Goal: Task Accomplishment & Management: Complete application form

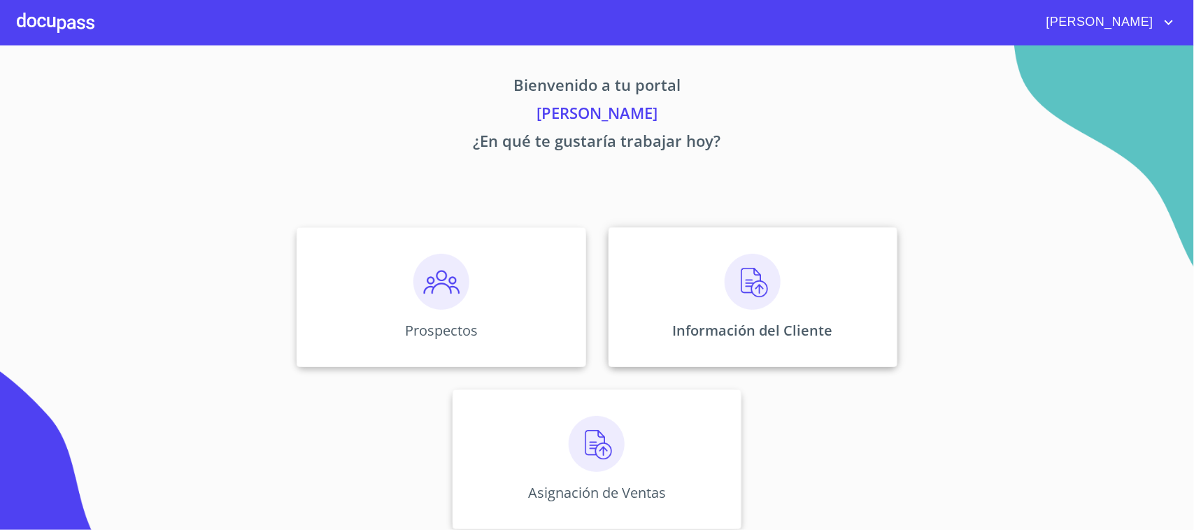
click at [734, 267] on img at bounding box center [753, 282] width 56 height 56
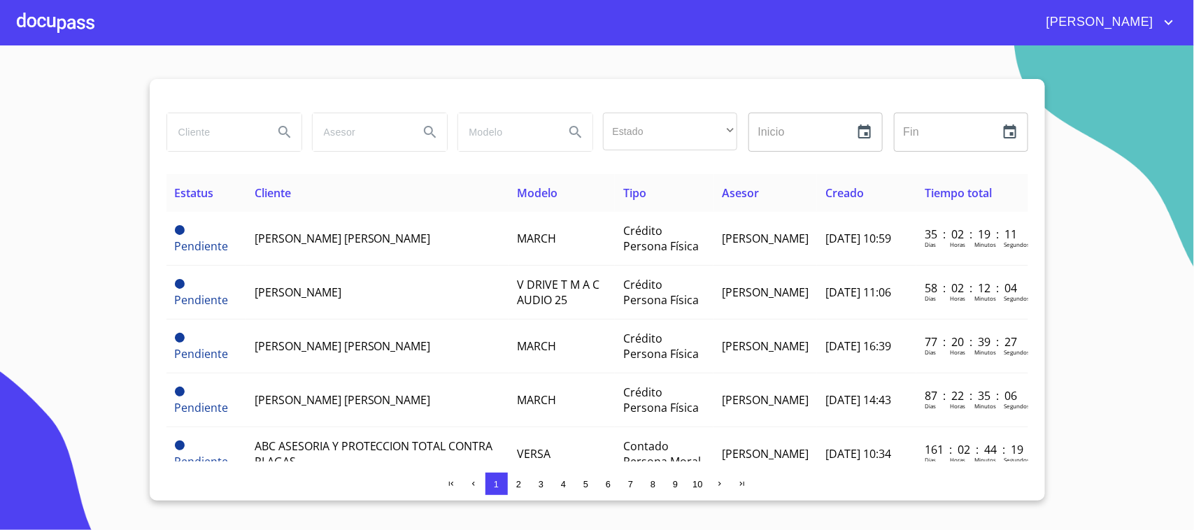
click at [544, 486] on span "3" at bounding box center [541, 483] width 11 height 11
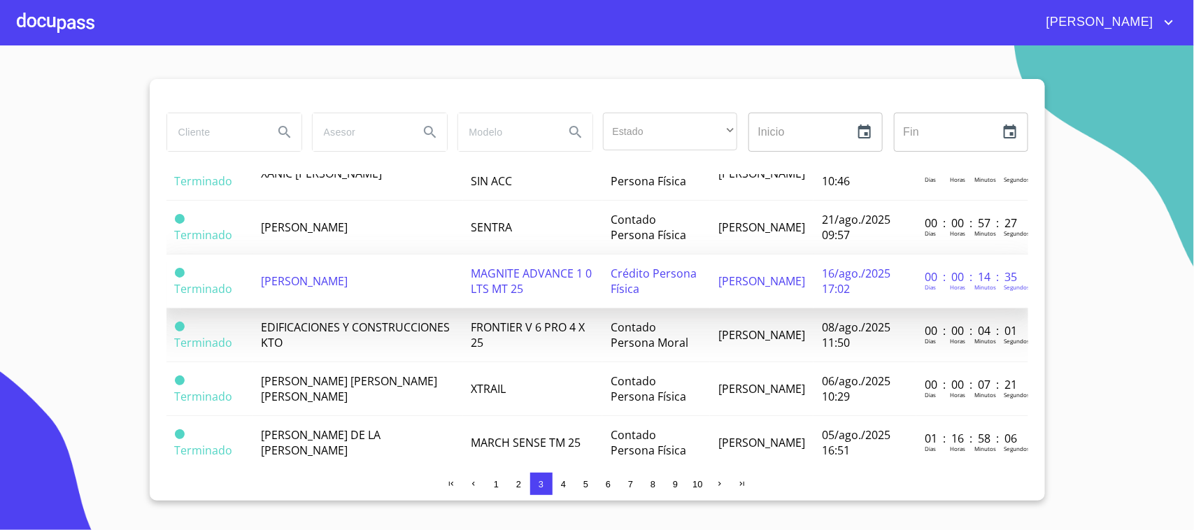
scroll to position [960, 0]
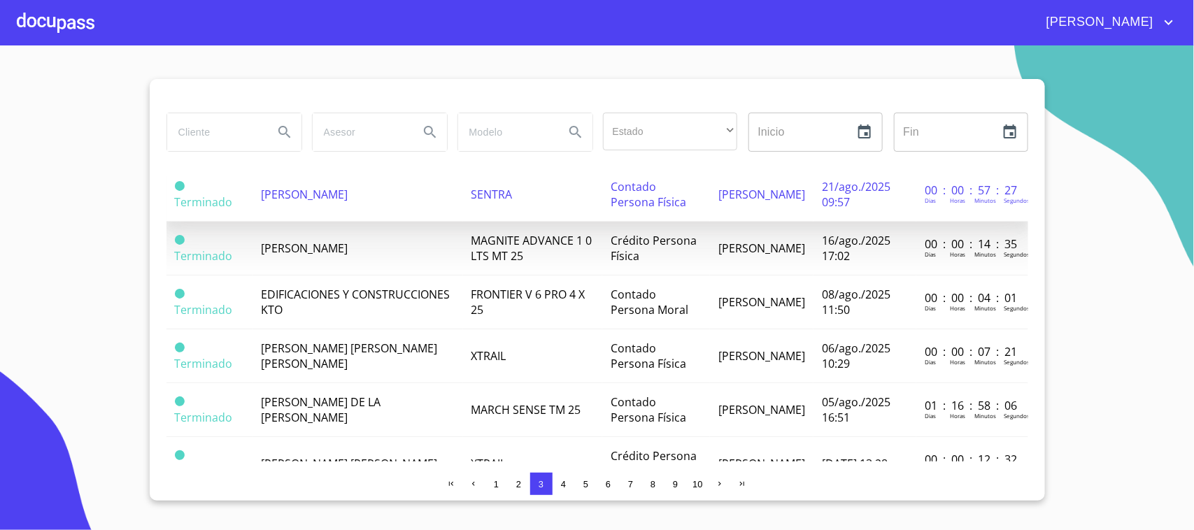
click at [413, 217] on td "[PERSON_NAME]" at bounding box center [357, 195] width 211 height 54
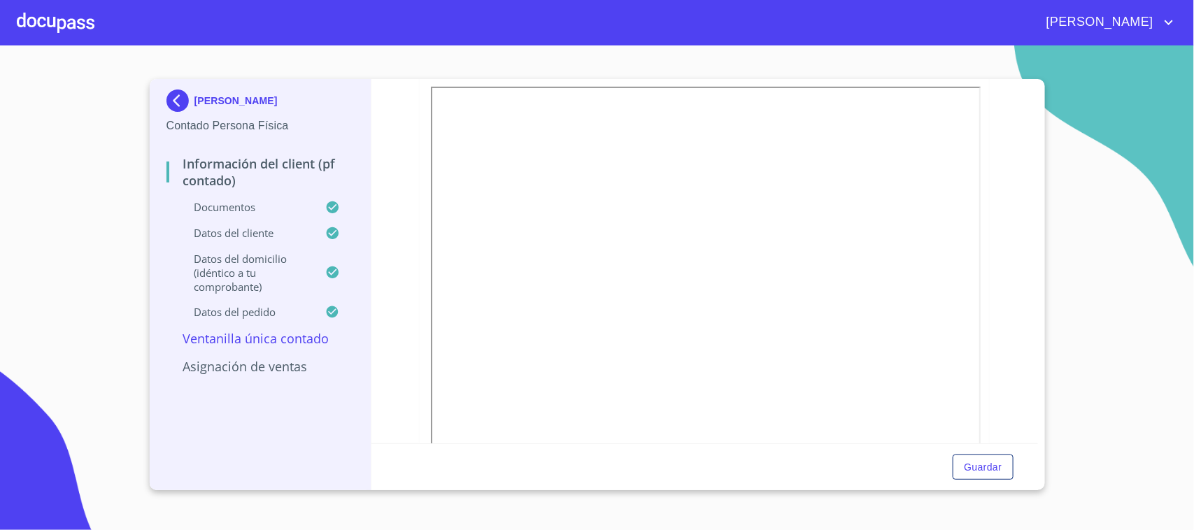
scroll to position [350, 0]
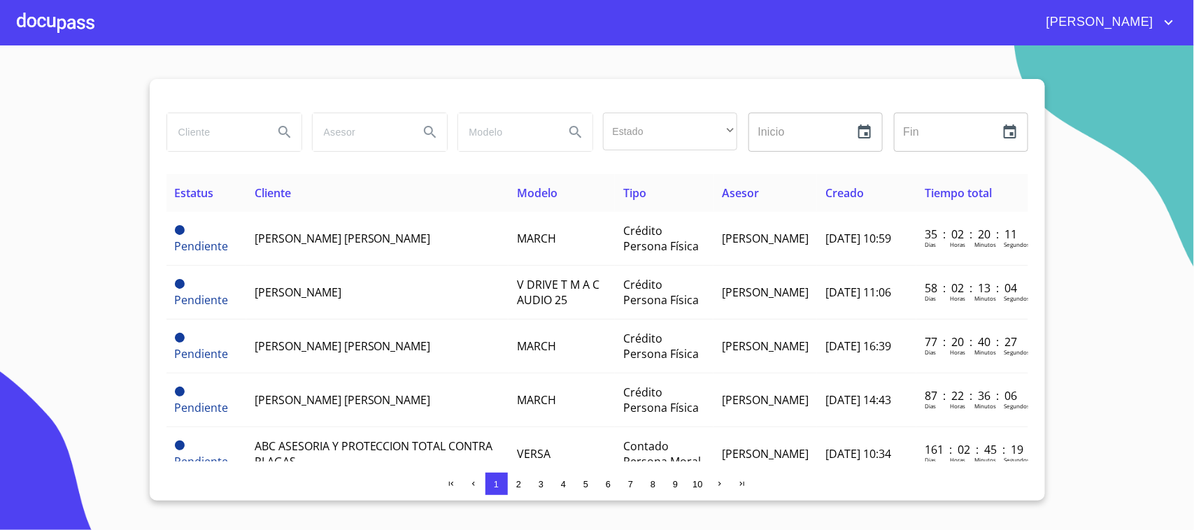
click at [542, 486] on span "3" at bounding box center [541, 484] width 5 height 10
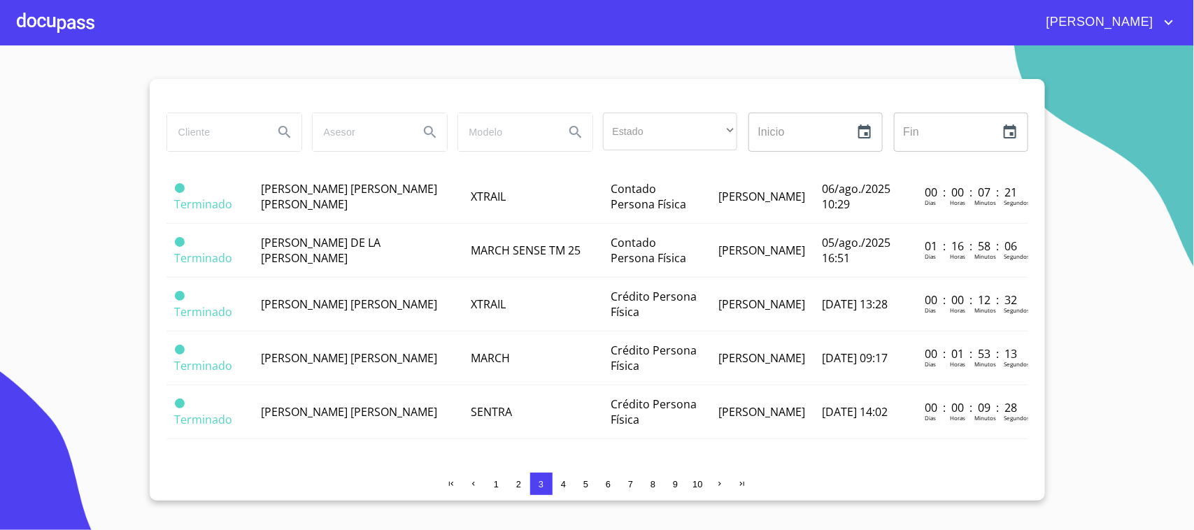
scroll to position [1154, 0]
click at [213, 120] on input "search" at bounding box center [214, 132] width 95 height 38
click at [71, 24] on div at bounding box center [56, 22] width 78 height 45
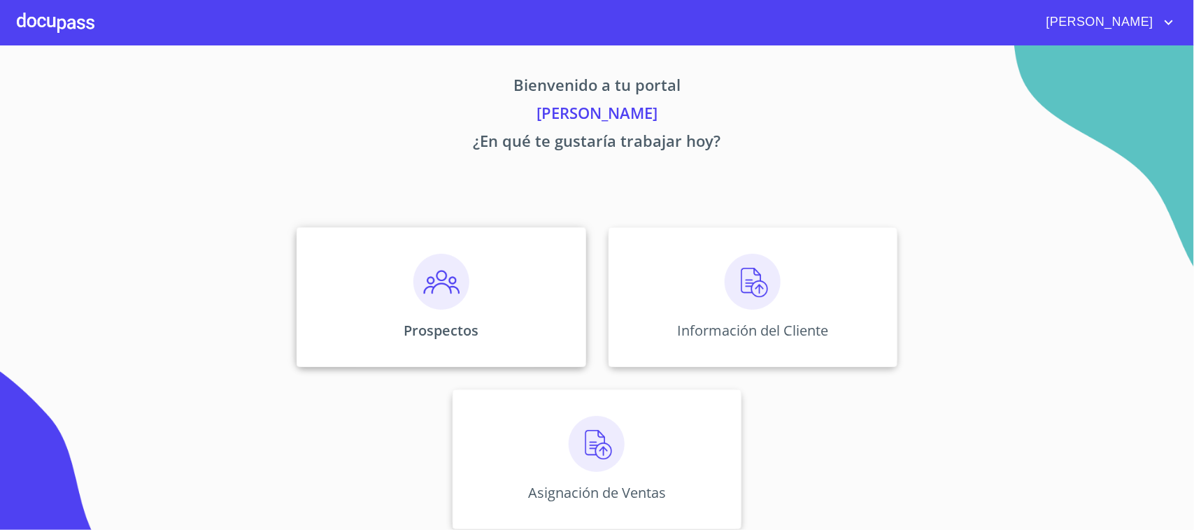
click at [511, 312] on div "Prospectos" at bounding box center [441, 297] width 289 height 140
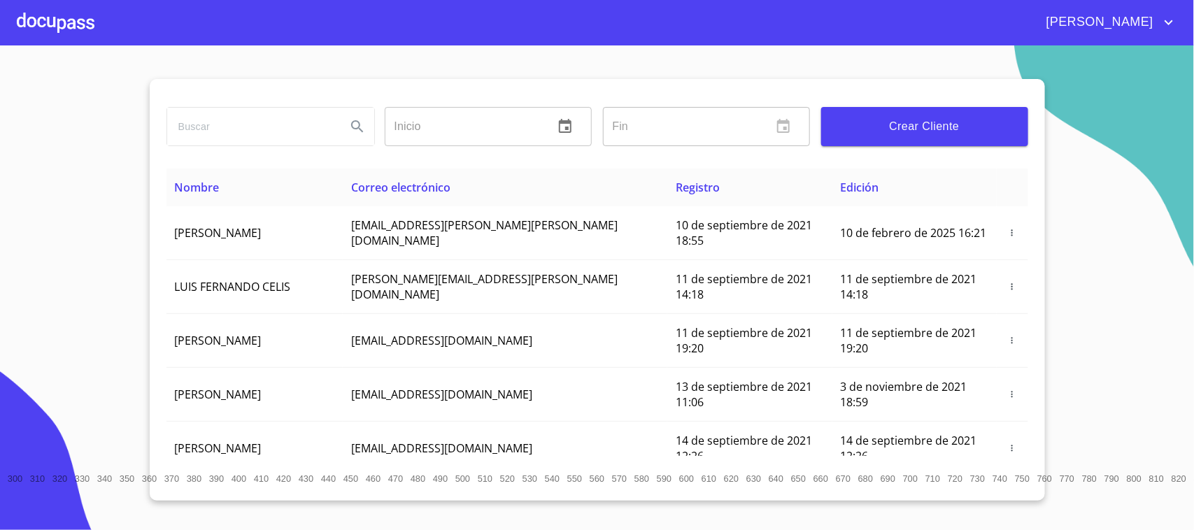
click at [234, 136] on input "search" at bounding box center [251, 127] width 168 height 38
type input "[PERSON_NAME]"
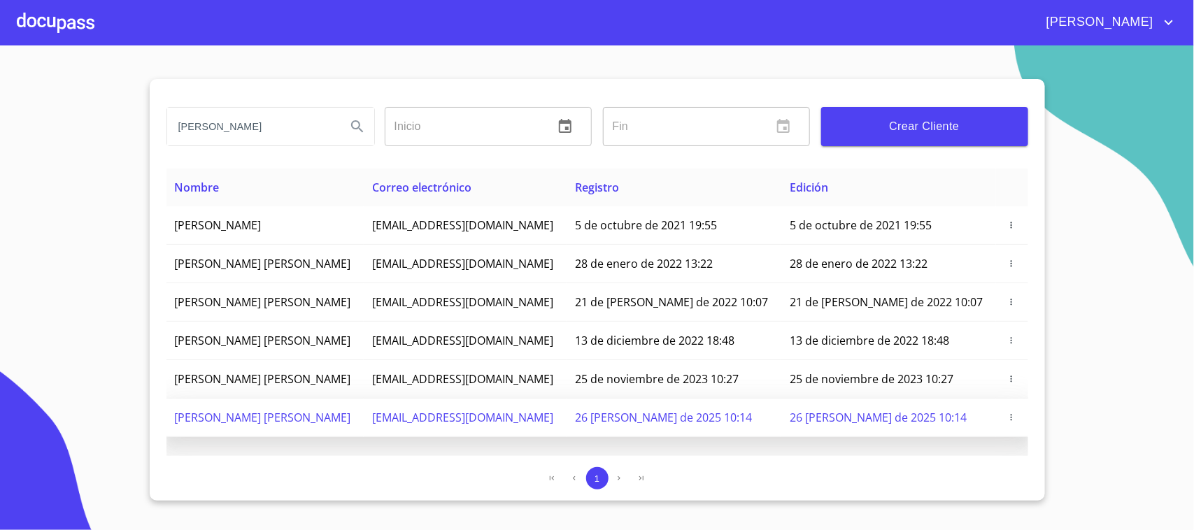
click at [1006, 422] on icon "button" at bounding box center [1011, 418] width 10 height 10
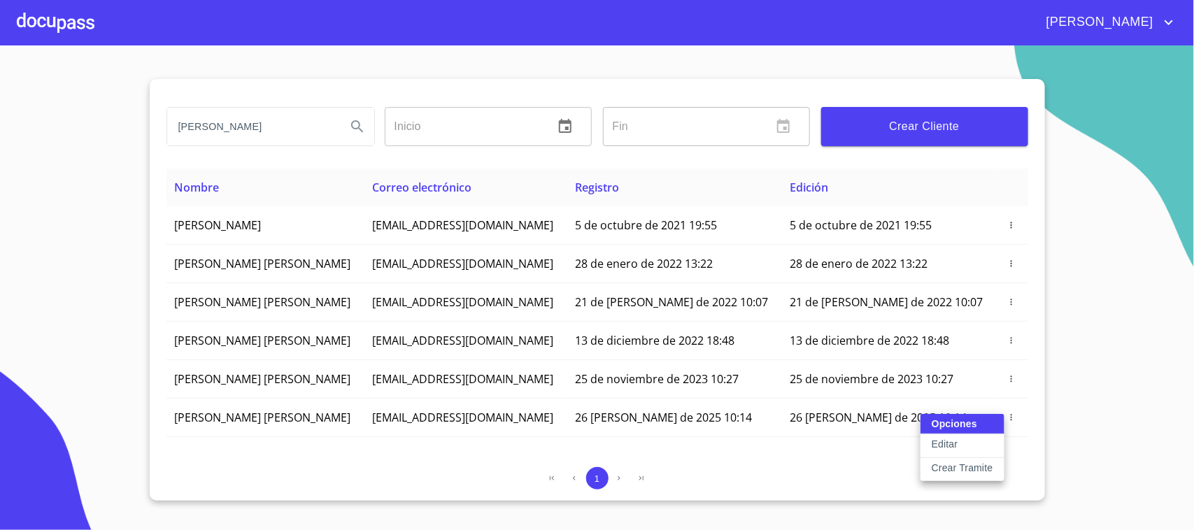
click at [1092, 404] on div at bounding box center [597, 265] width 1194 height 530
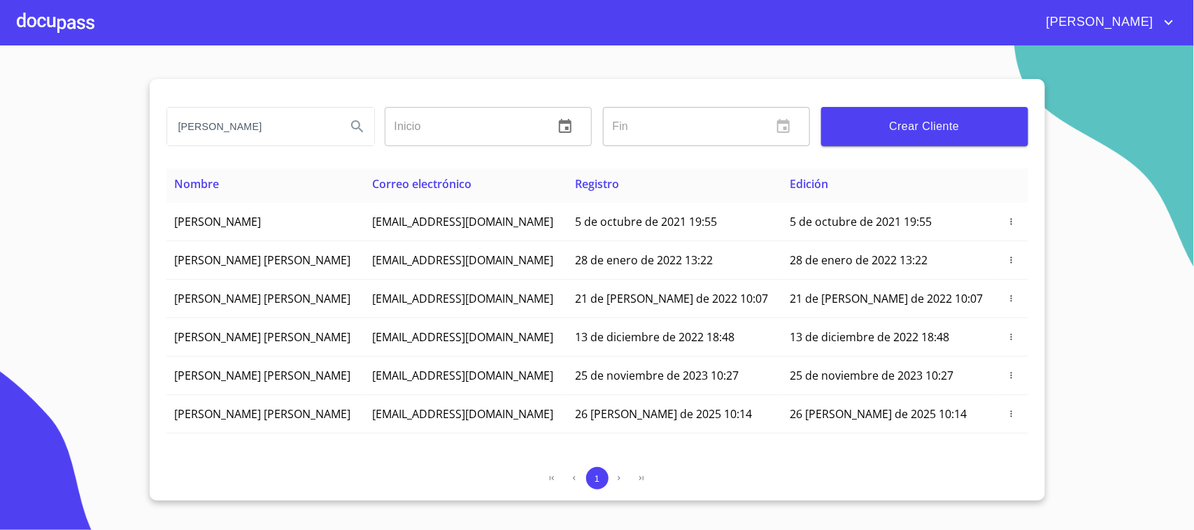
drag, startPoint x: 270, startPoint y: 134, endPoint x: 134, endPoint y: 126, distance: 136.6
click at [134, 126] on section "[PERSON_NAME] ​ Fin ​ Crear Cliente Nombre Correo electrónico Registro Edición …" at bounding box center [597, 287] width 1194 height 485
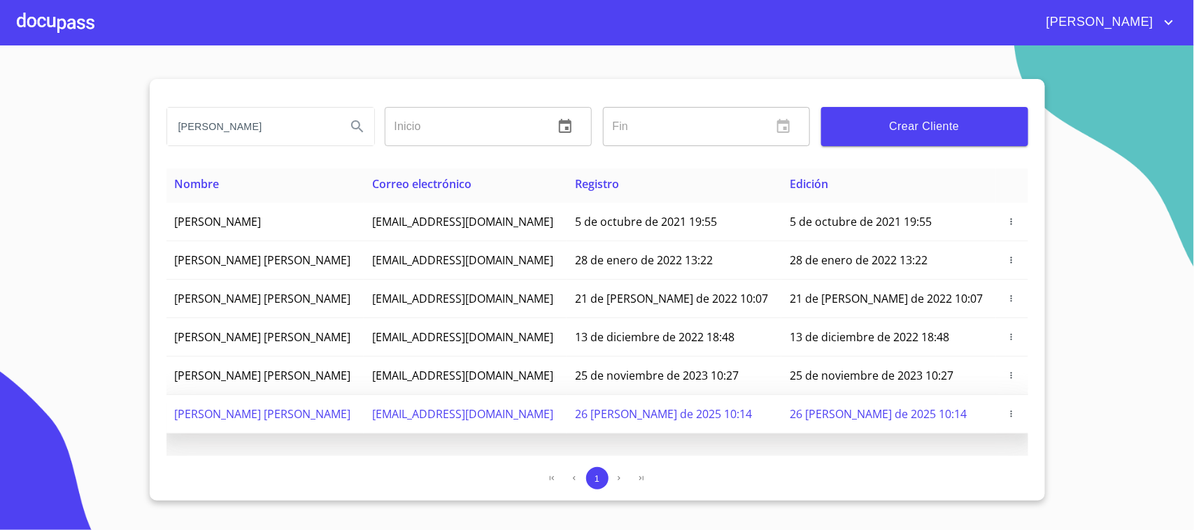
click at [1011, 417] on icon "button" at bounding box center [1011, 414] width 1 height 6
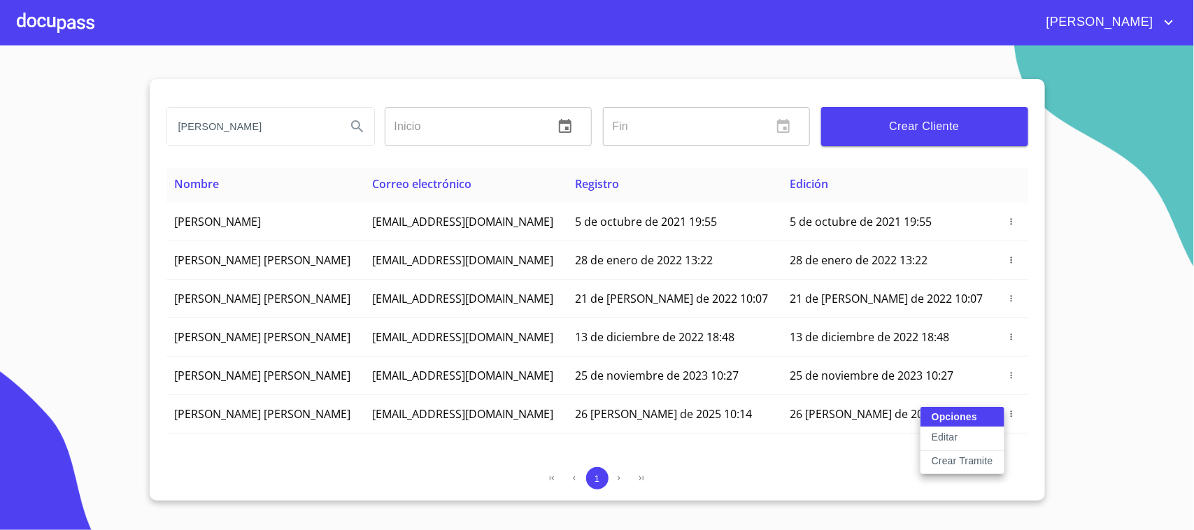
click at [983, 432] on button "Editar" at bounding box center [962, 439] width 84 height 24
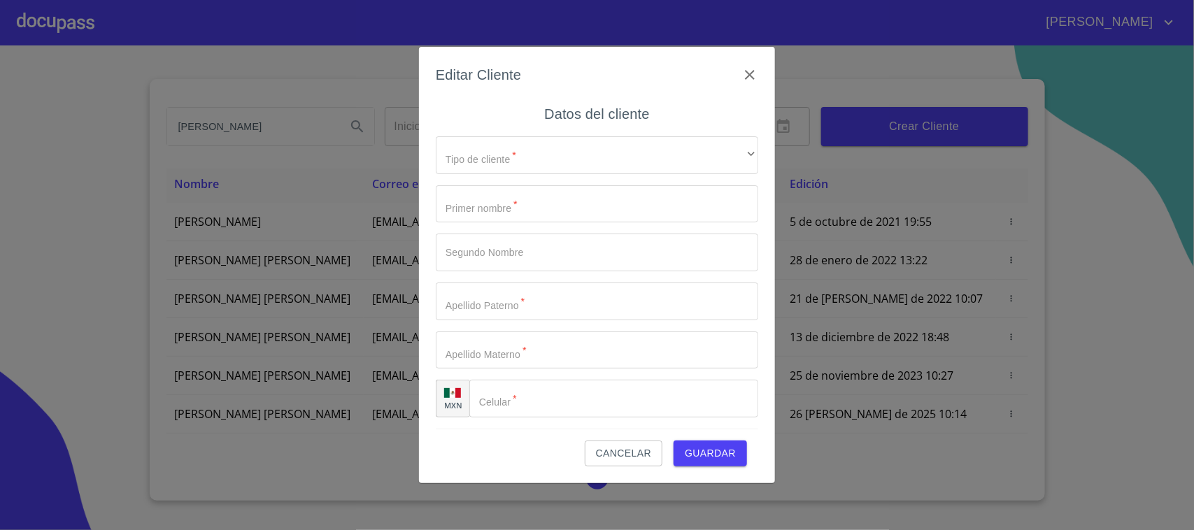
type input "[PERSON_NAME]"
type input "[PHONE_NUMBER]"
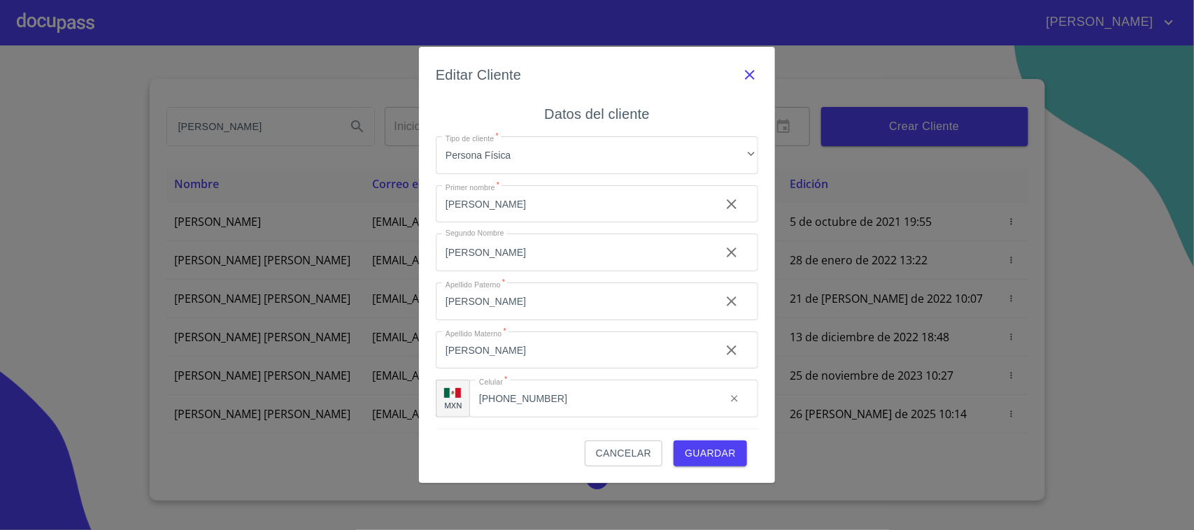
click at [749, 73] on icon "button" at bounding box center [750, 75] width 10 height 10
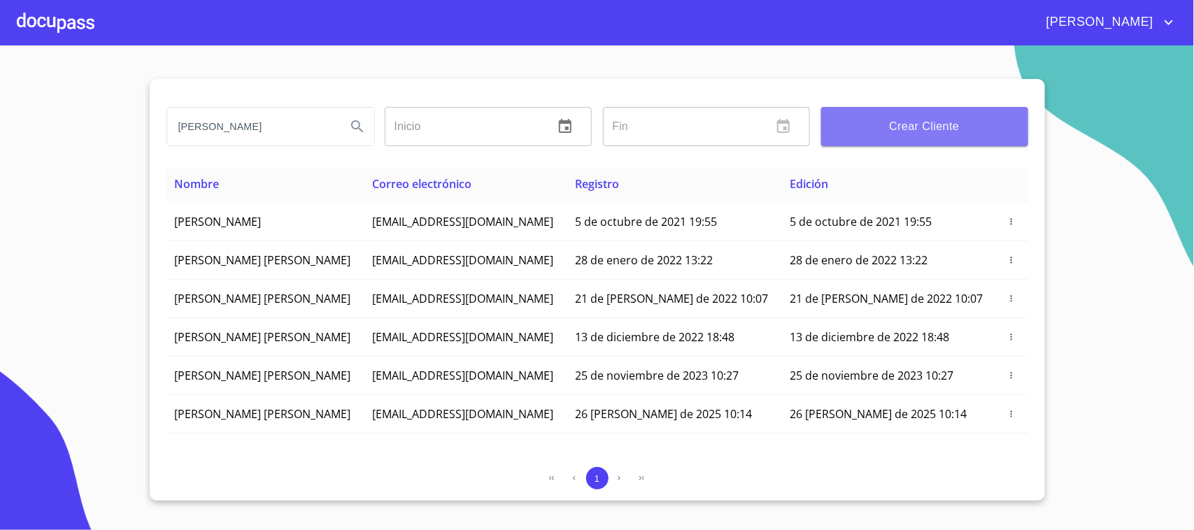
click at [971, 142] on button "Crear Cliente" at bounding box center [924, 126] width 207 height 39
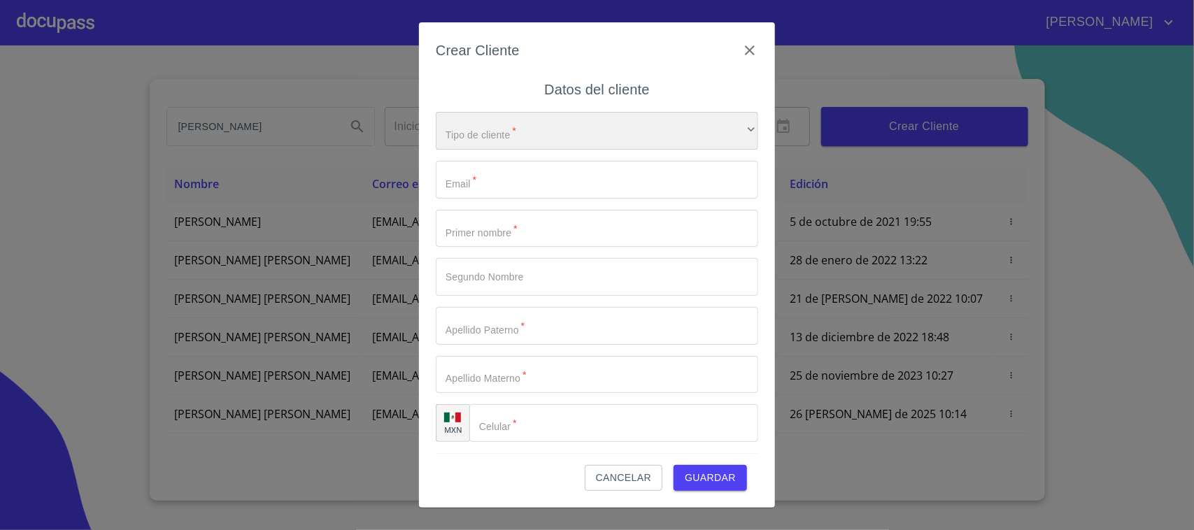
click at [583, 128] on div "​" at bounding box center [597, 131] width 322 height 38
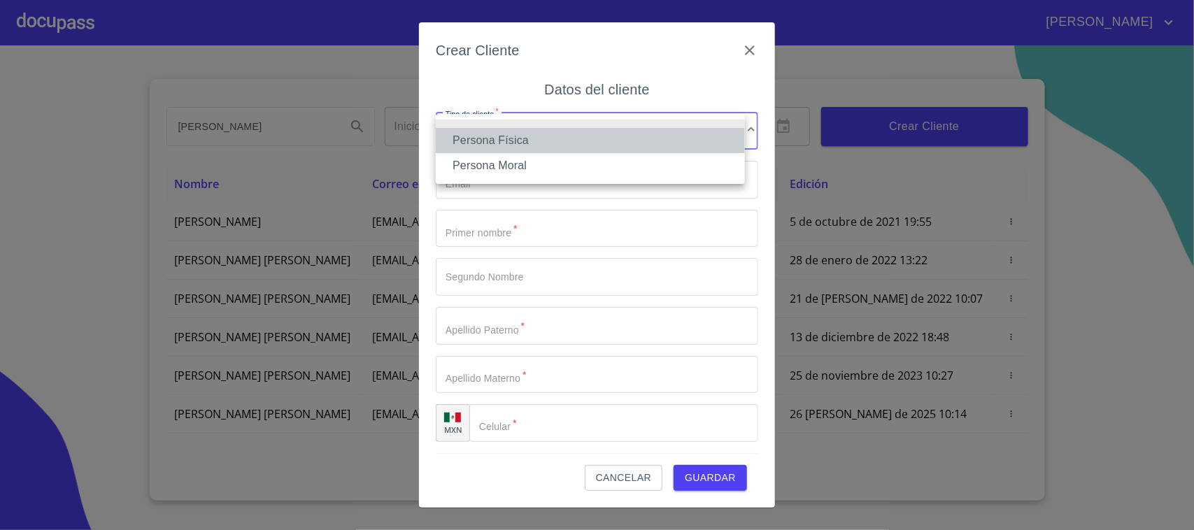
click at [539, 144] on li "Persona Física" at bounding box center [590, 140] width 309 height 25
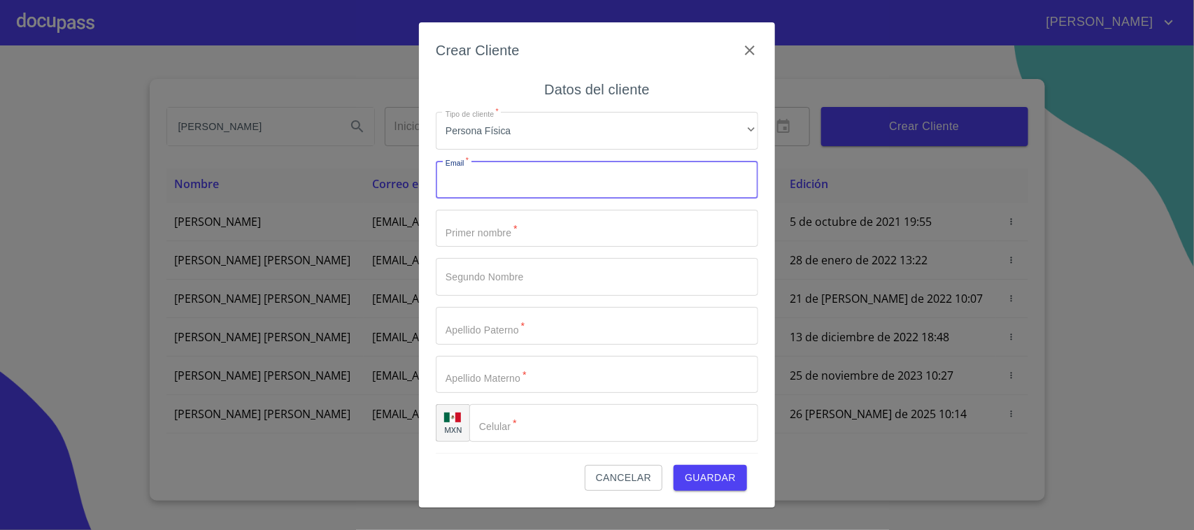
click at [520, 183] on input "Tipo de cliente   *" at bounding box center [597, 180] width 322 height 38
type input "[EMAIL_ADDRESS][DOMAIN_NAME]"
type input "[PERSON_NAME]"
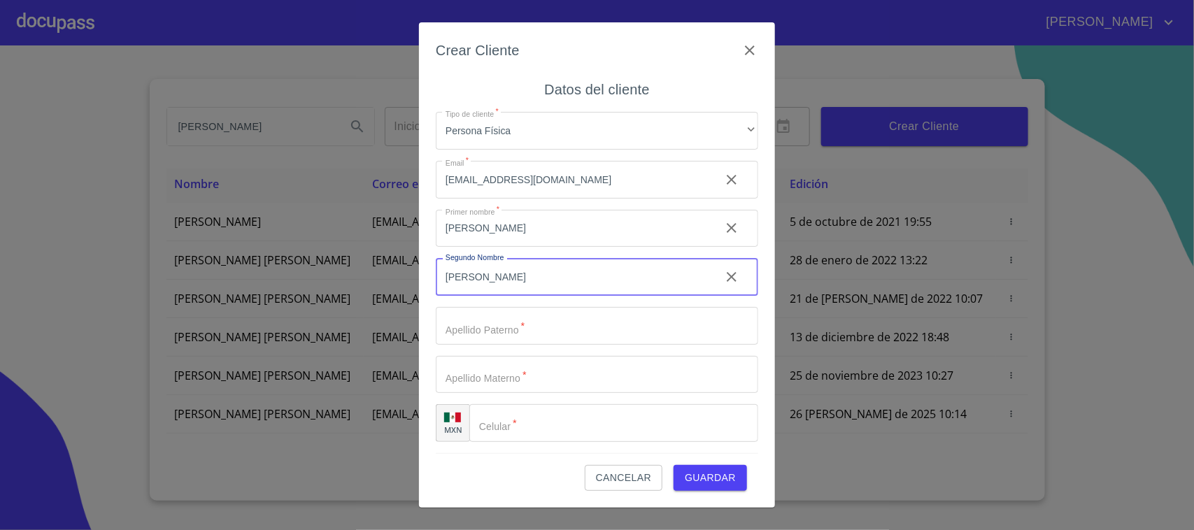
type input "[PERSON_NAME]"
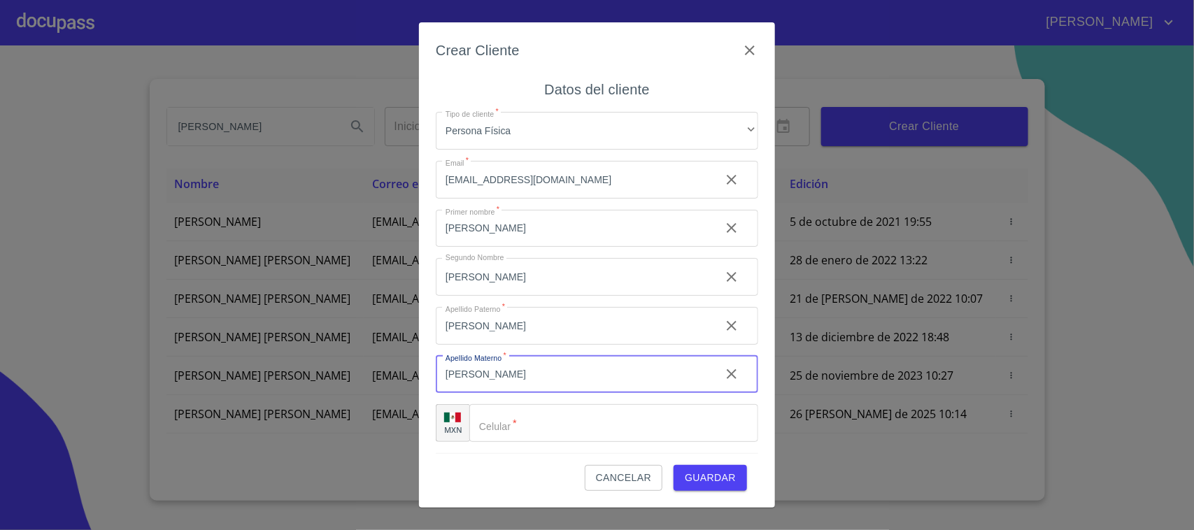
type input "[PERSON_NAME]"
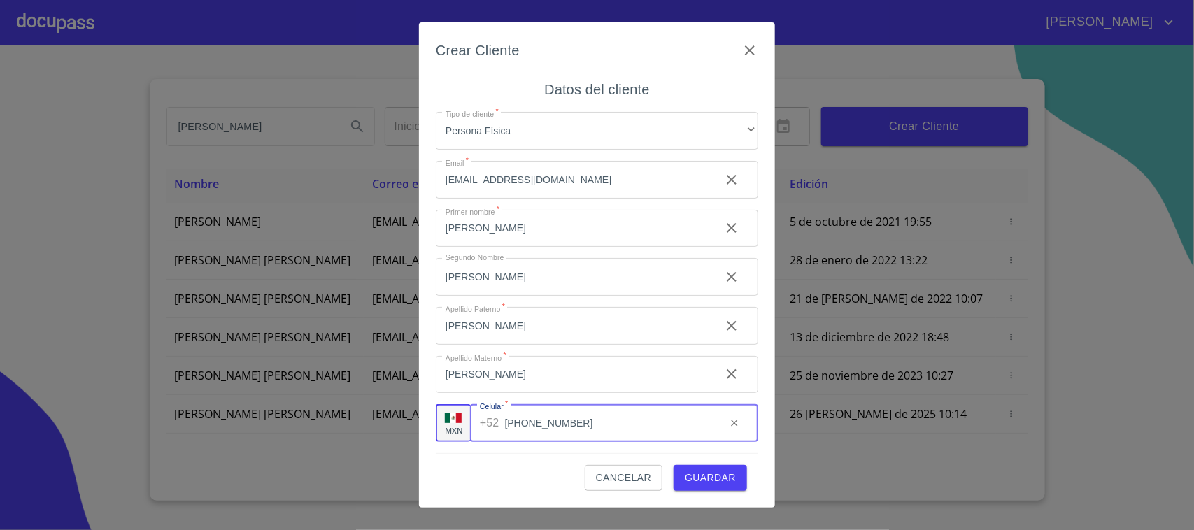
type input "[PHONE_NUMBER]"
click at [715, 485] on span "Guardar" at bounding box center [710, 477] width 51 height 17
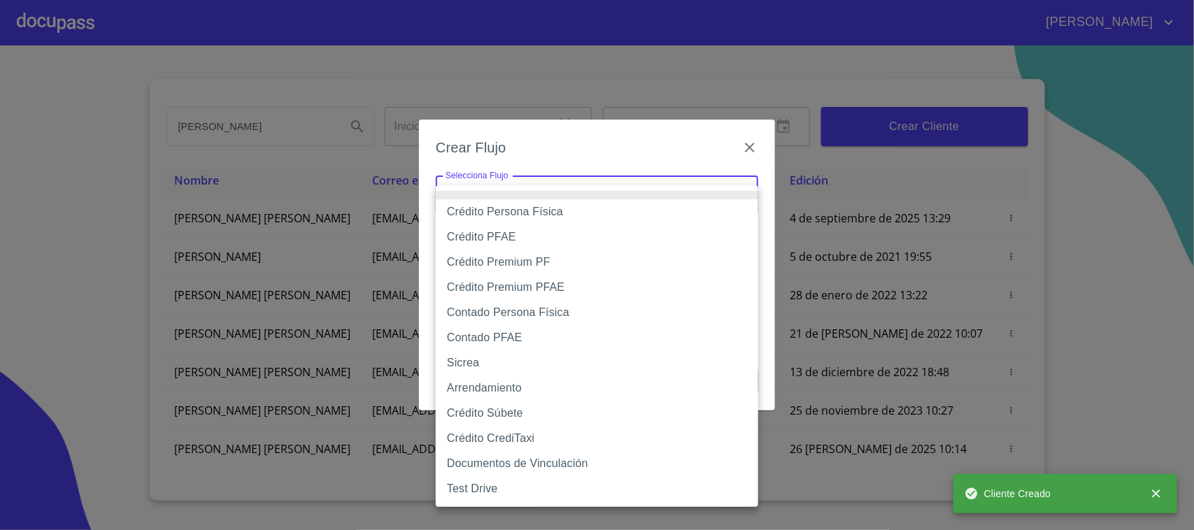
click at [518, 183] on body "[PERSON_NAME] [PERSON_NAME] Inicio ​ Fin ​ Crear Cliente Nombre Correo electrón…" at bounding box center [597, 265] width 1194 height 530
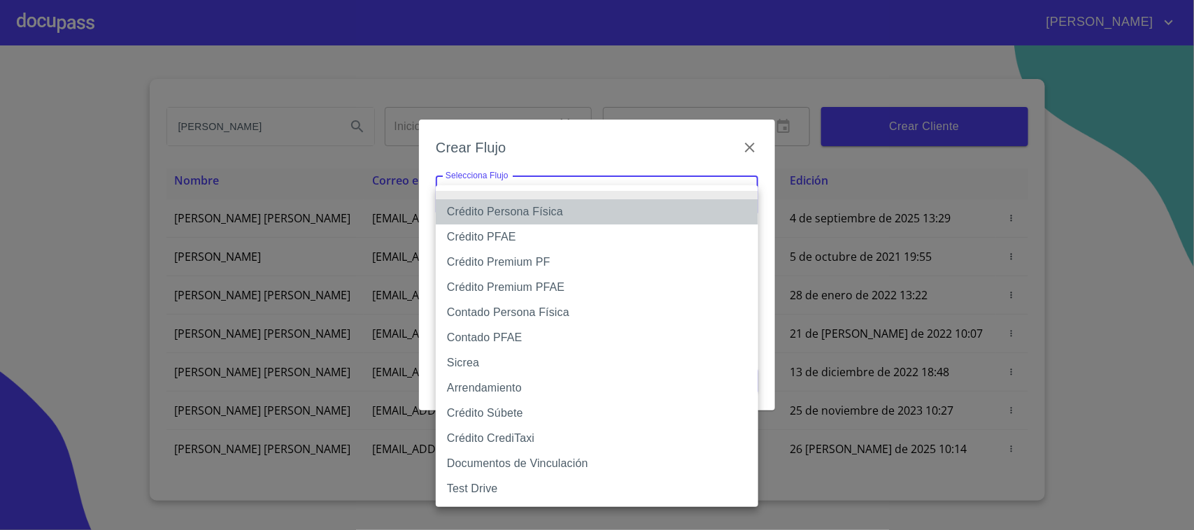
click at [539, 215] on li "Crédito Persona Física" at bounding box center [597, 211] width 322 height 25
type input "6009fb3c7d1714eb8809aa97"
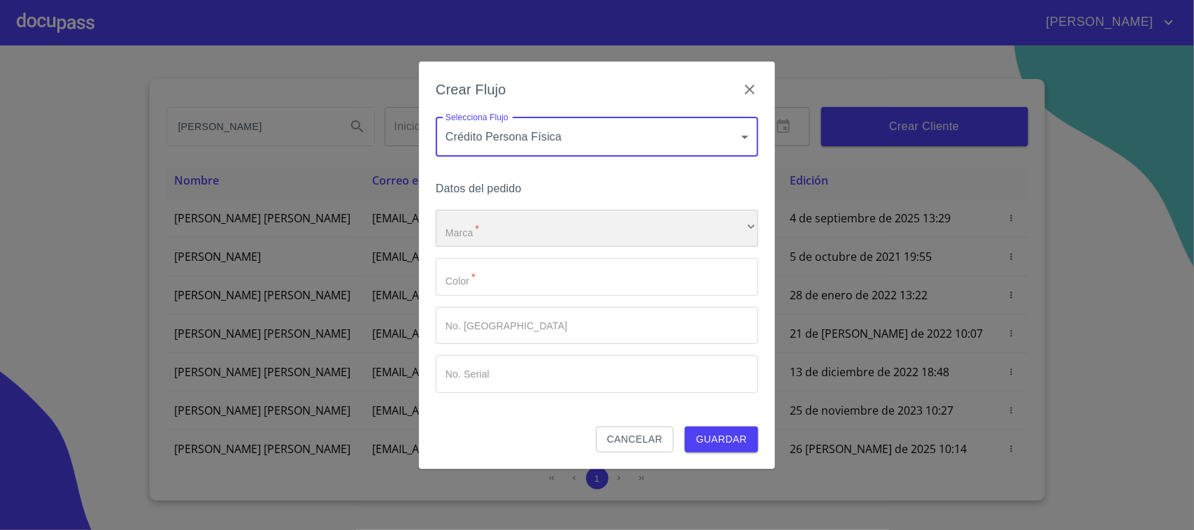
click at [506, 212] on div "​" at bounding box center [597, 229] width 322 height 38
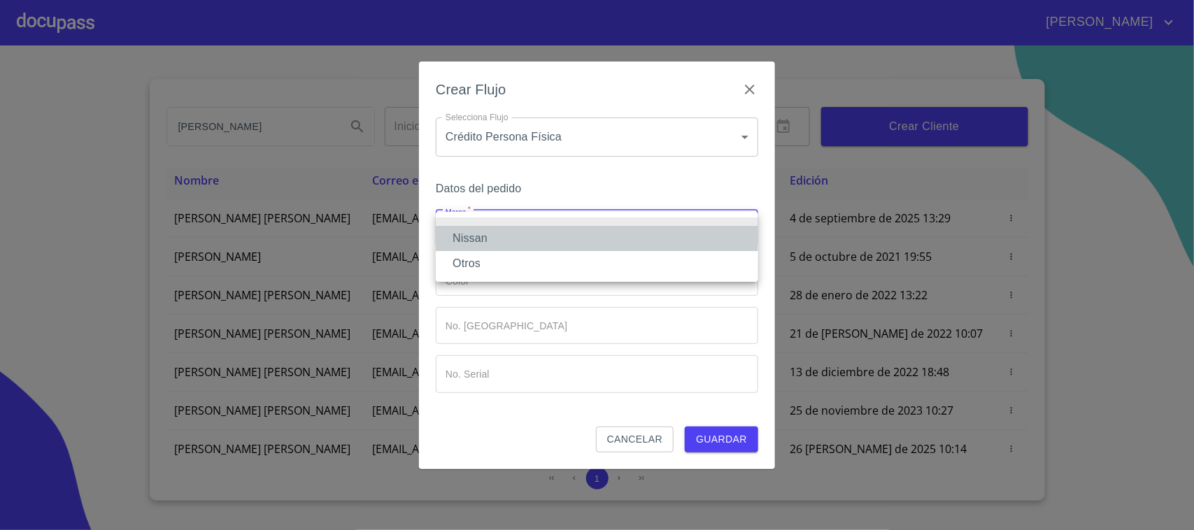
click at [493, 239] on li "Nissan" at bounding box center [597, 238] width 322 height 25
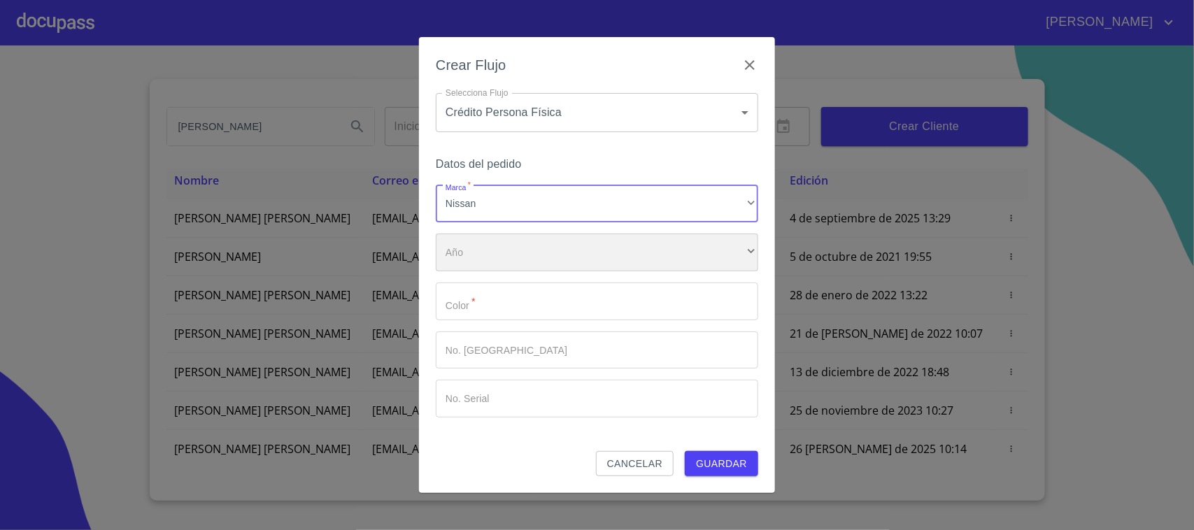
click at [495, 255] on div "​" at bounding box center [597, 253] width 322 height 38
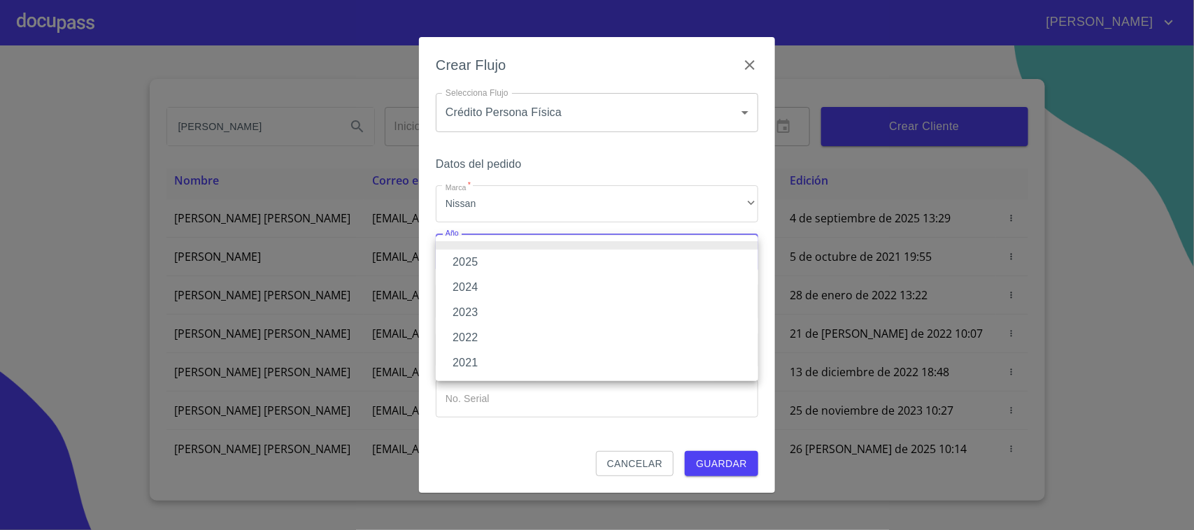
click at [487, 318] on li "2023" at bounding box center [597, 312] width 322 height 25
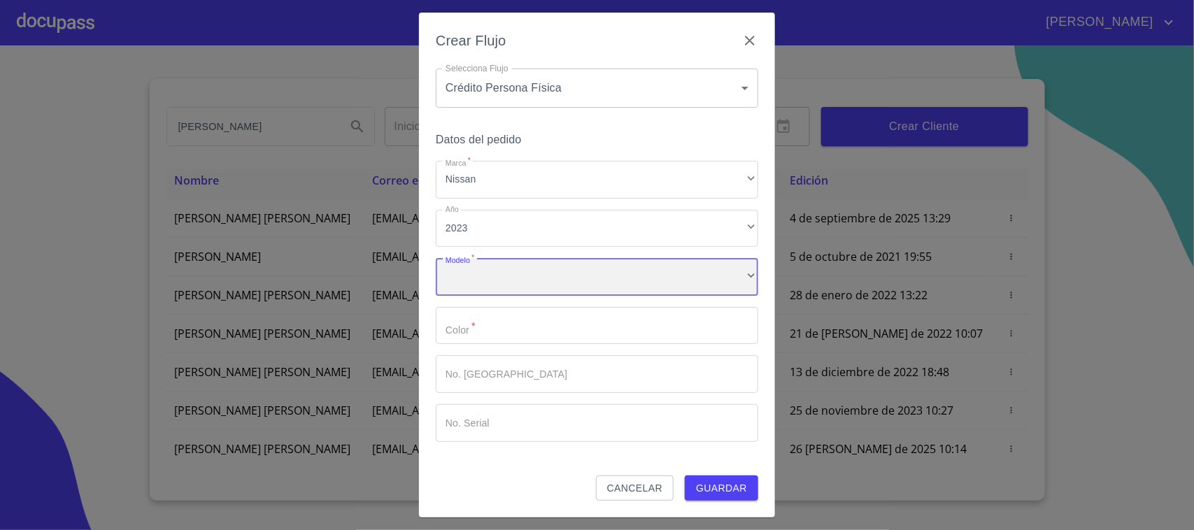
click at [502, 290] on div "​" at bounding box center [597, 277] width 322 height 38
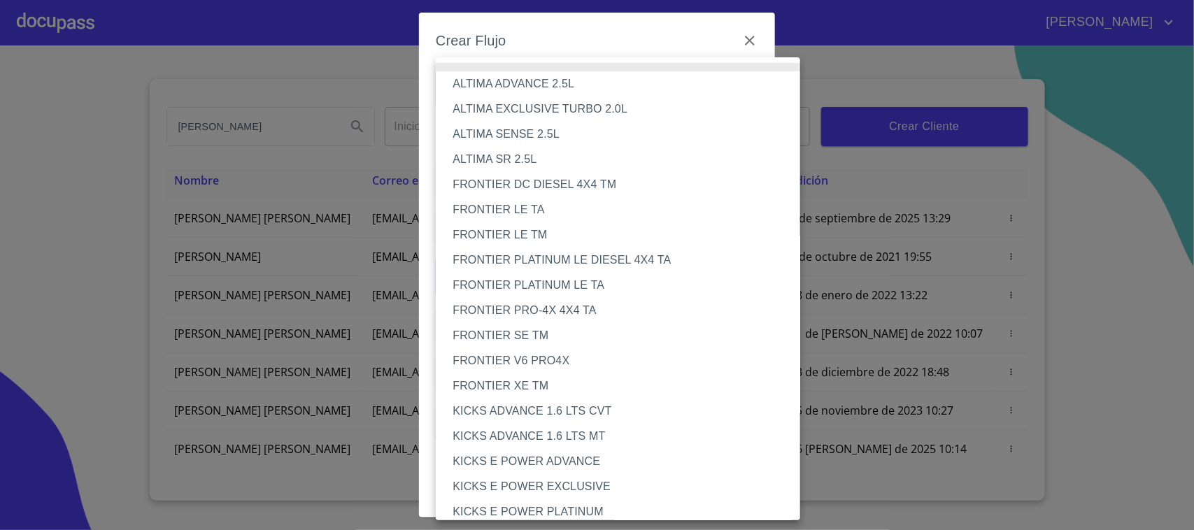
click at [565, 309] on li "FRONTIER PRO-4X 4X4 TA" at bounding box center [625, 310] width 378 height 25
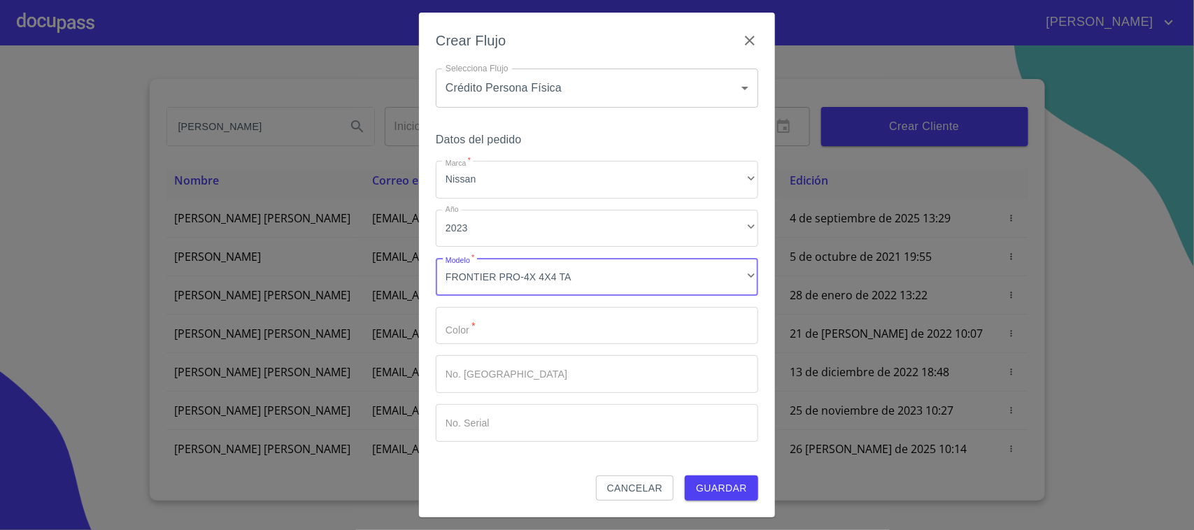
click at [497, 322] on input "Marca   *" at bounding box center [597, 326] width 322 height 38
type input "GRIS"
click at [733, 487] on span "Guardar" at bounding box center [721, 488] width 51 height 17
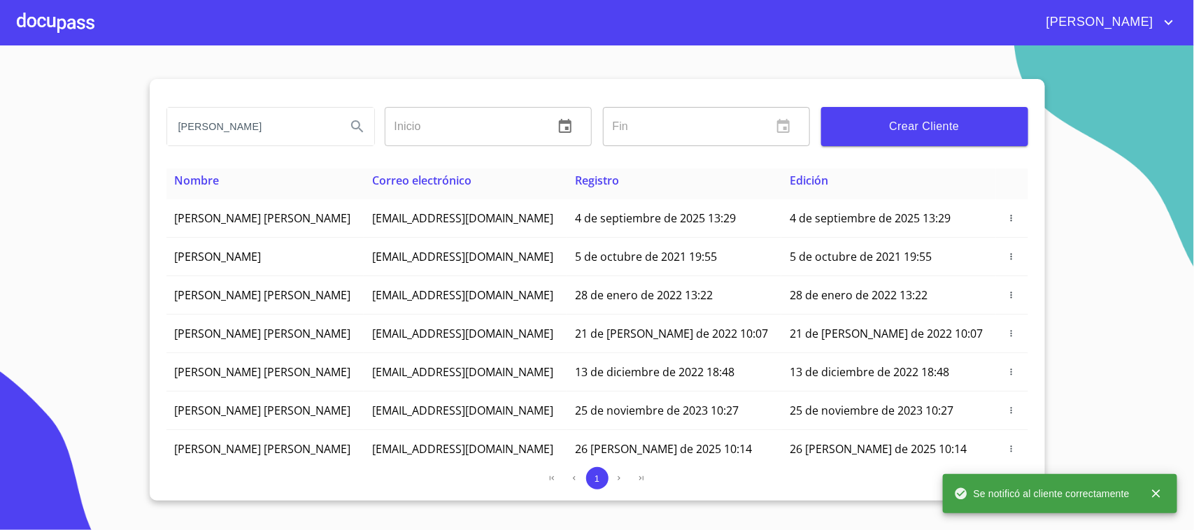
click at [43, 20] on div at bounding box center [56, 22] width 78 height 45
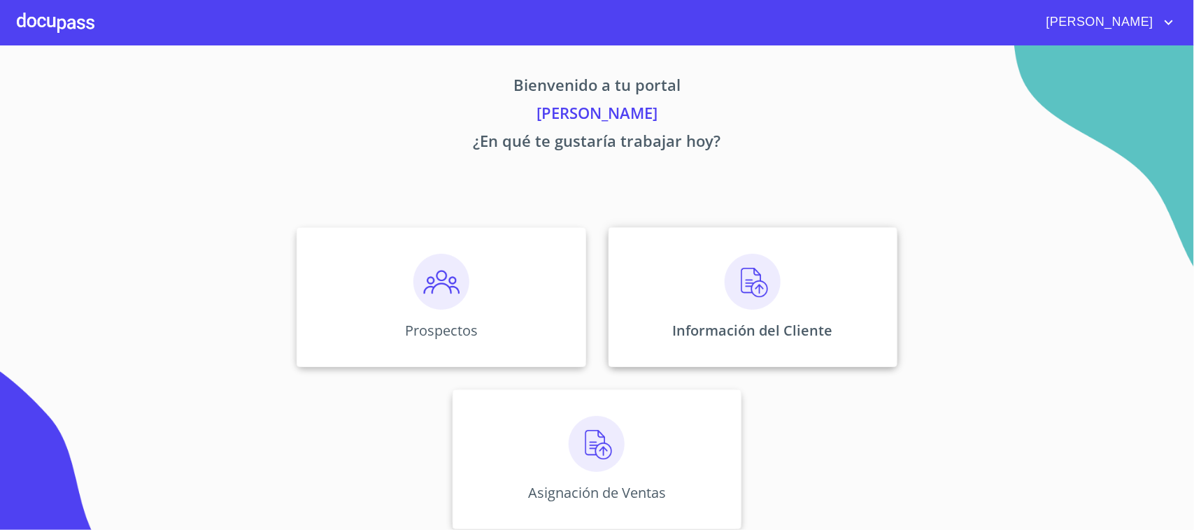
click at [738, 294] on img at bounding box center [753, 282] width 56 height 56
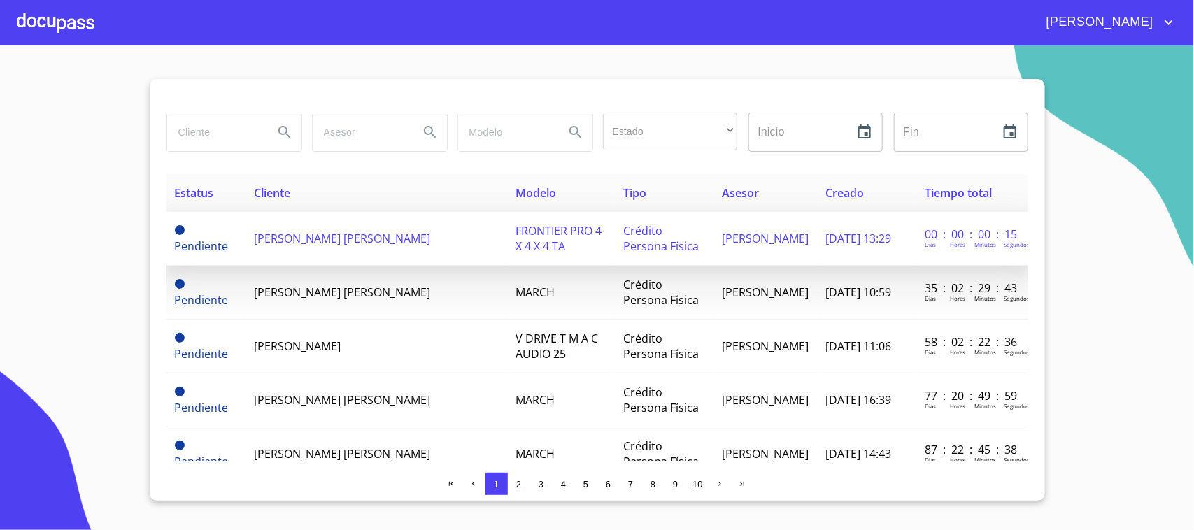
click at [395, 246] on span "[PERSON_NAME] [PERSON_NAME]" at bounding box center [343, 238] width 176 height 15
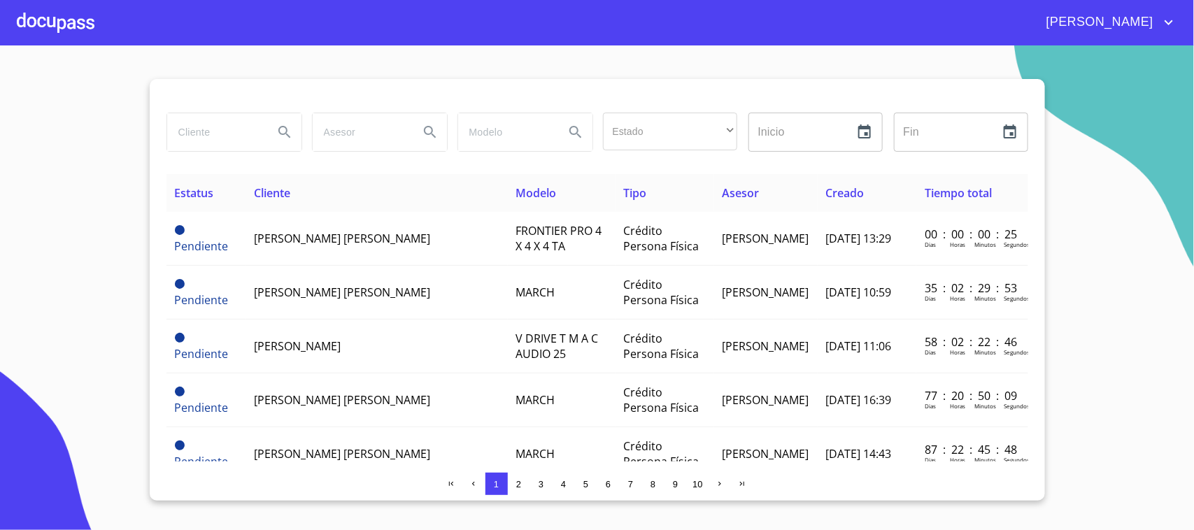
click at [542, 484] on span "3" at bounding box center [541, 484] width 5 height 10
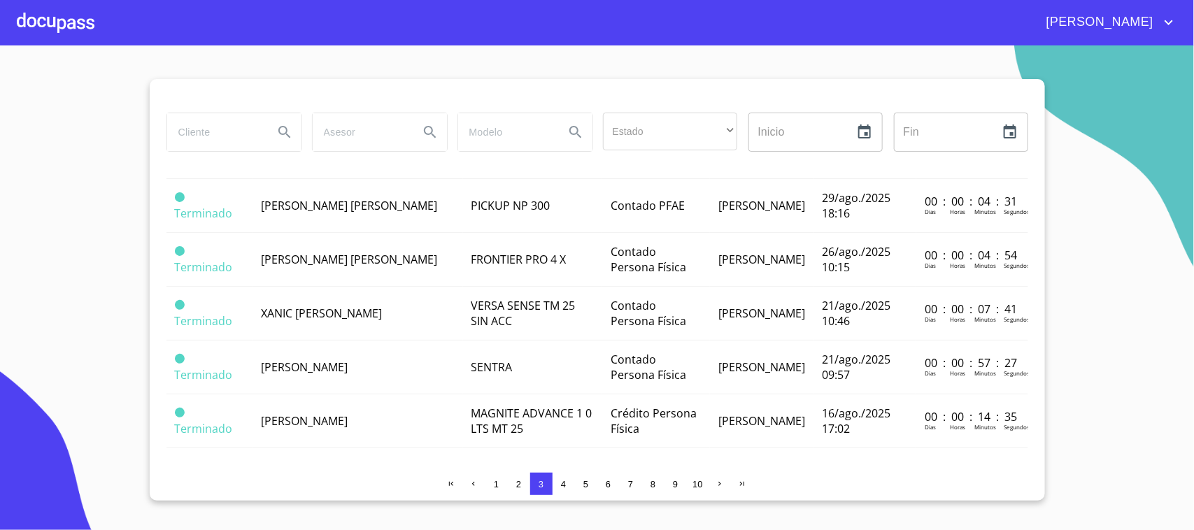
scroll to position [820, 0]
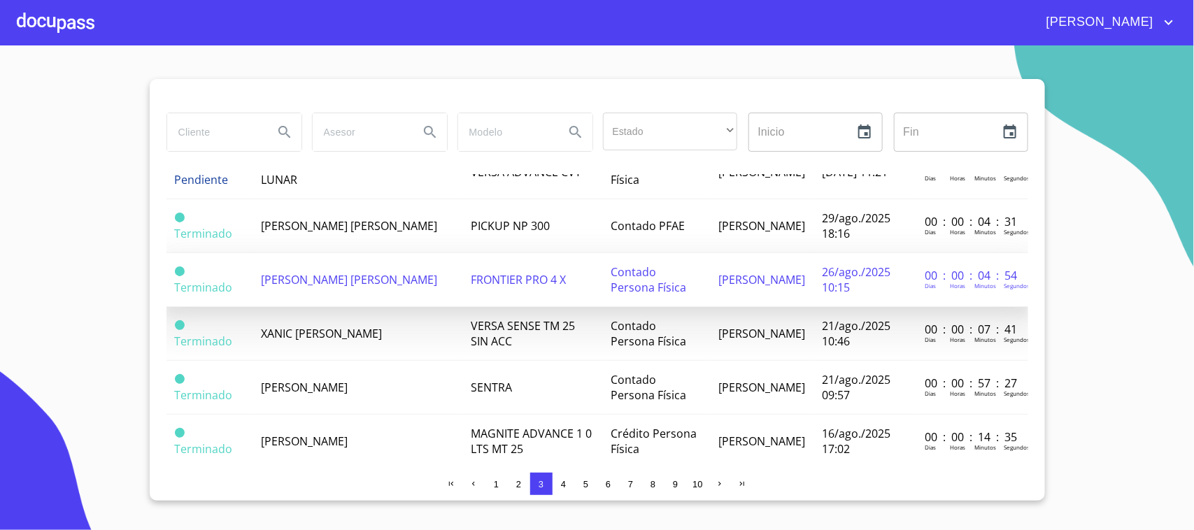
click at [463, 289] on td "FRONTIER PRO 4 X" at bounding box center [532, 280] width 139 height 54
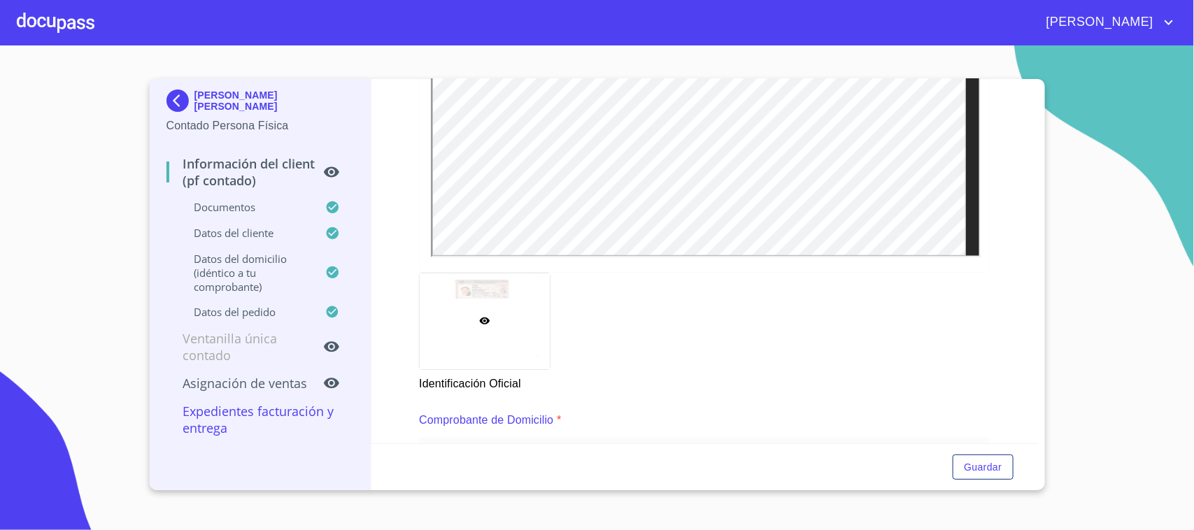
scroll to position [131, 0]
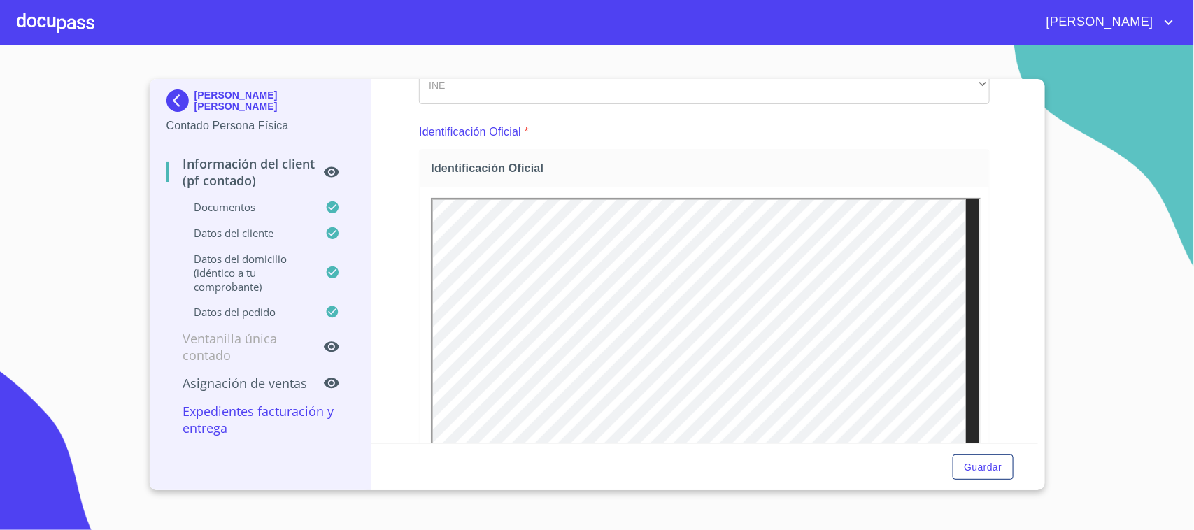
click at [990, 150] on div "Información del Client (PF contado) Documentos Documento de identificación.   *…" at bounding box center [704, 261] width 667 height 364
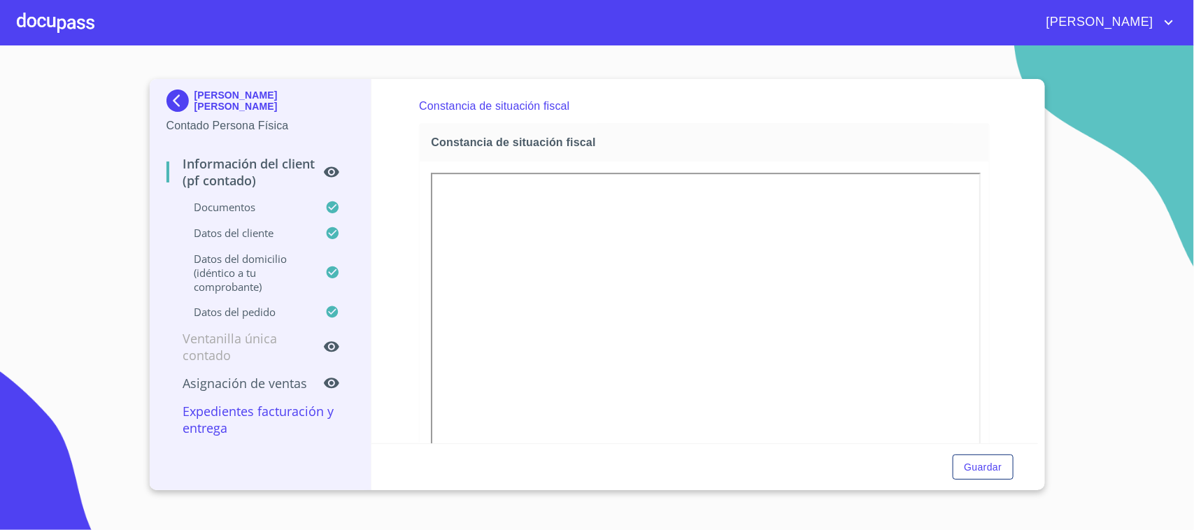
scroll to position [1999, 0]
click at [45, 21] on div at bounding box center [56, 22] width 78 height 45
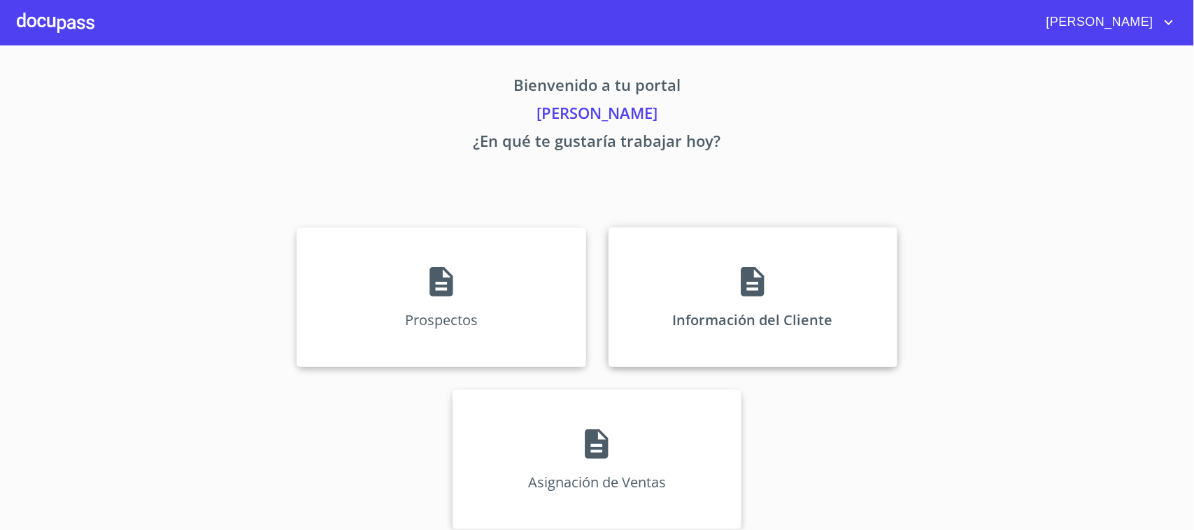
click at [717, 264] on div "Información del Cliente" at bounding box center [752, 297] width 289 height 140
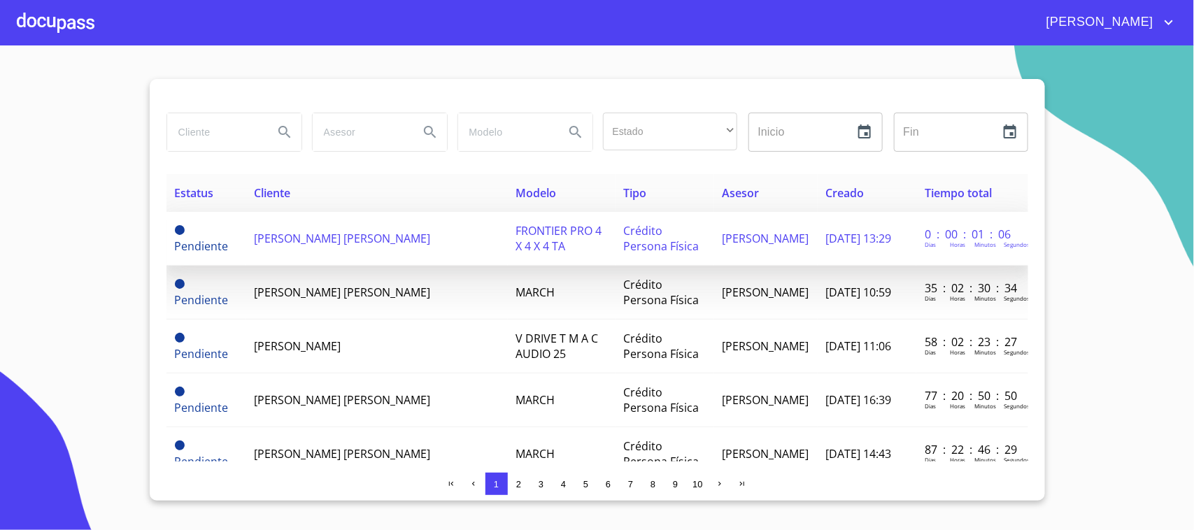
click at [329, 236] on span "[PERSON_NAME] [PERSON_NAME]" at bounding box center [343, 238] width 176 height 15
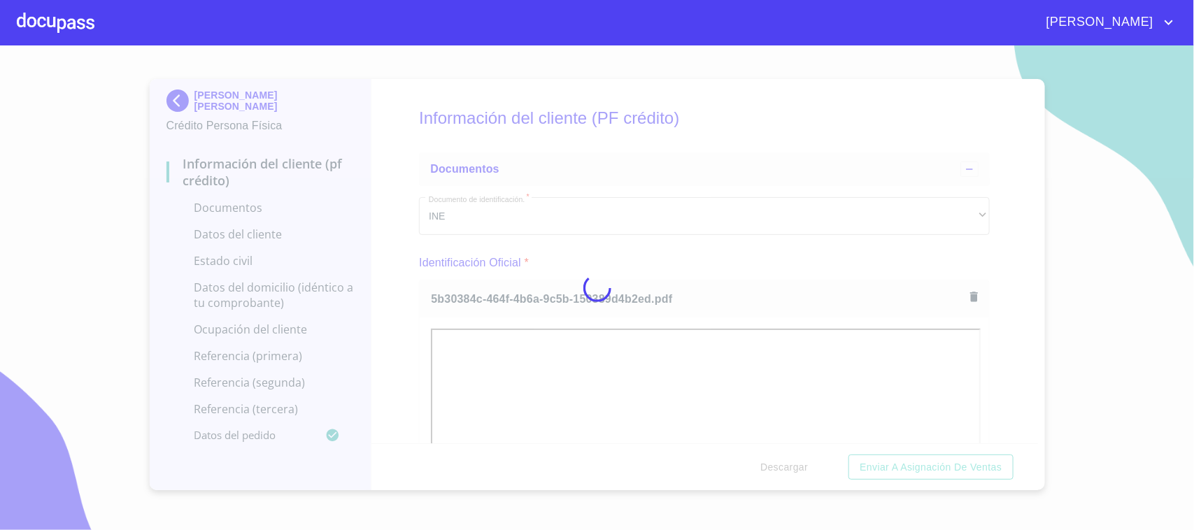
click at [688, 278] on div at bounding box center [597, 287] width 1194 height 485
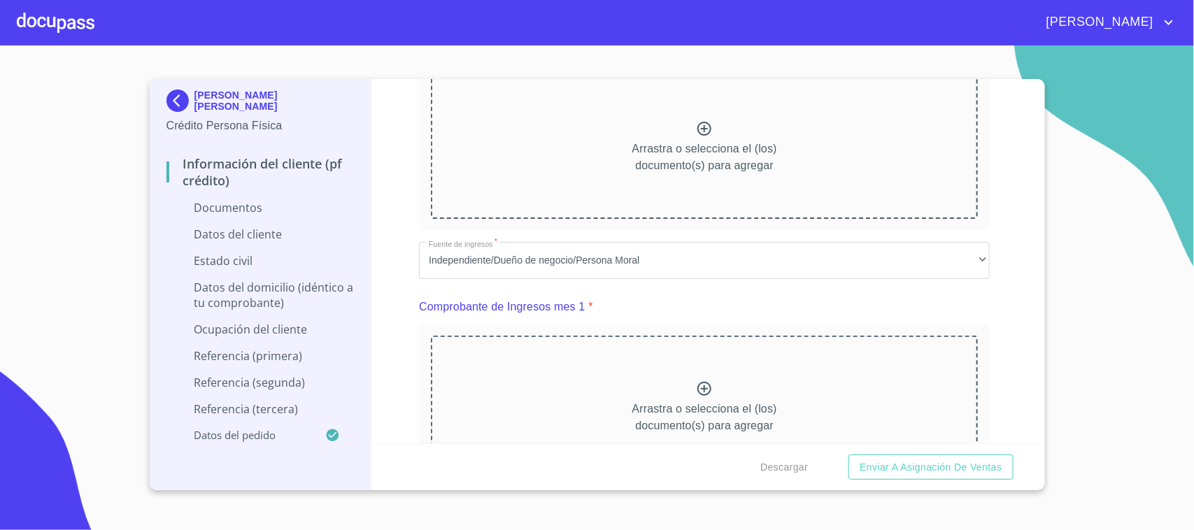
scroll to position [695, 0]
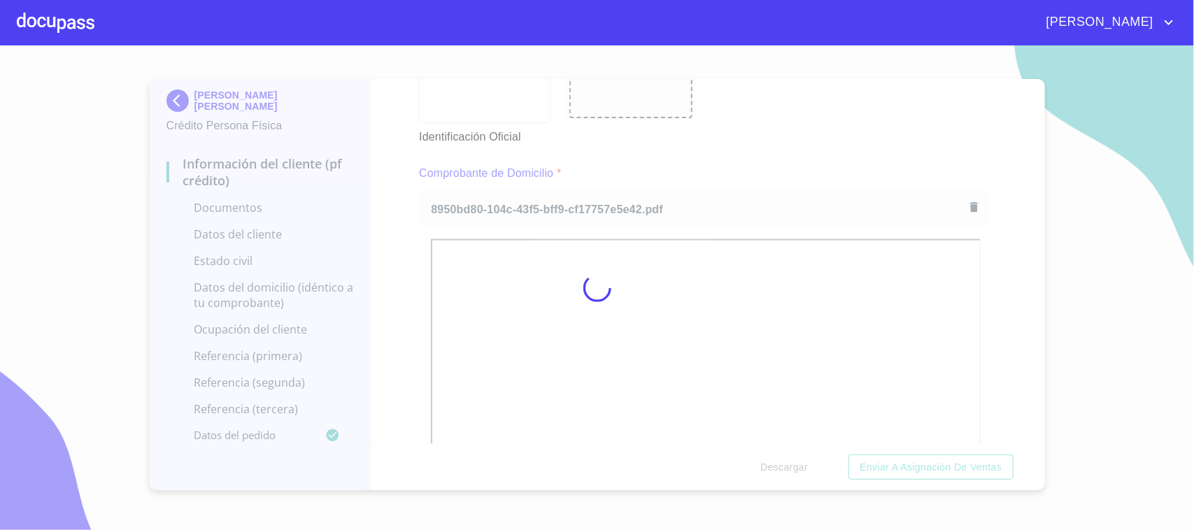
click at [739, 149] on div at bounding box center [597, 287] width 1194 height 485
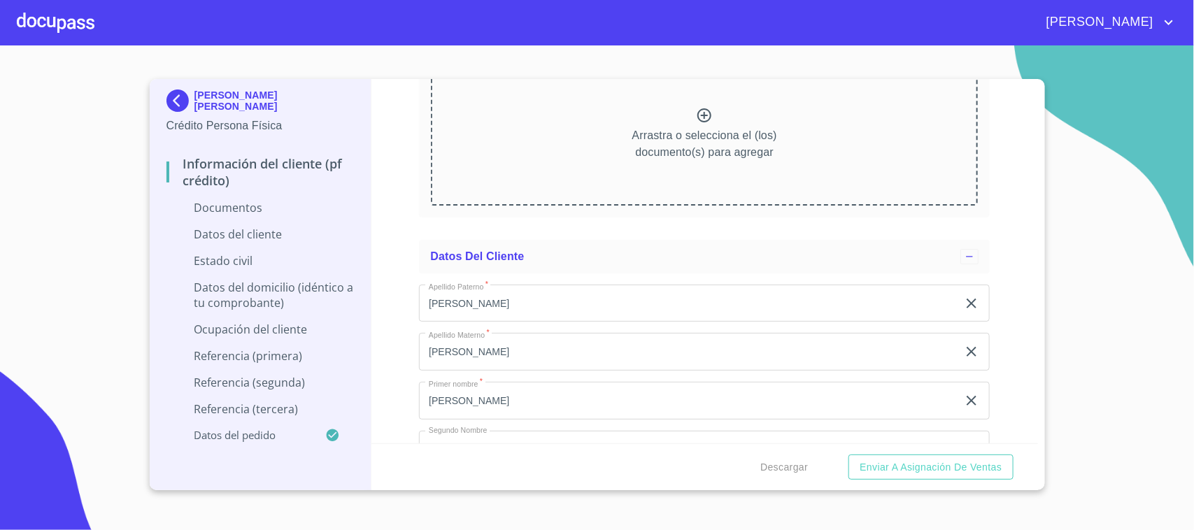
scroll to position [2130, 0]
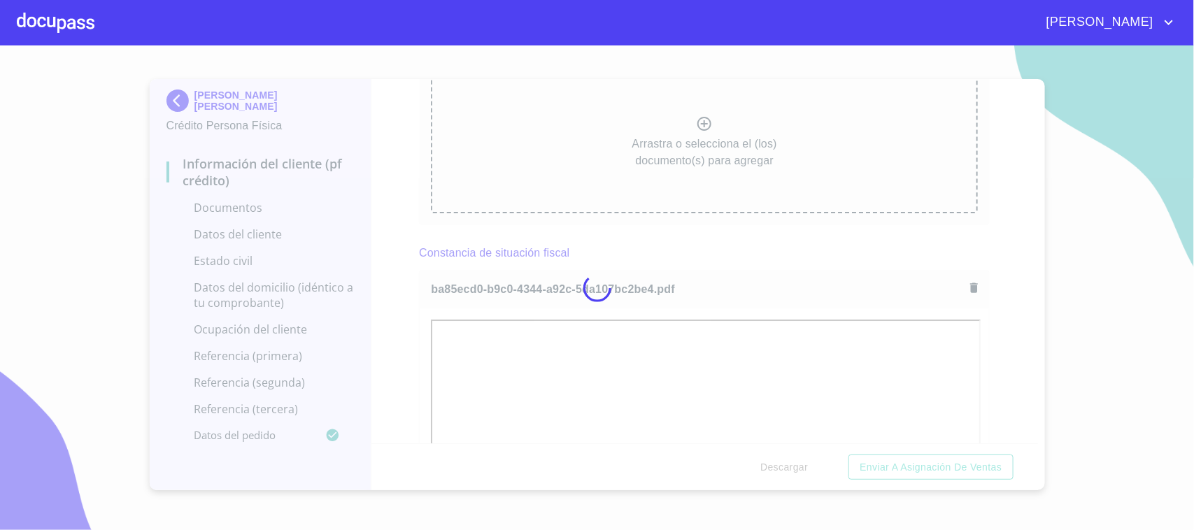
click at [732, 260] on div at bounding box center [597, 287] width 1194 height 485
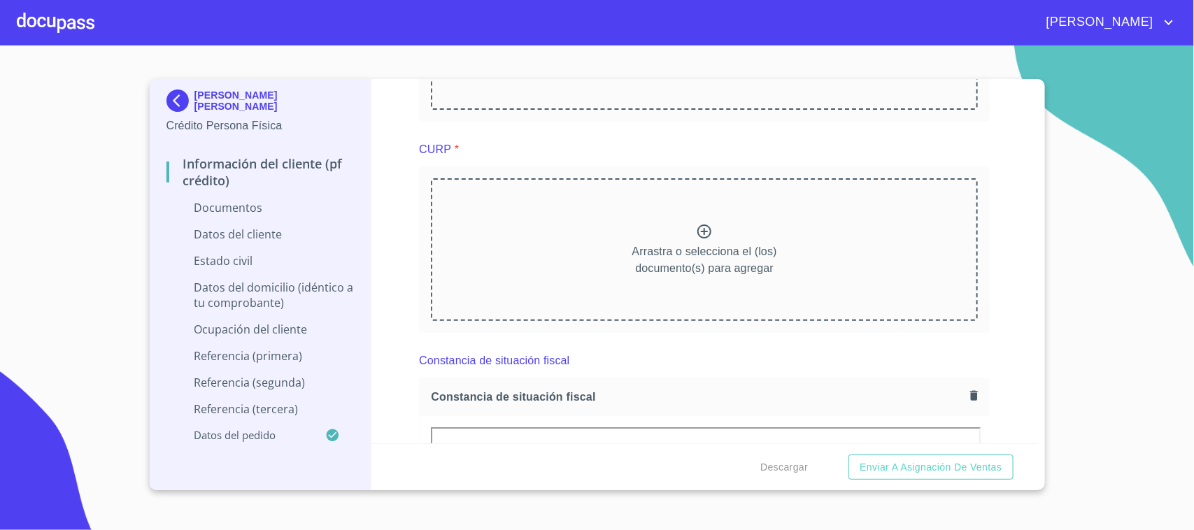
scroll to position [2004, 0]
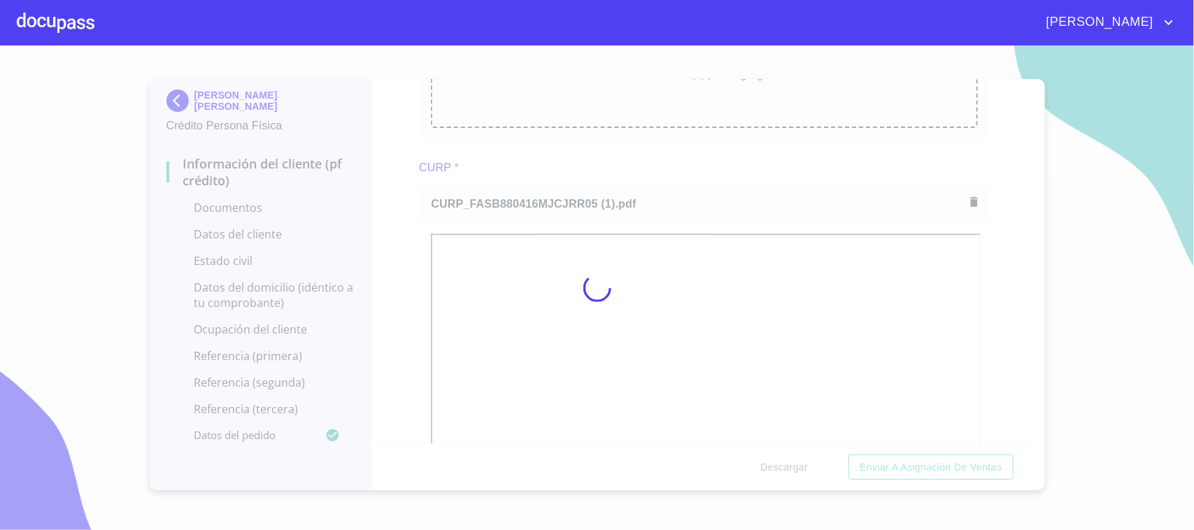
click at [655, 171] on div at bounding box center [597, 287] width 1194 height 485
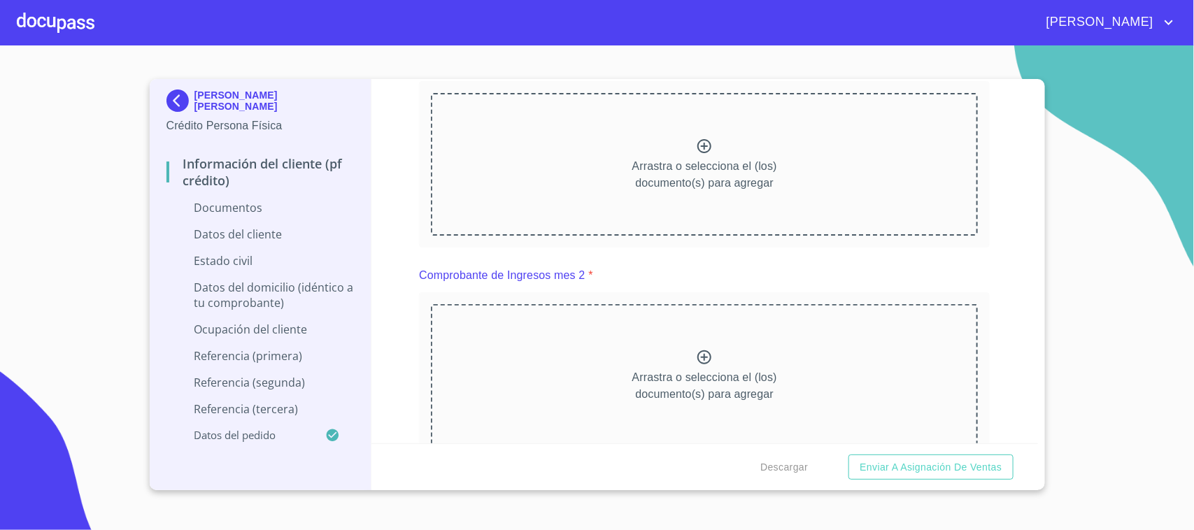
scroll to position [1455, 0]
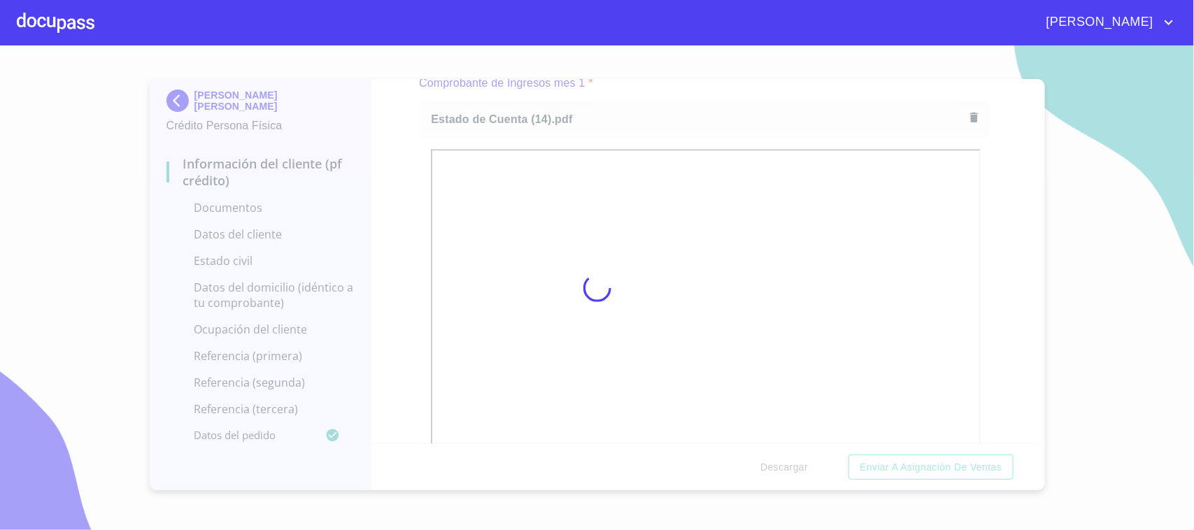
drag, startPoint x: 395, startPoint y: 145, endPoint x: 841, endPoint y: 190, distance: 448.5
click at [397, 145] on div at bounding box center [597, 287] width 1194 height 485
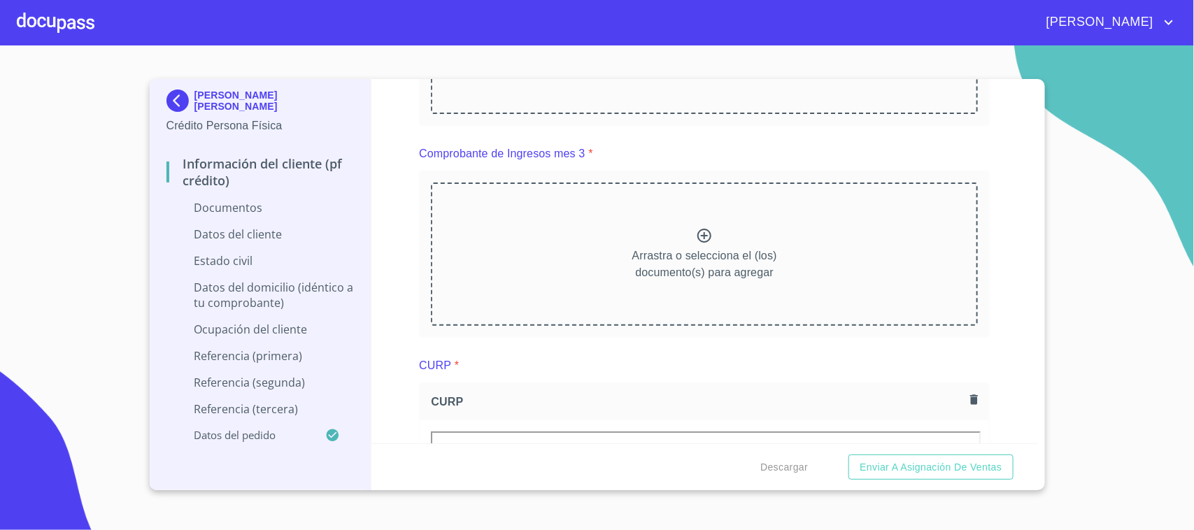
scroll to position [2096, 0]
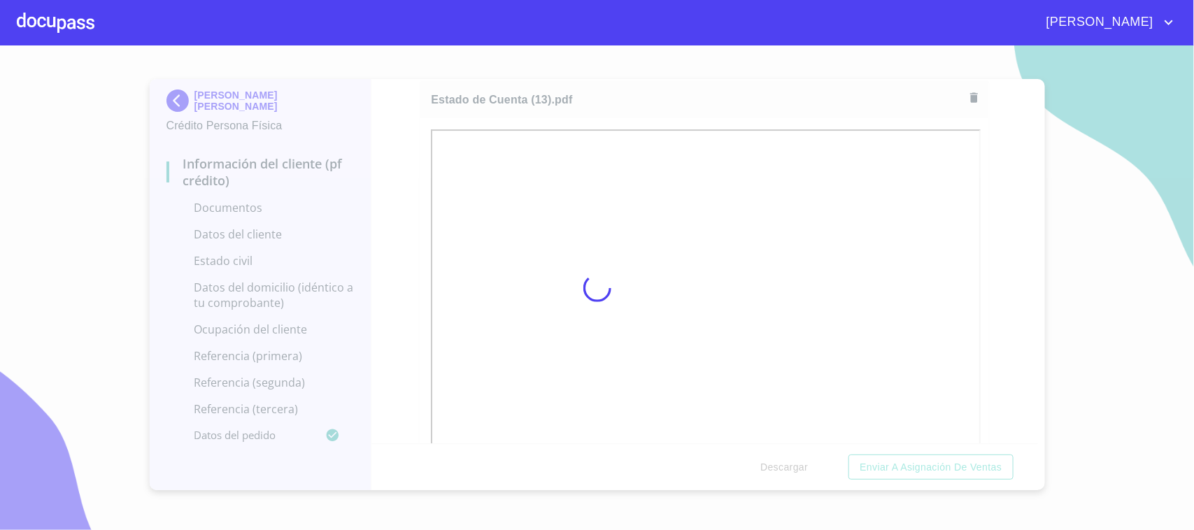
click at [388, 220] on div at bounding box center [597, 287] width 1194 height 485
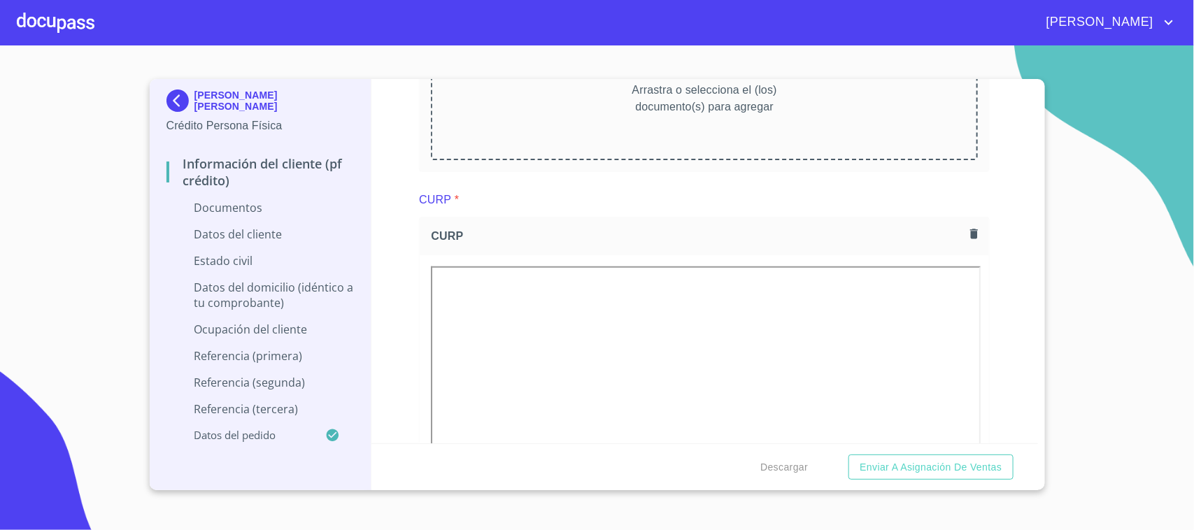
scroll to position [2709, 0]
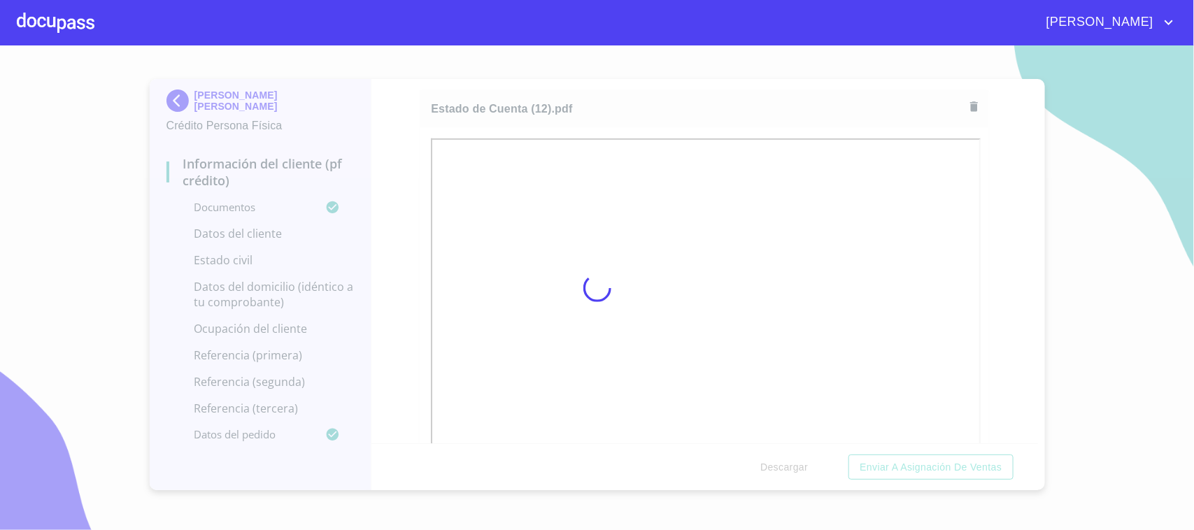
drag, startPoint x: 407, startPoint y: 189, endPoint x: 427, endPoint y: 183, distance: 20.6
click at [408, 189] on div at bounding box center [597, 287] width 1194 height 485
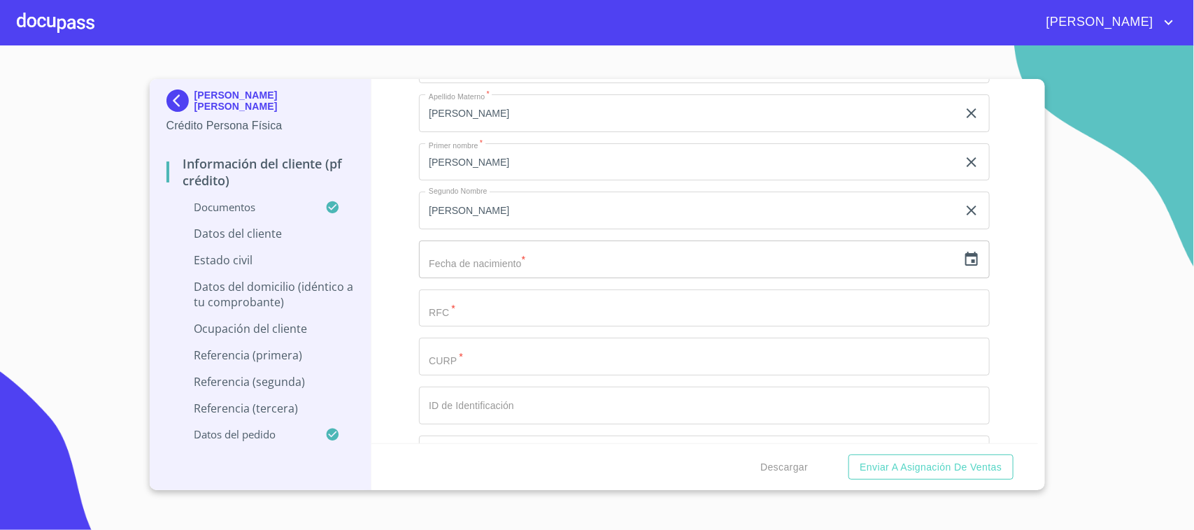
scroll to position [4667, 0]
click at [965, 208] on icon "button" at bounding box center [971, 215] width 13 height 14
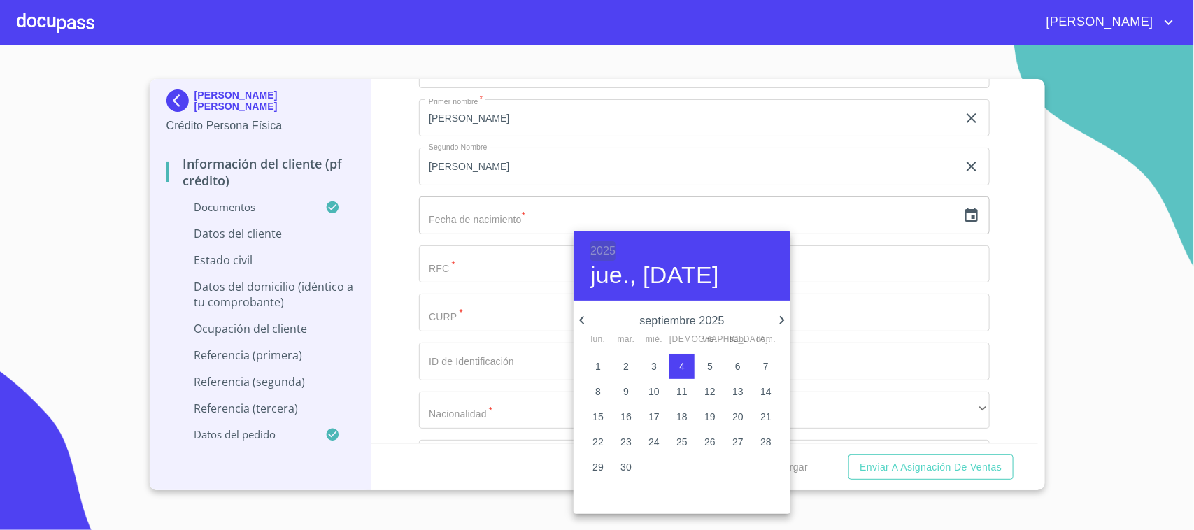
click at [608, 249] on h6 "2025" at bounding box center [602, 251] width 25 height 20
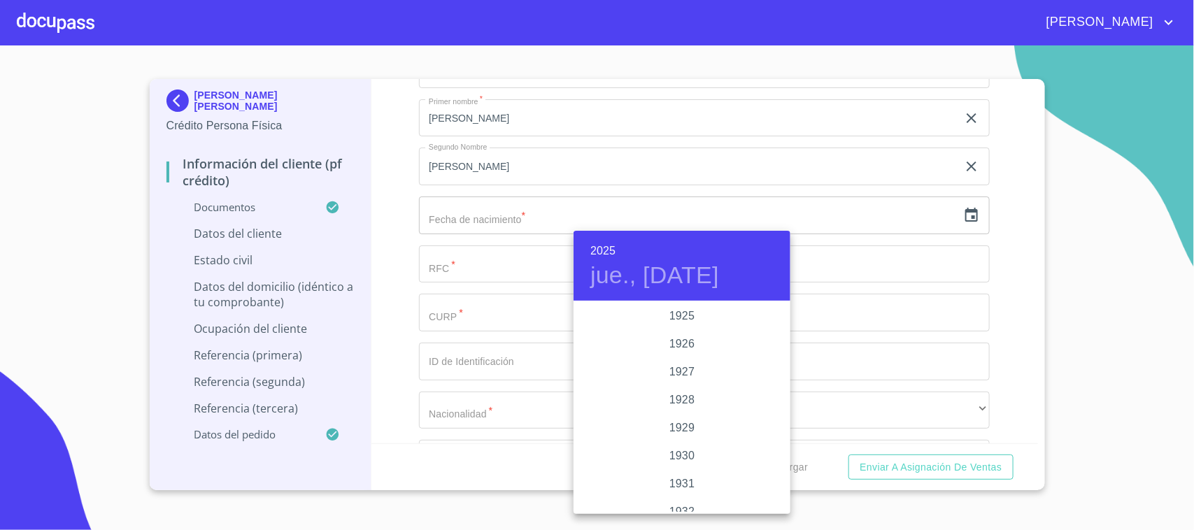
scroll to position [2714, 0]
click at [606, 252] on h6 "2025" at bounding box center [602, 251] width 25 height 20
click at [690, 318] on div "1988" at bounding box center [682, 320] width 217 height 28
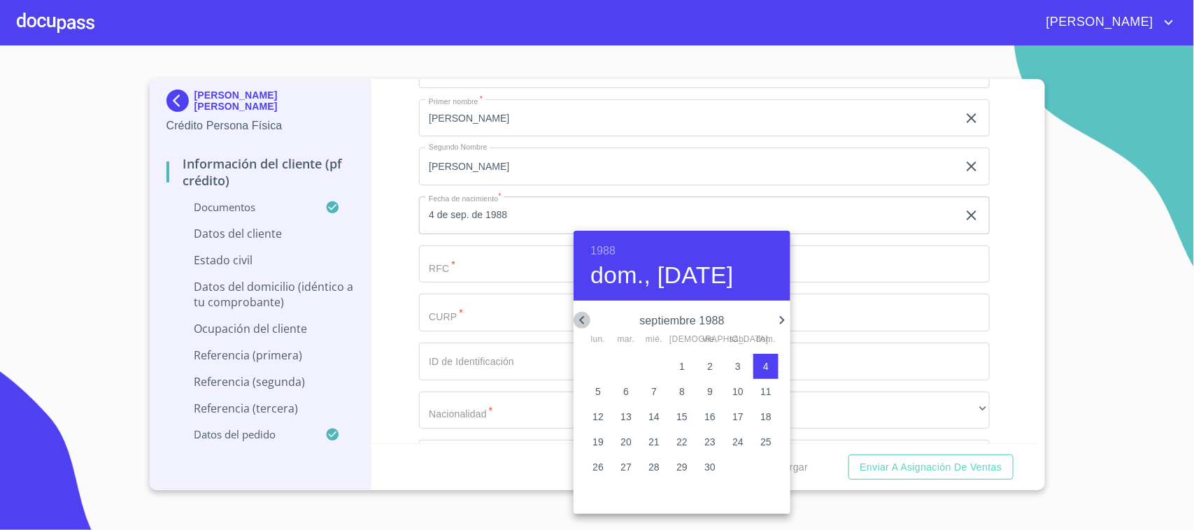
click at [584, 318] on icon "button" at bounding box center [582, 320] width 17 height 17
click at [583, 318] on icon "button" at bounding box center [581, 320] width 5 height 8
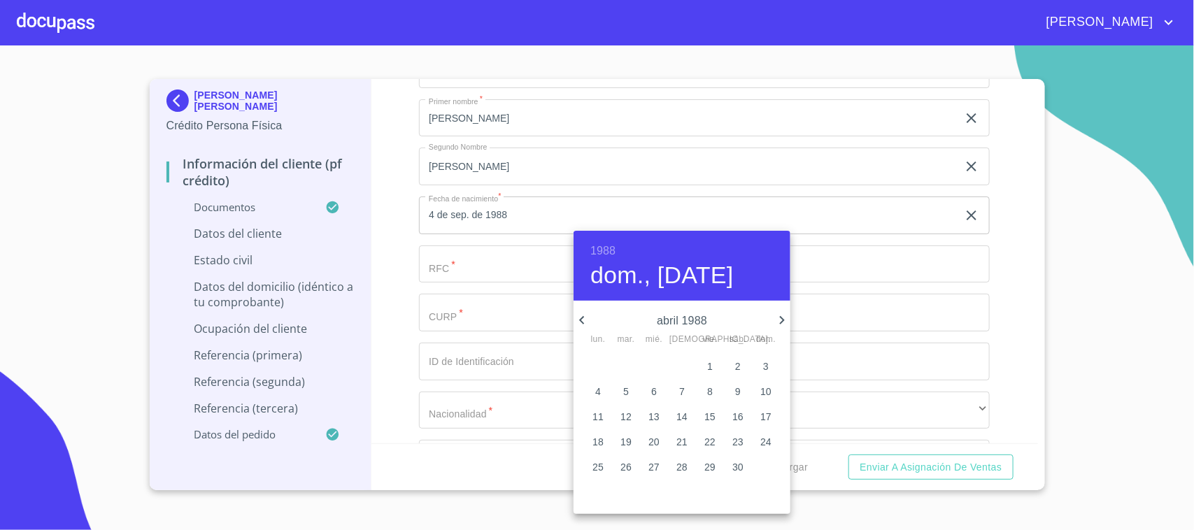
click at [740, 418] on p "16" at bounding box center [737, 417] width 11 height 14
type input "16 de abr. de 1988"
click at [401, 303] on div at bounding box center [597, 265] width 1194 height 530
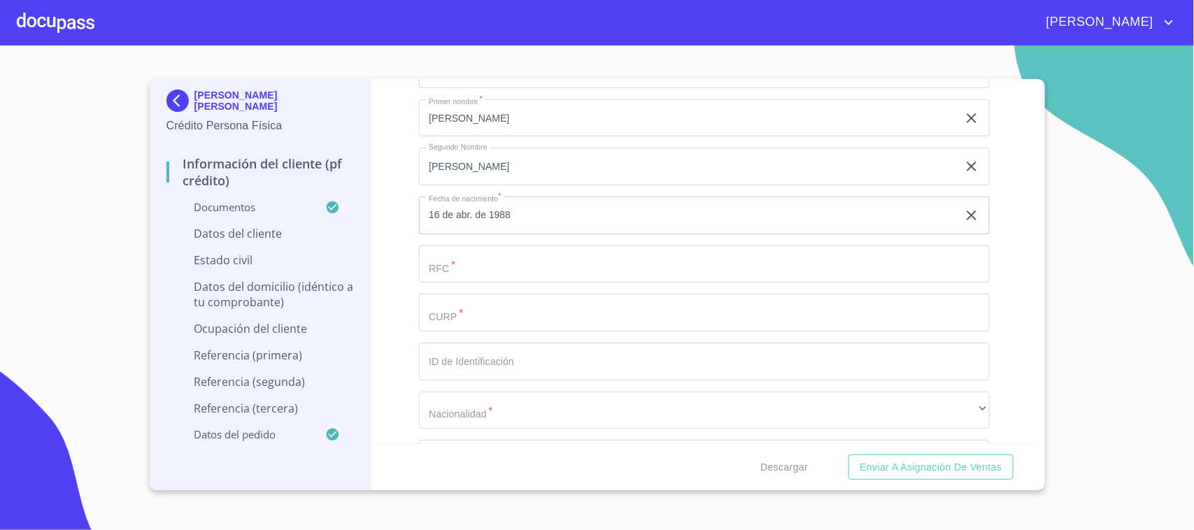
click at [705, 320] on input "Documento de identificación.   *" at bounding box center [704, 313] width 571 height 38
paste input "FASB880416MJCJRR05"
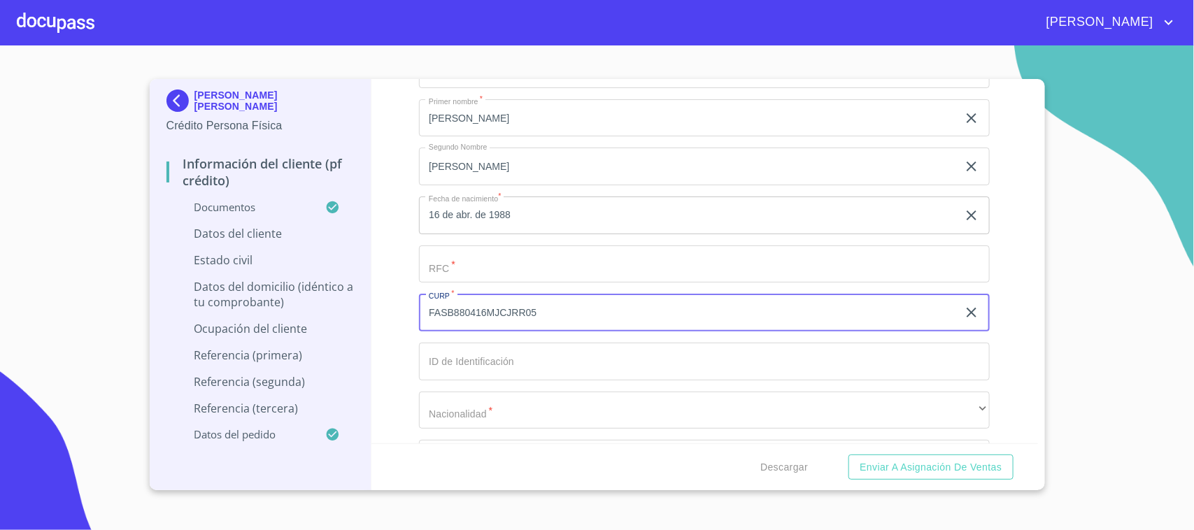
type input "FASB880416MJCJRR05"
click at [490, 282] on div "Apellido [PERSON_NAME]   * [PERSON_NAME] ​ Apellido Materno   * [PERSON_NAME] ​…" at bounding box center [704, 289] width 571 height 596
click at [497, 269] on input "Documento de identificación.   *" at bounding box center [704, 264] width 571 height 38
paste input "FASB880416MJCJRR05"
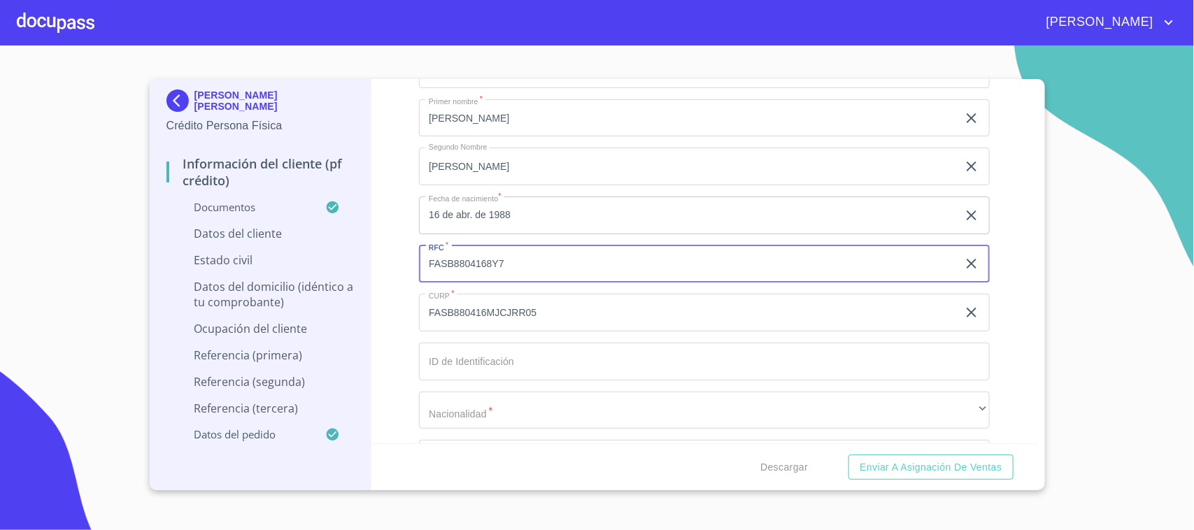
type input "FASB8804168Y7"
click at [519, 362] on input "Documento de identificación.   *" at bounding box center [704, 362] width 571 height 38
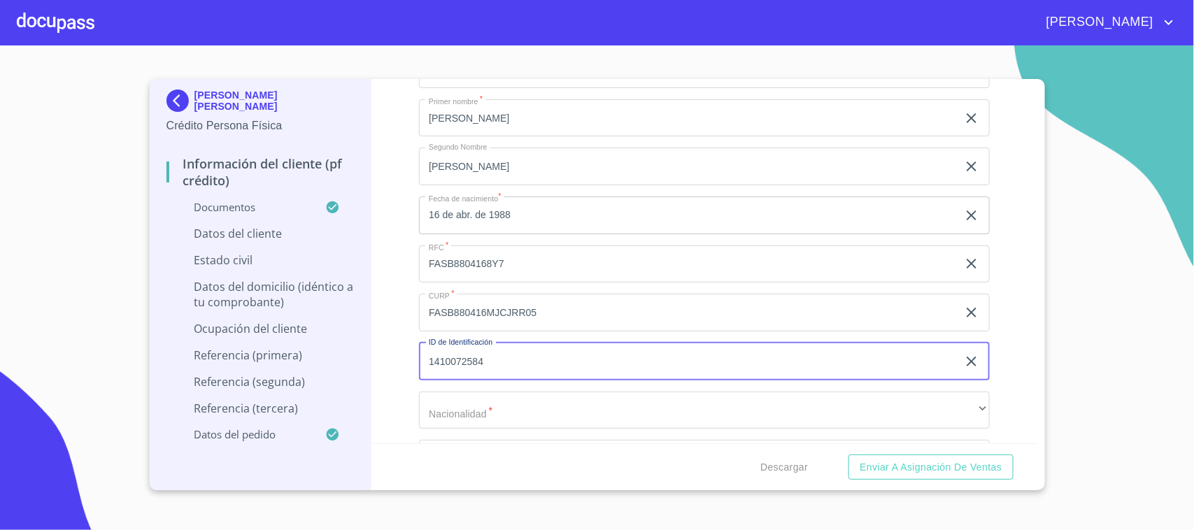
type input "1410072584"
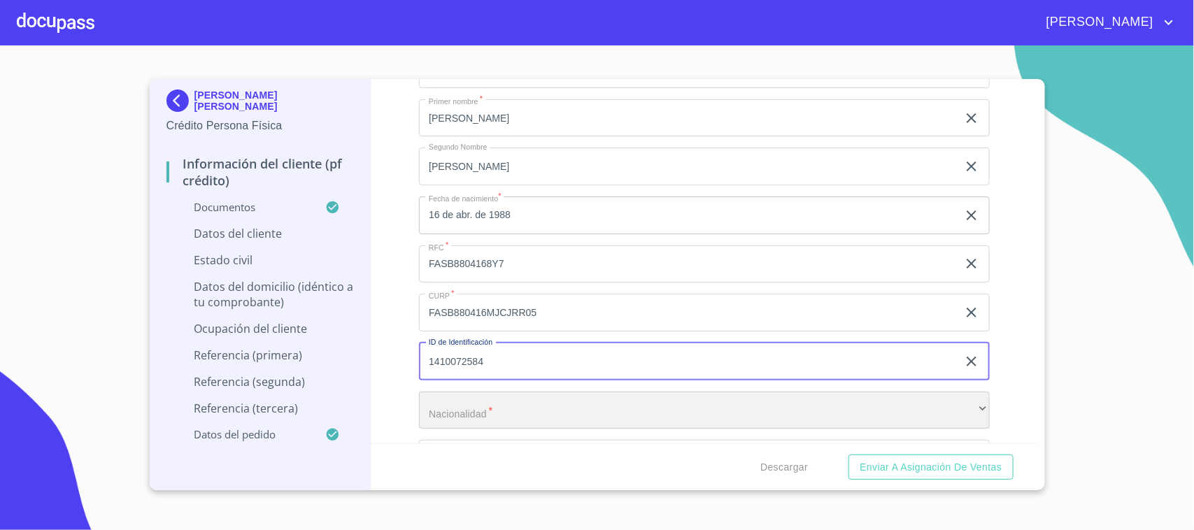
click at [693, 413] on div "​" at bounding box center [704, 411] width 571 height 38
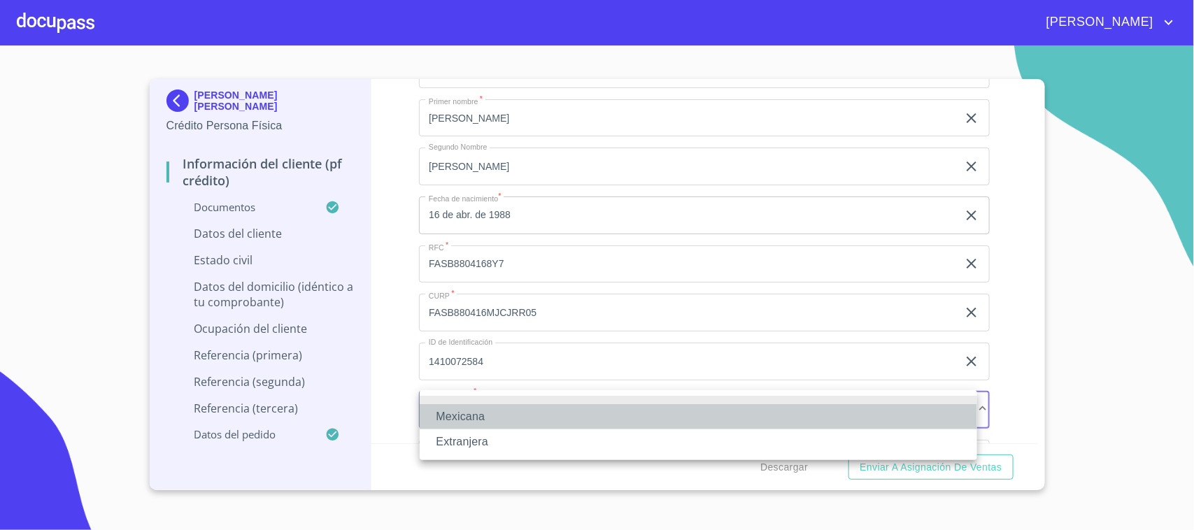
click at [539, 421] on li "Mexicana" at bounding box center [698, 416] width 557 height 25
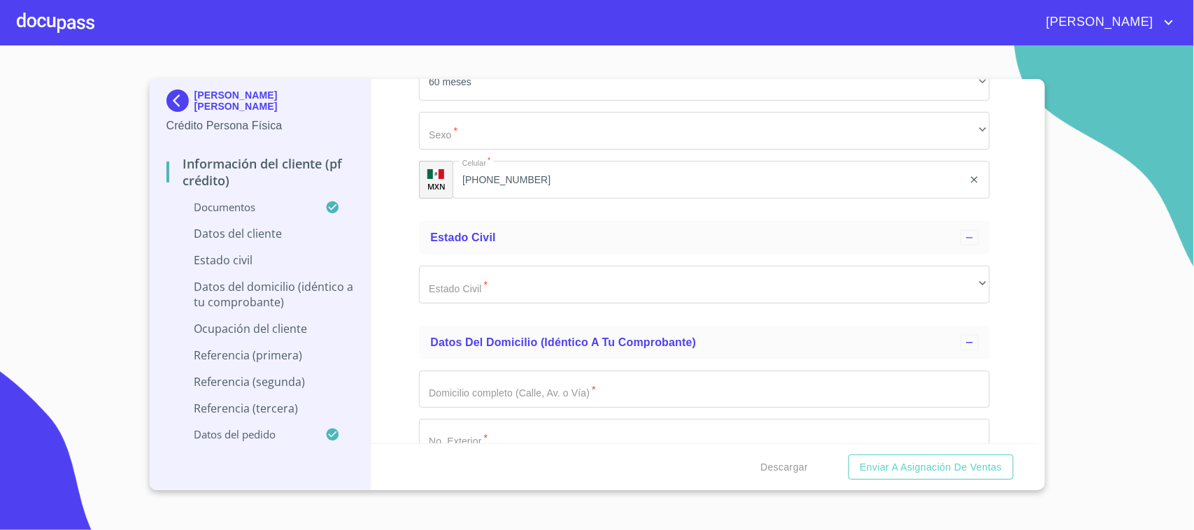
scroll to position [5048, 0]
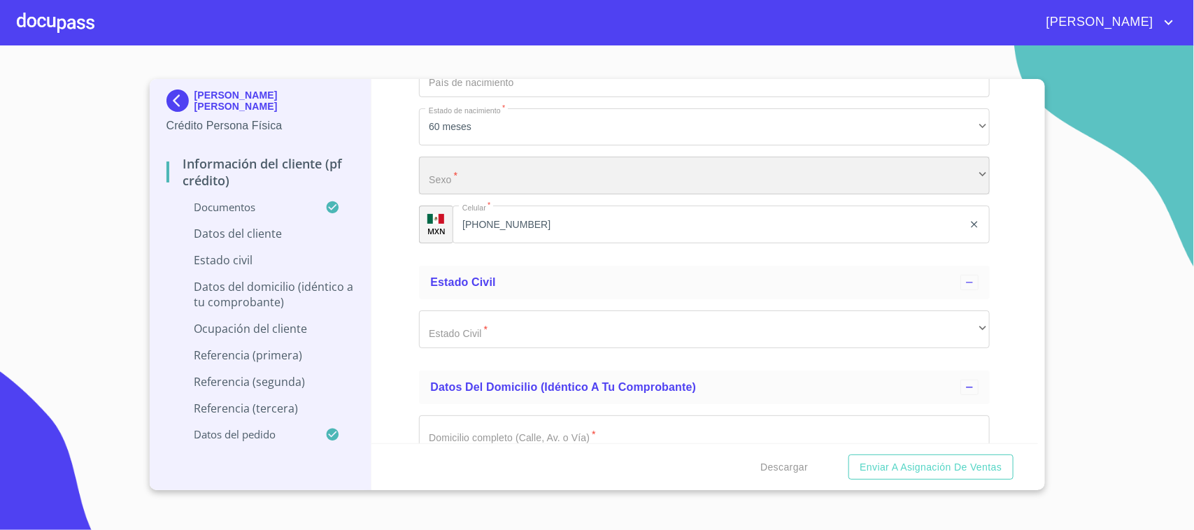
click at [526, 183] on div "​" at bounding box center [704, 176] width 571 height 38
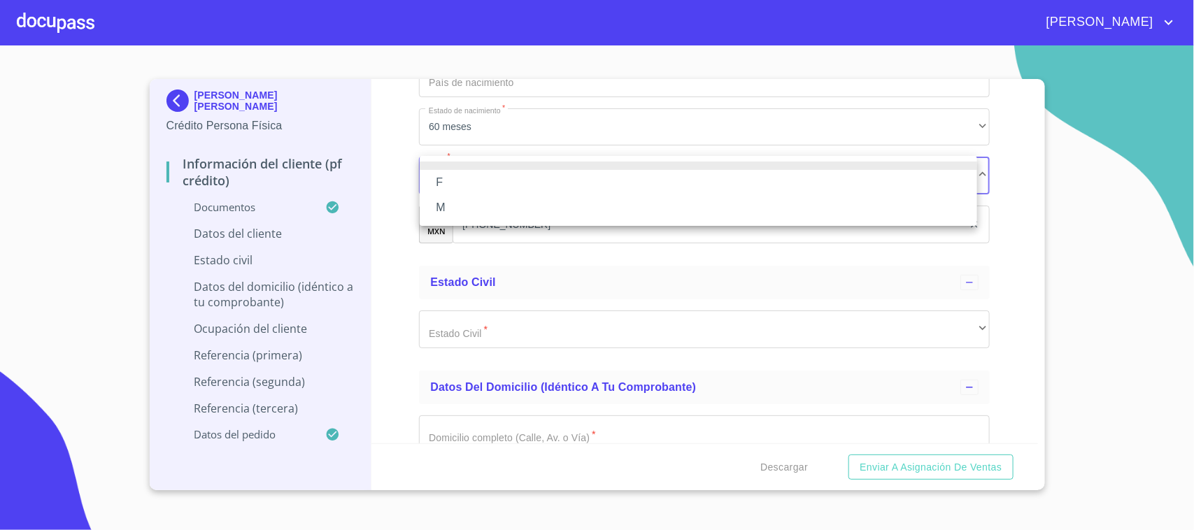
click at [460, 204] on li "M" at bounding box center [698, 207] width 557 height 25
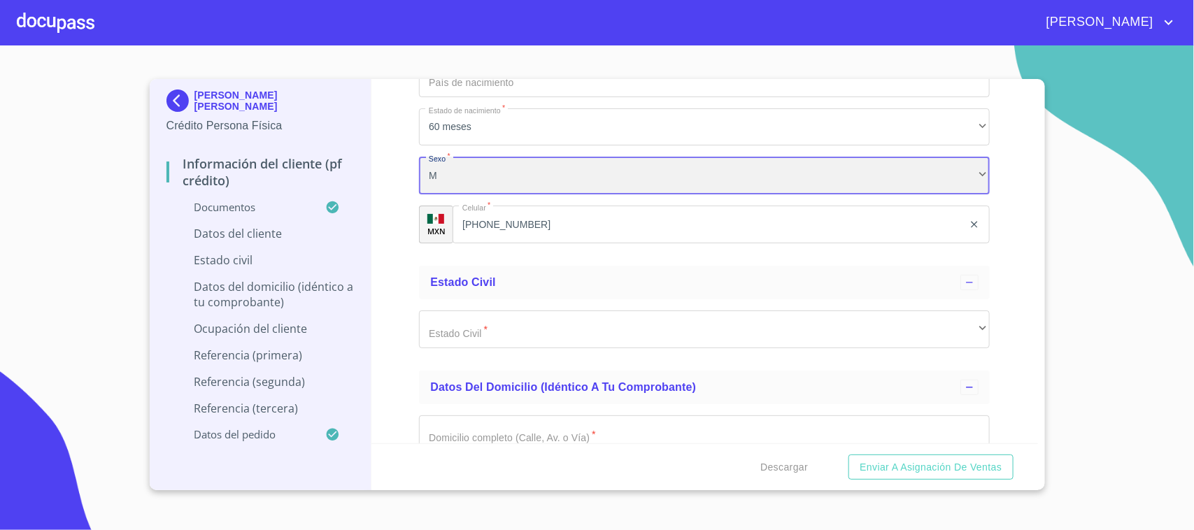
click at [476, 166] on div "M" at bounding box center [704, 176] width 571 height 38
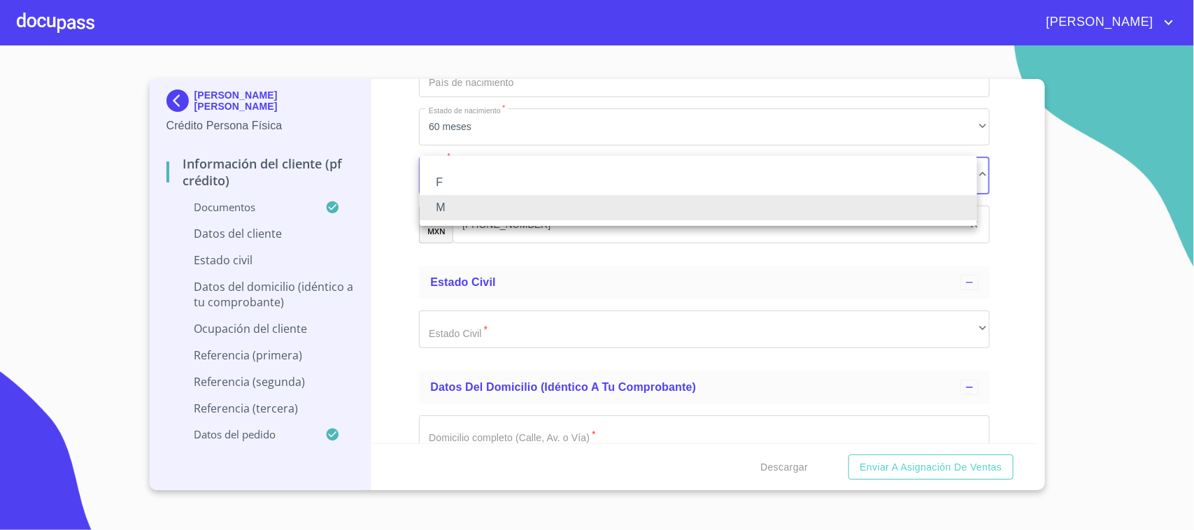
click at [472, 184] on li "F" at bounding box center [698, 182] width 557 height 25
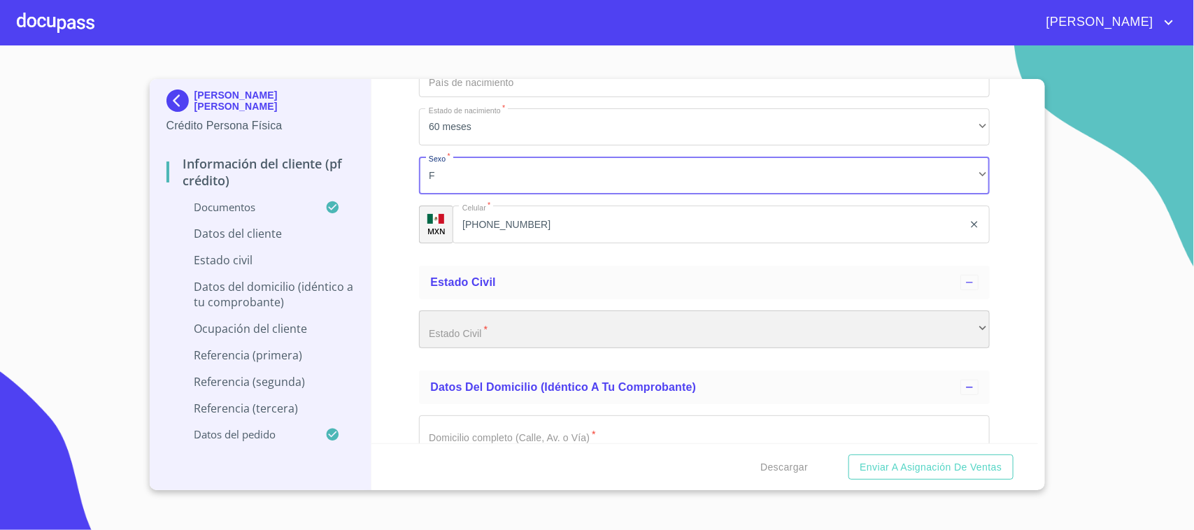
click at [508, 327] on div "​" at bounding box center [704, 330] width 571 height 38
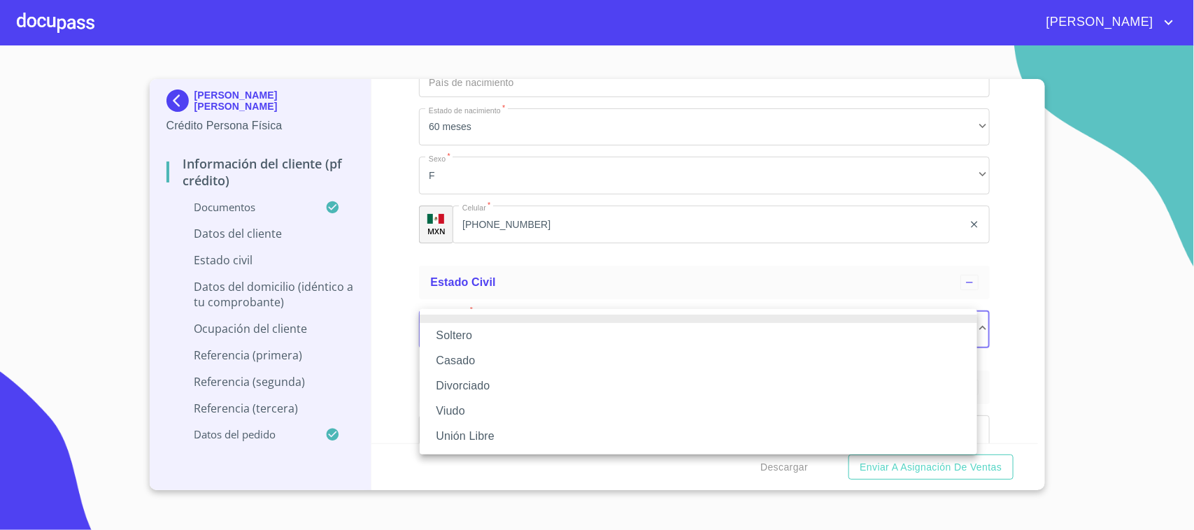
click at [483, 364] on li "Casado" at bounding box center [698, 360] width 557 height 25
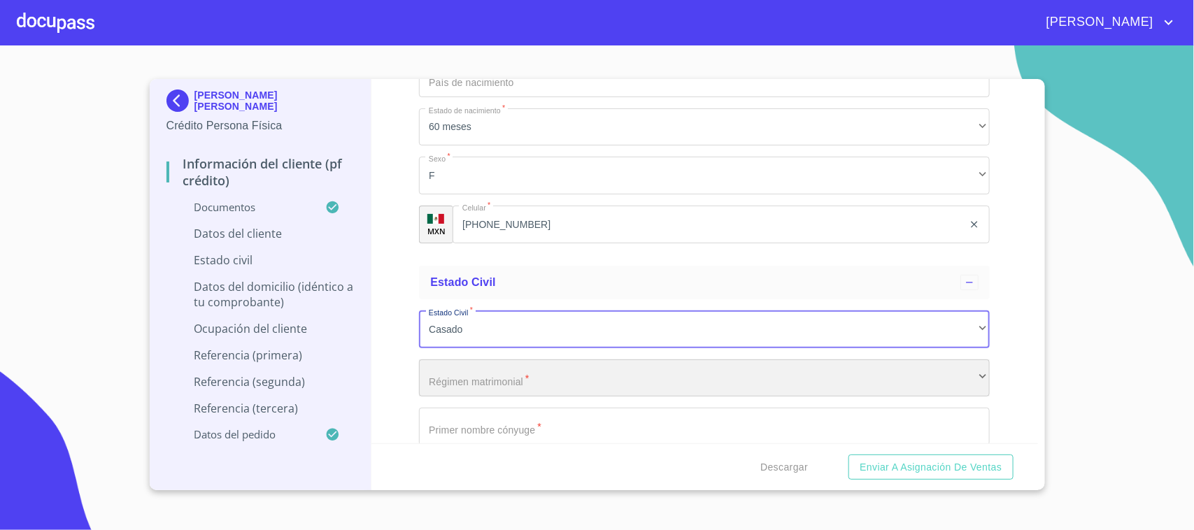
click at [478, 374] on div "​" at bounding box center [704, 378] width 571 height 38
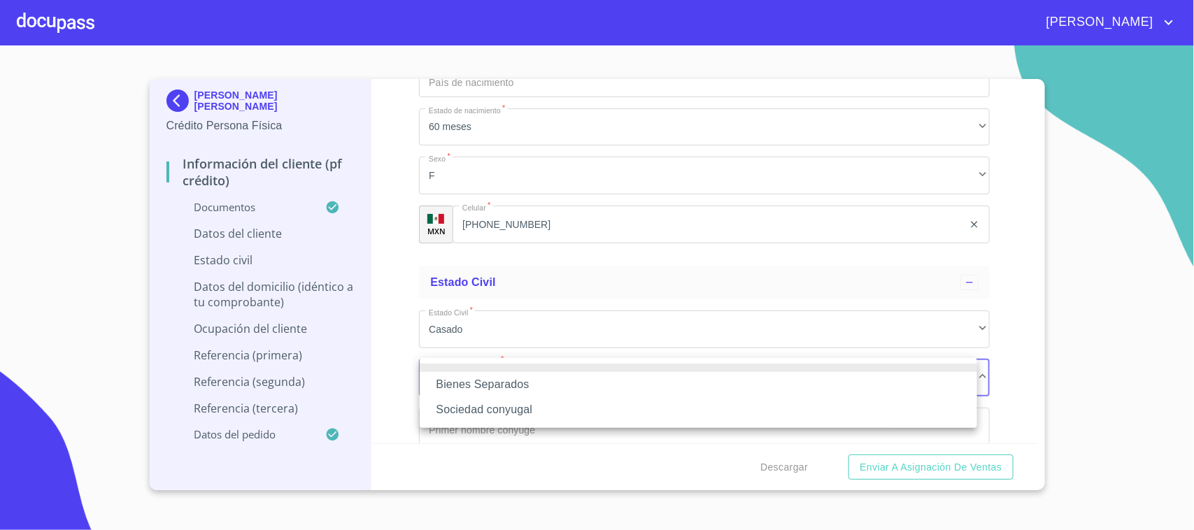
drag, startPoint x: 529, startPoint y: 410, endPoint x: 518, endPoint y: 373, distance: 38.9
click at [530, 410] on li "Sociedad conyugal" at bounding box center [698, 409] width 557 height 25
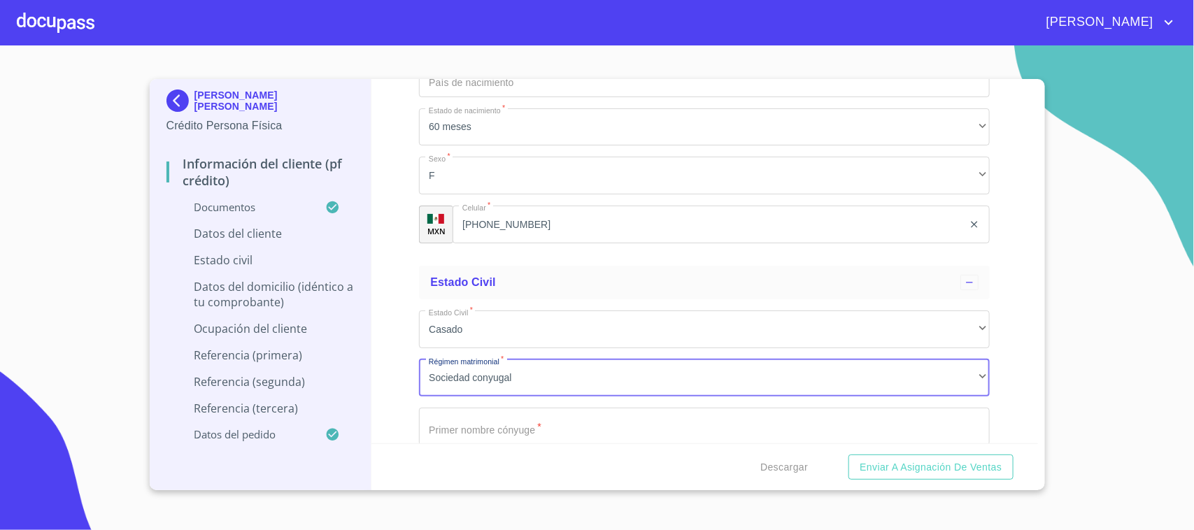
click at [511, 427] on input "Documento de identificación.   *" at bounding box center [704, 427] width 571 height 38
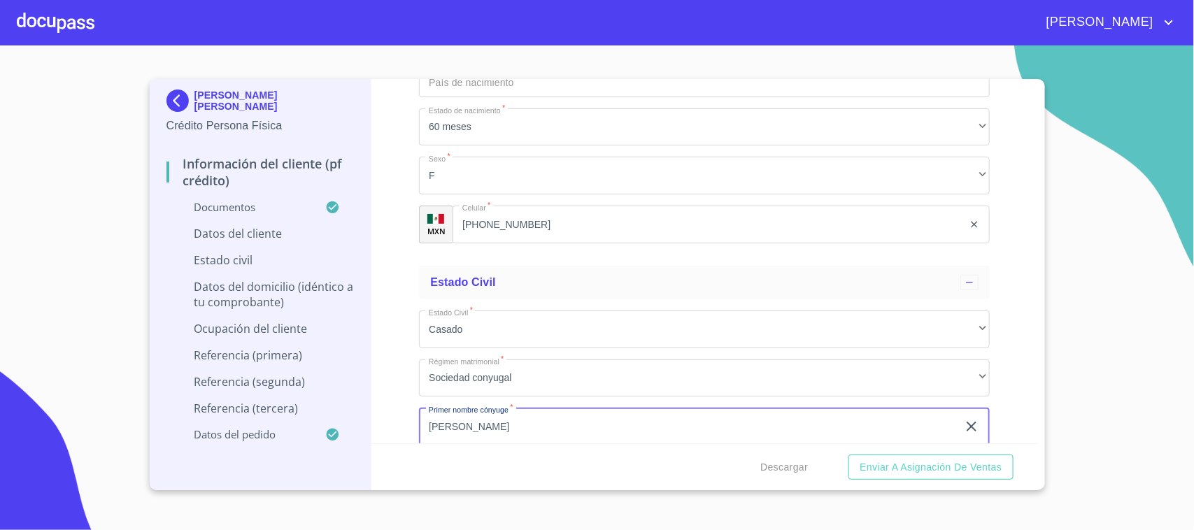
type input "[PERSON_NAME]"
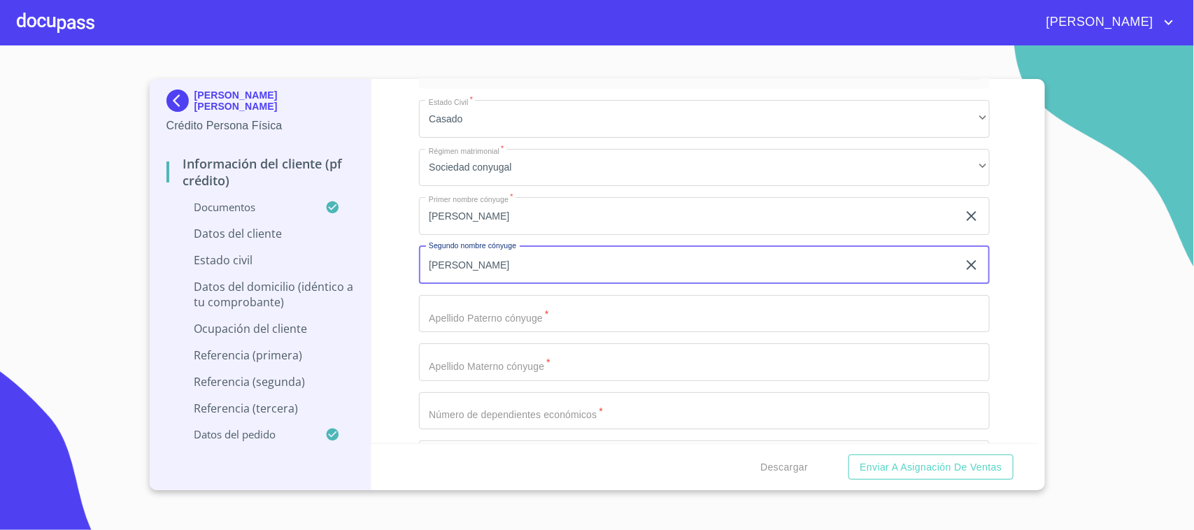
type input "[PERSON_NAME]"
click at [490, 264] on input "[PERSON_NAME]" at bounding box center [688, 265] width 539 height 38
type input "S"
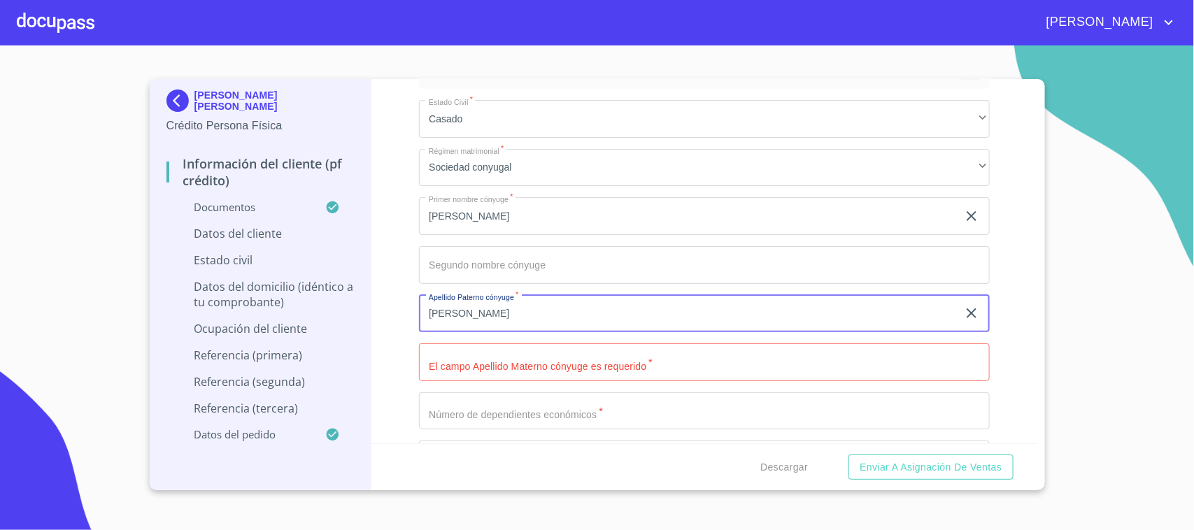
type input "[PERSON_NAME]"
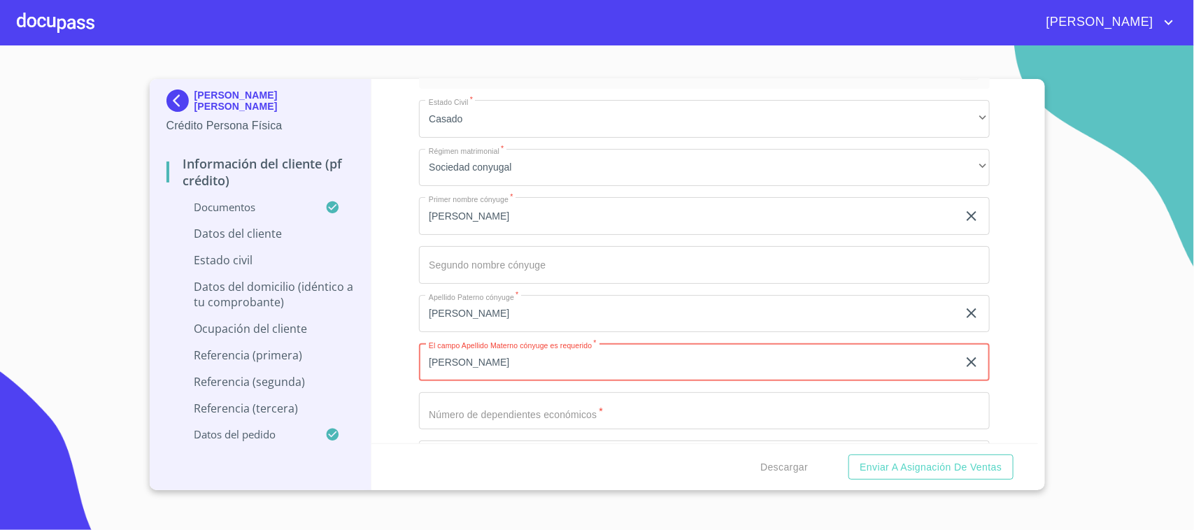
type input "[PERSON_NAME]"
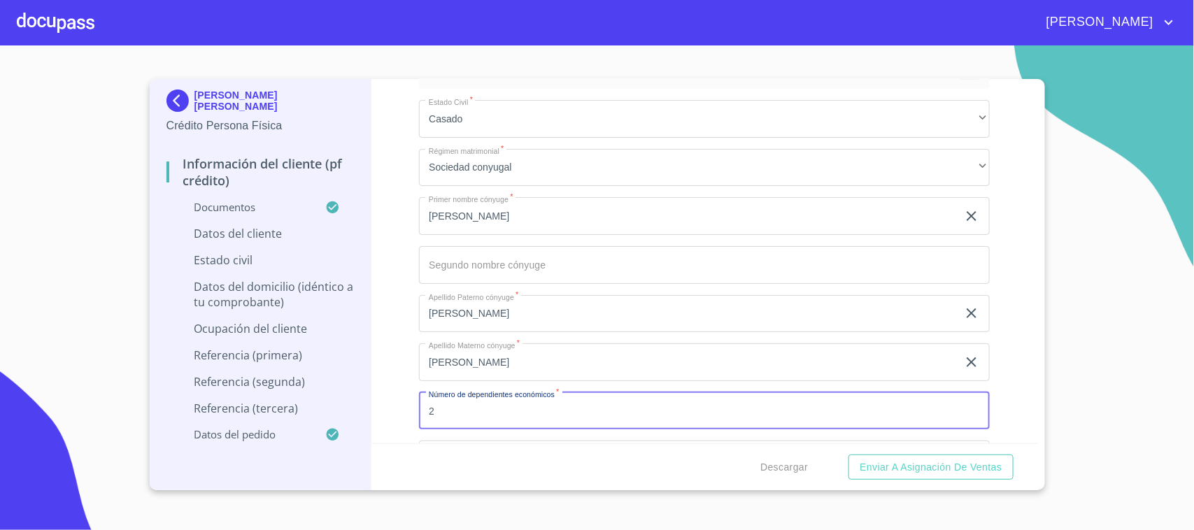
type input "2"
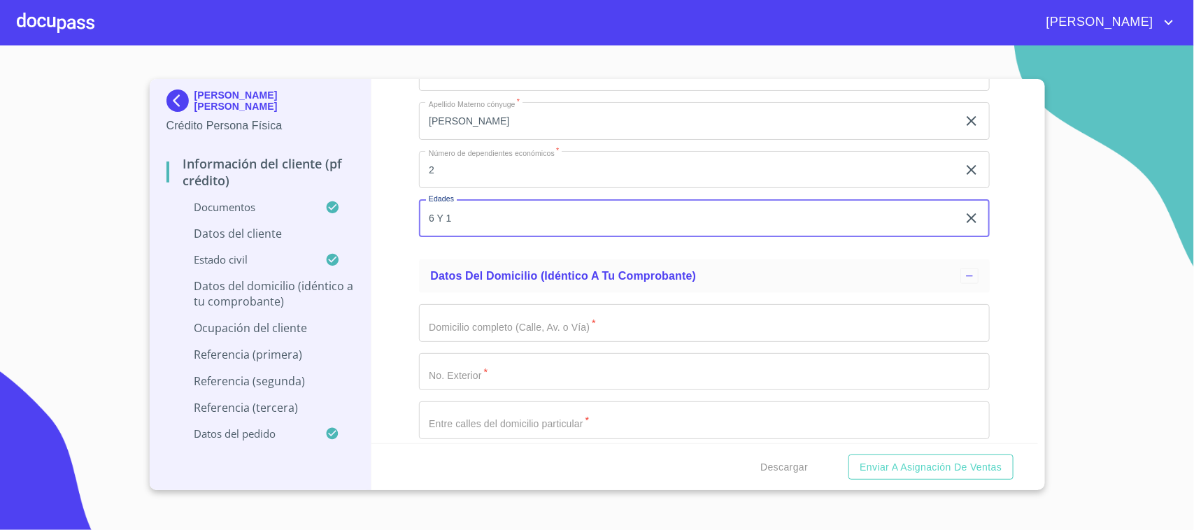
scroll to position [5617, 0]
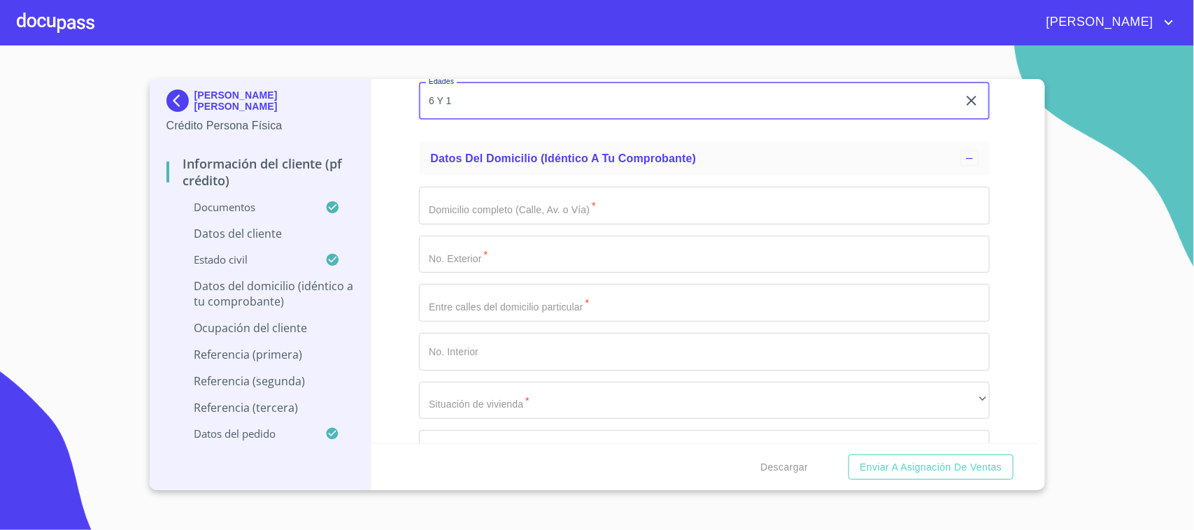
type input "6 Y 1"
click at [634, 213] on input "Documento de identificación.   *" at bounding box center [704, 206] width 571 height 38
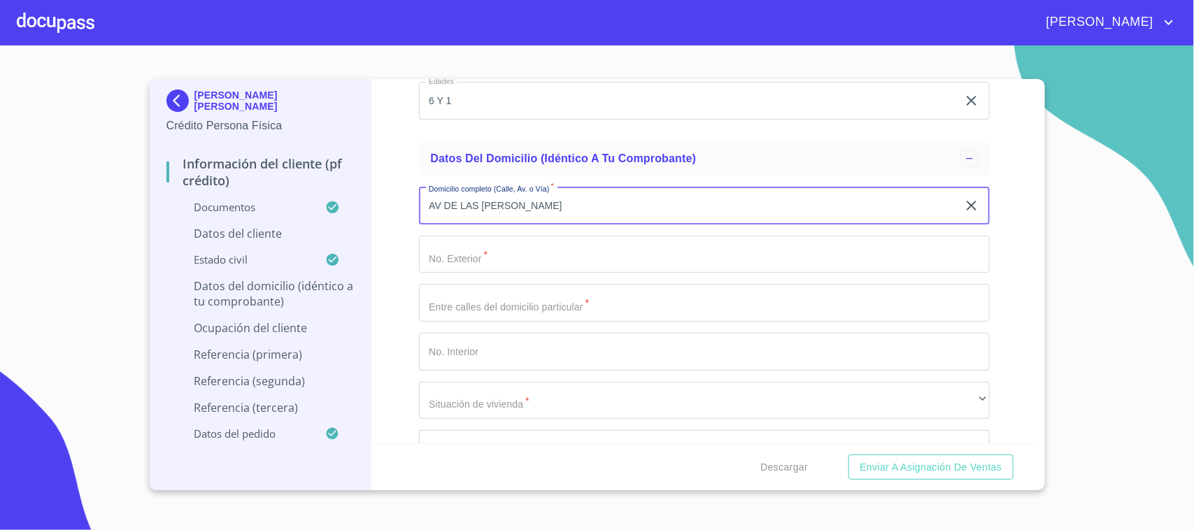
type input "AV DE LAS [PERSON_NAME]"
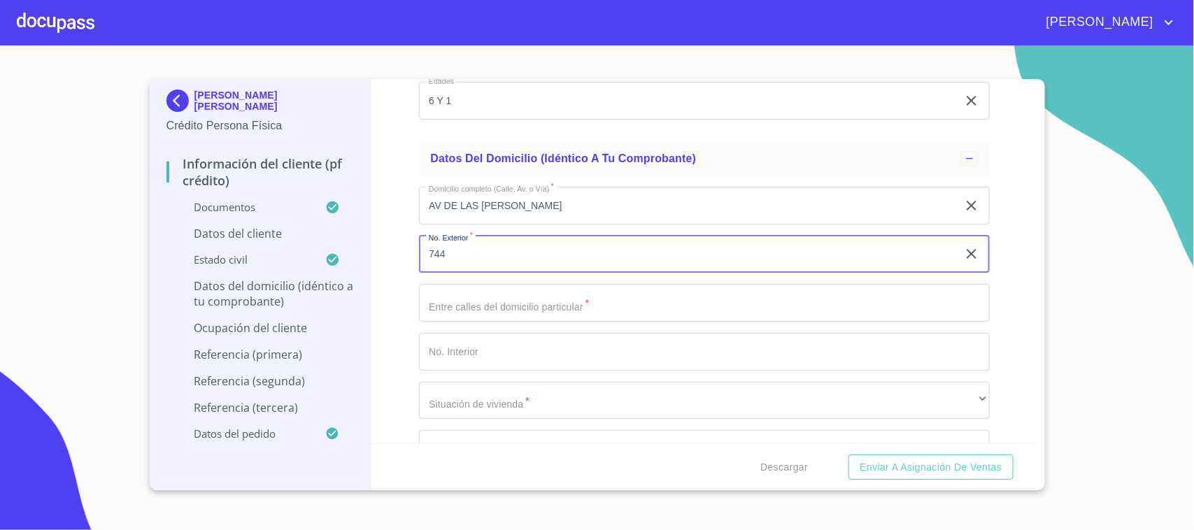
type input "744"
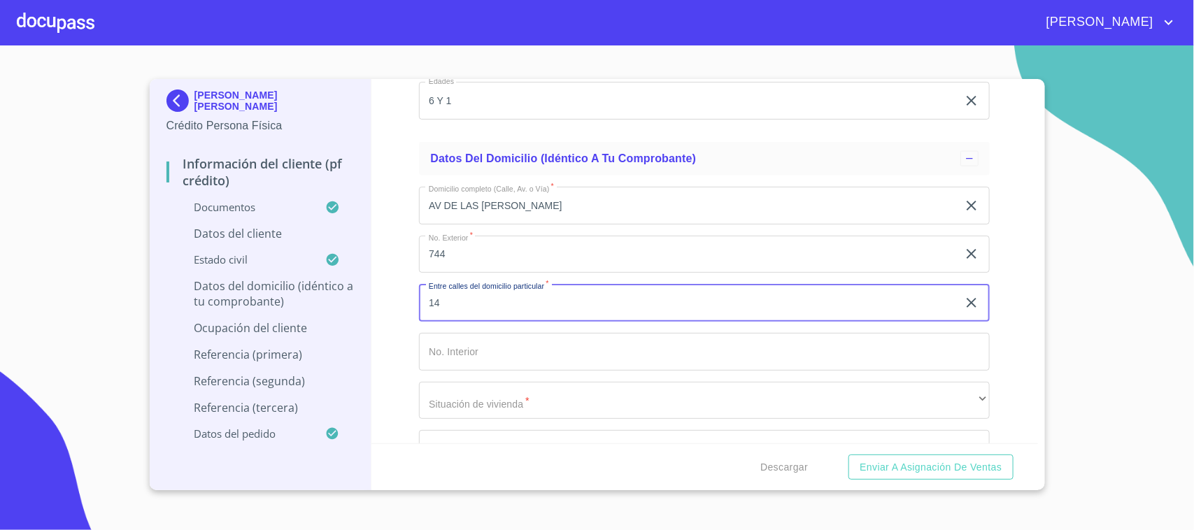
type input "1"
type input "MARIPOSA Y MEZQUITE"
type input "147"
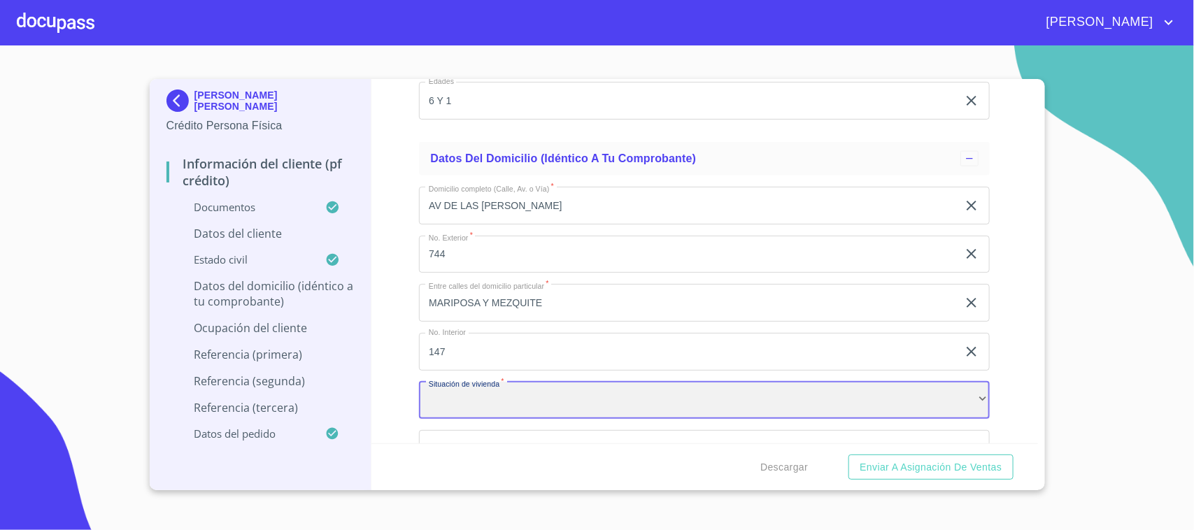
click at [570, 397] on div "​" at bounding box center [704, 401] width 571 height 38
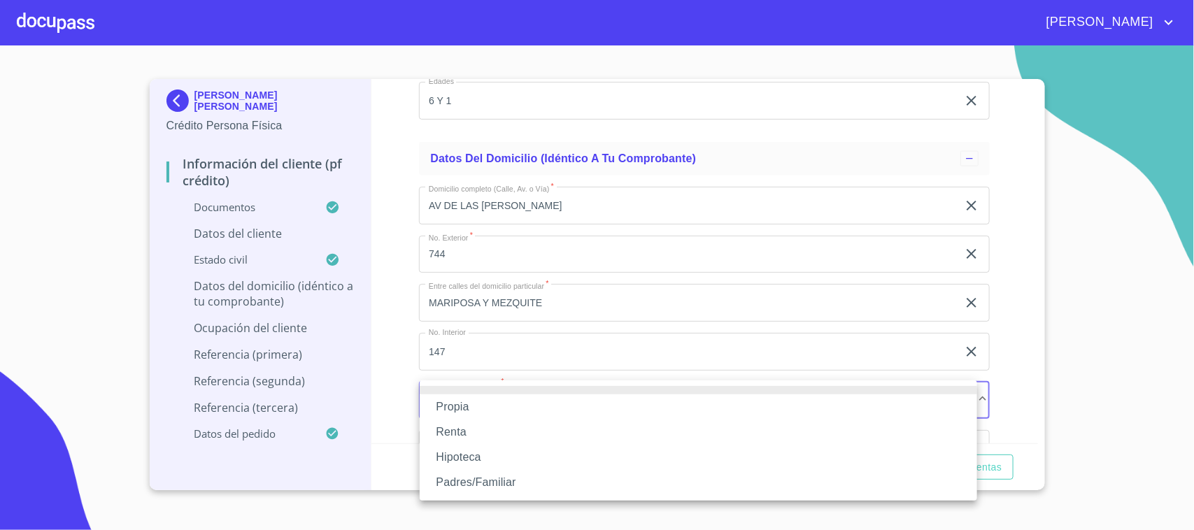
click at [477, 411] on li "Propia" at bounding box center [698, 406] width 557 height 25
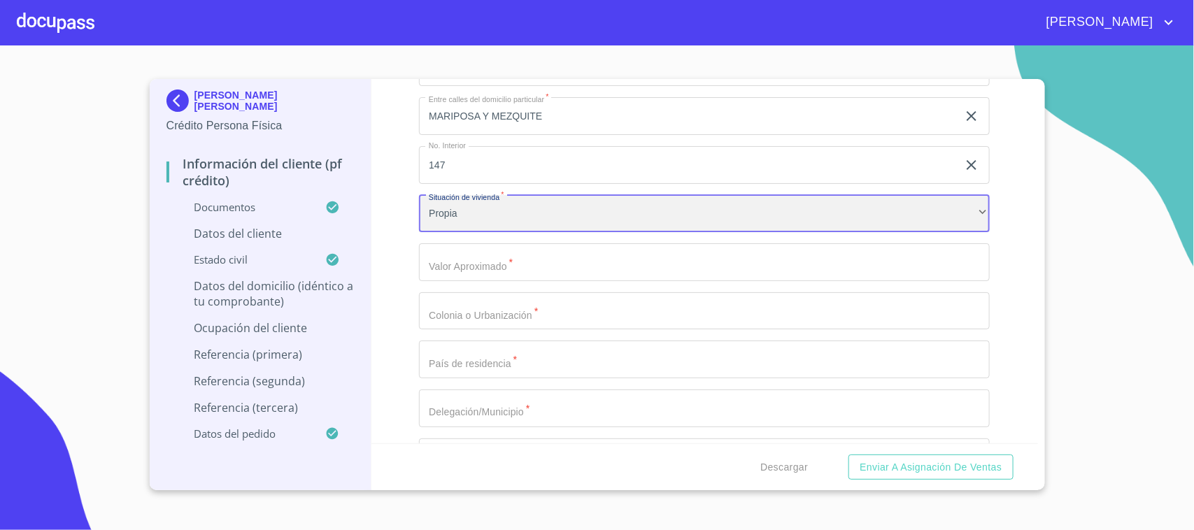
scroll to position [5757, 0]
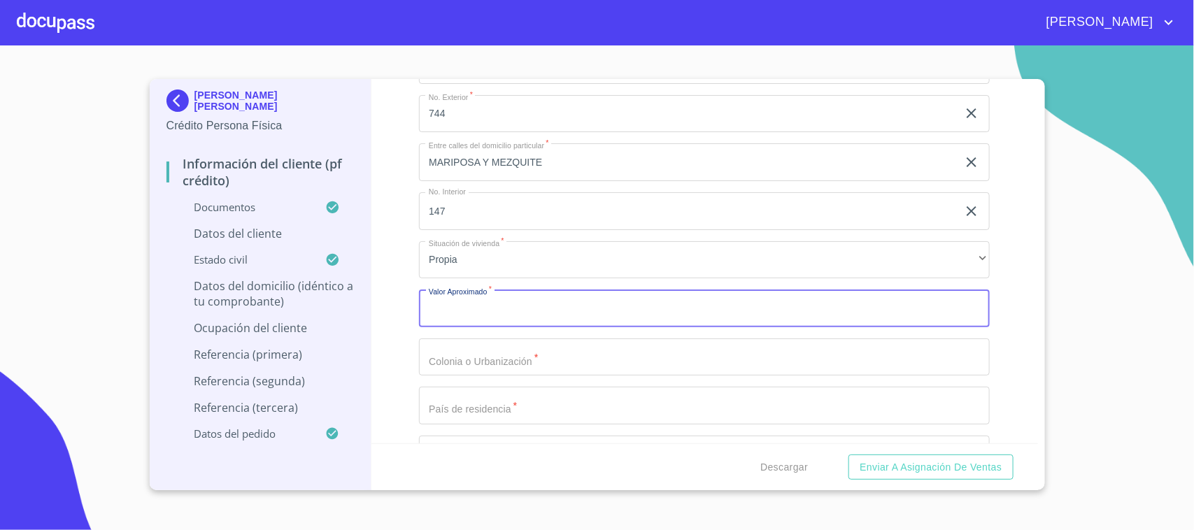
click at [518, 313] on input "Documento de identificación.   *" at bounding box center [704, 309] width 571 height 38
type input "$4,000,000"
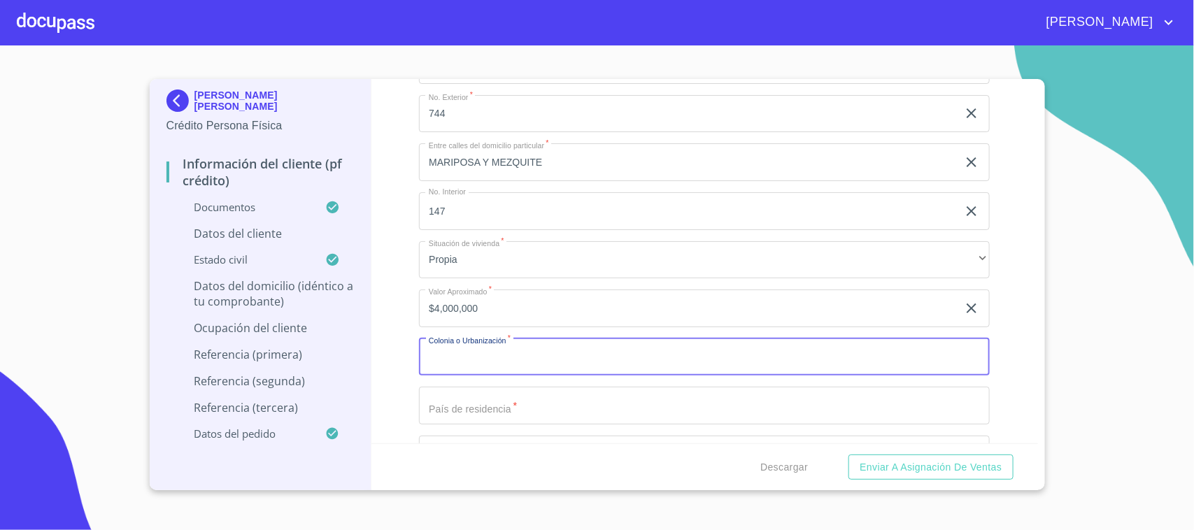
click at [547, 347] on input "Documento de identificación.   *" at bounding box center [704, 358] width 571 height 38
type input "FRACC. LAS [PERSON_NAME]"
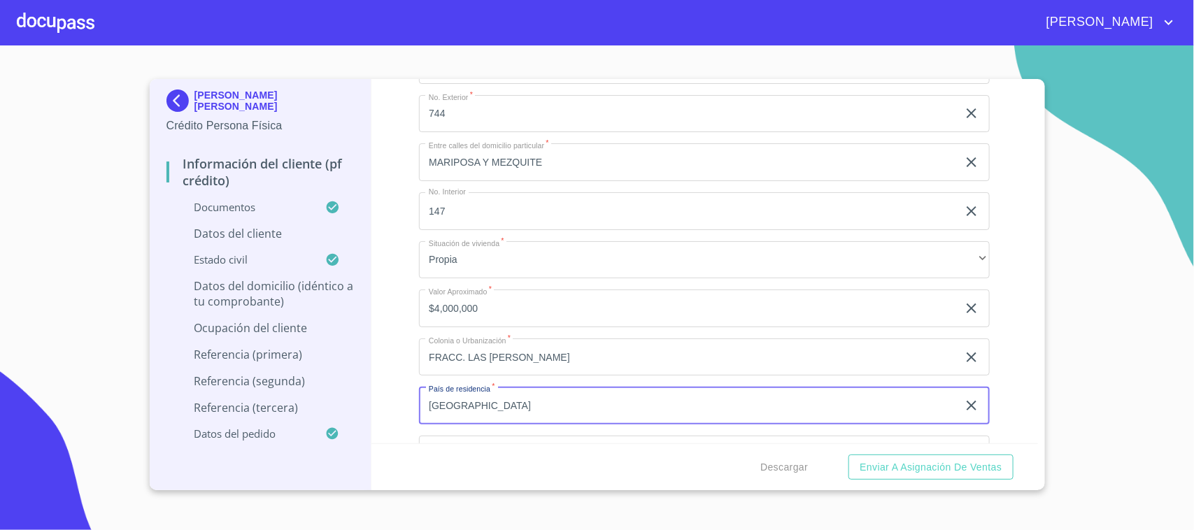
type input "[GEOGRAPHIC_DATA]"
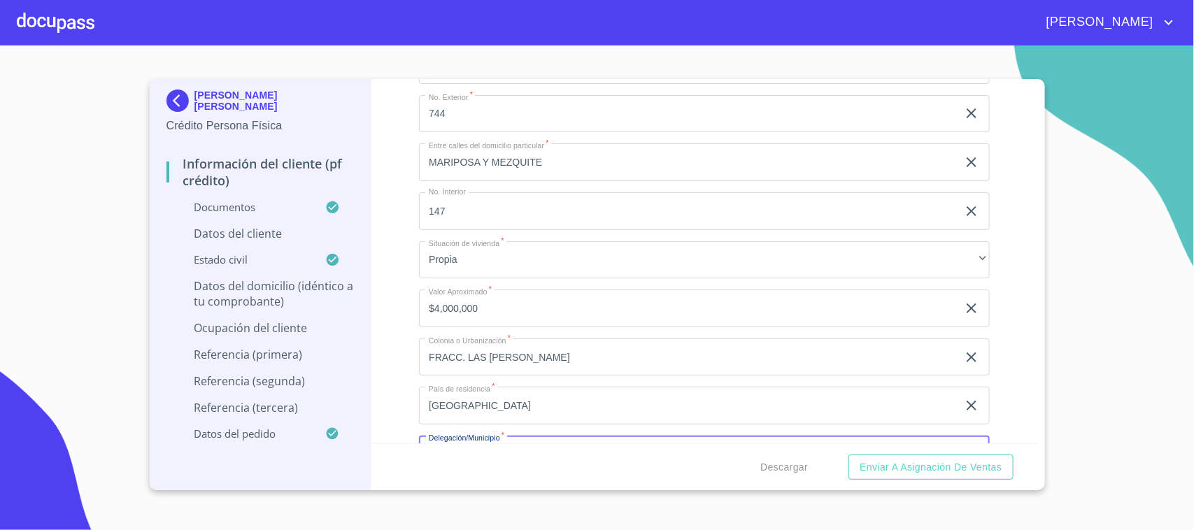
scroll to position [5784, 0]
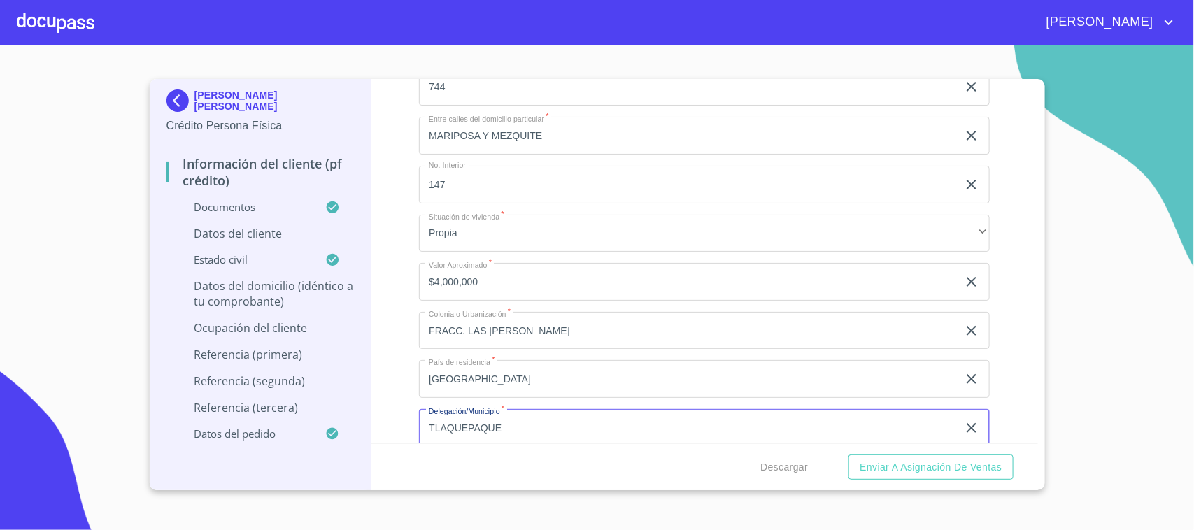
type input "TLAQUEPAQUE"
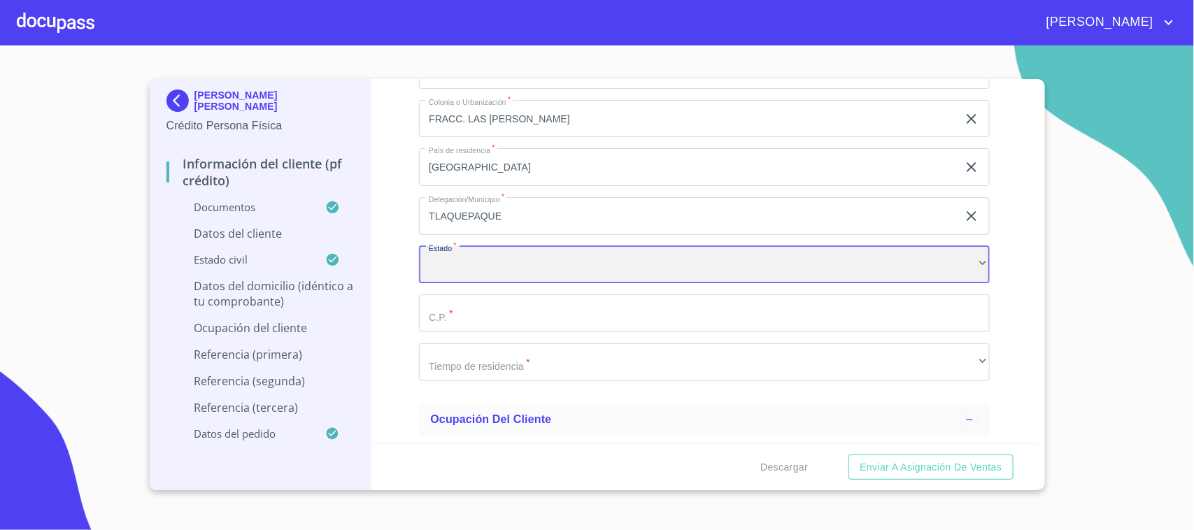
click at [513, 271] on div "​" at bounding box center [704, 265] width 571 height 38
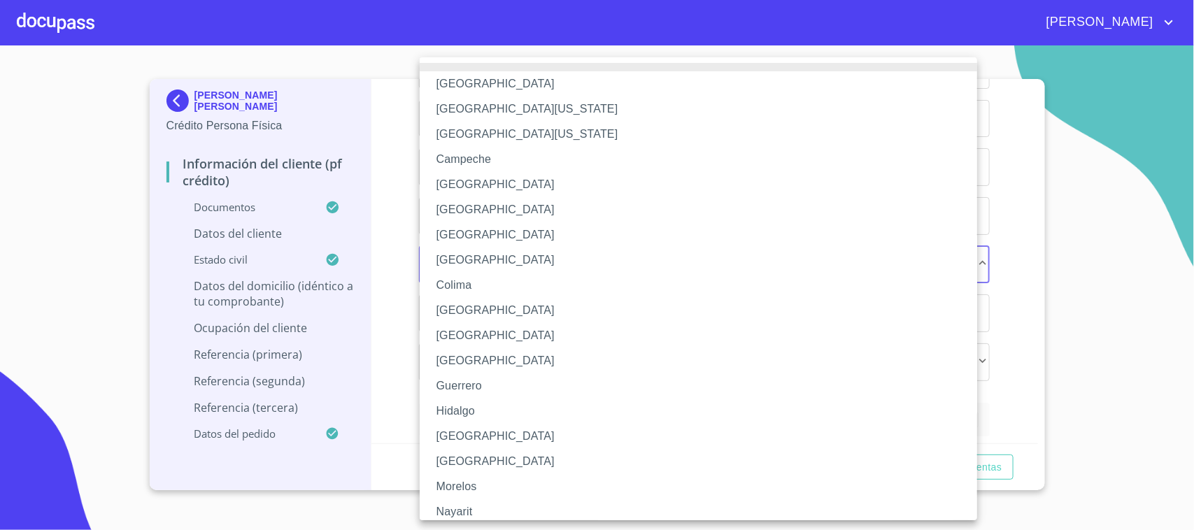
click at [486, 439] on li "[GEOGRAPHIC_DATA]" at bounding box center [705, 436] width 571 height 25
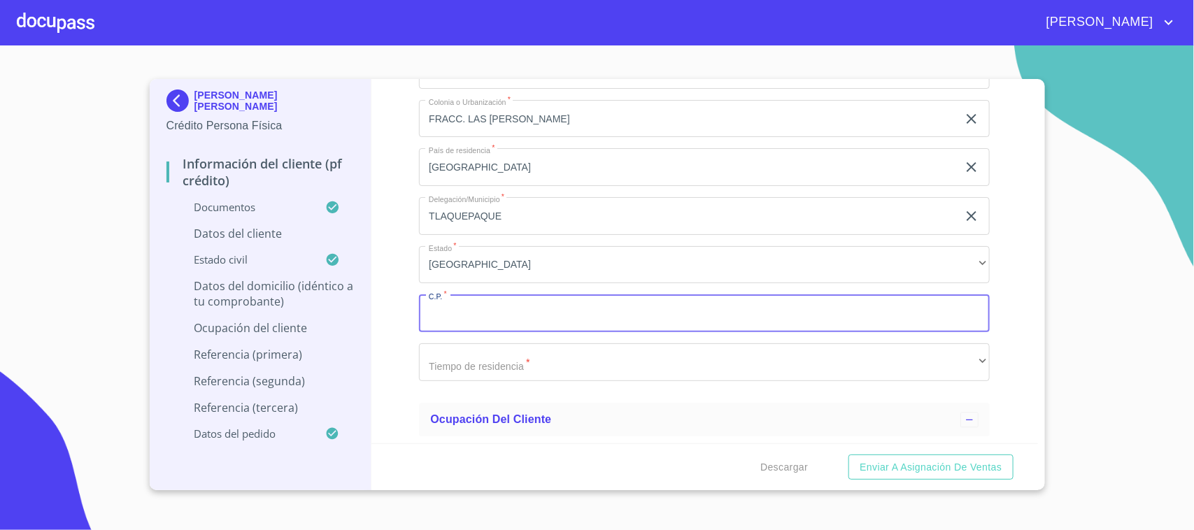
click at [488, 327] on input "Documento de identificación.   *" at bounding box center [704, 313] width 571 height 38
type input "45599"
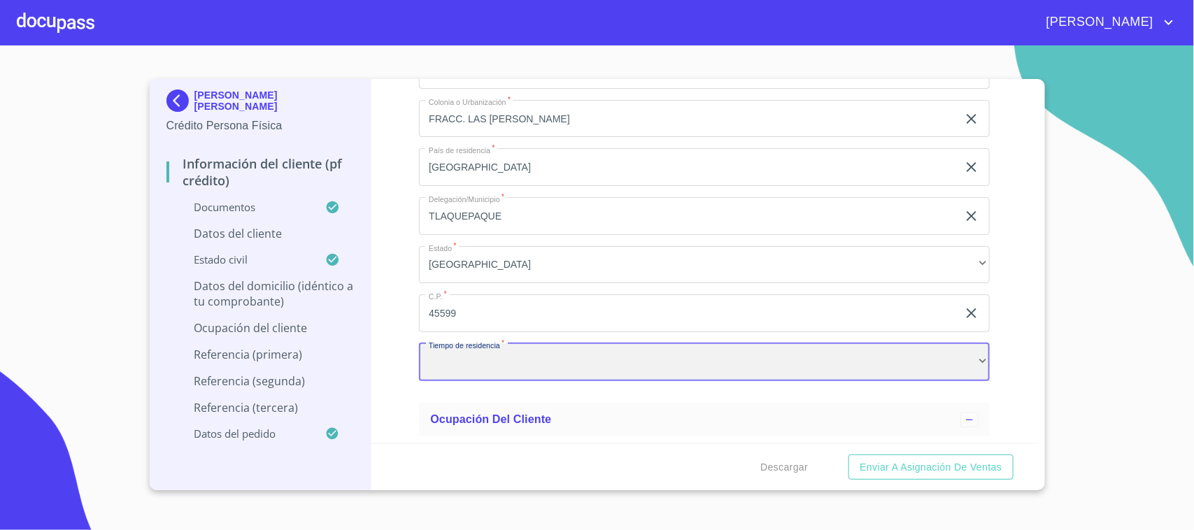
click at [561, 362] on div "​" at bounding box center [704, 362] width 571 height 38
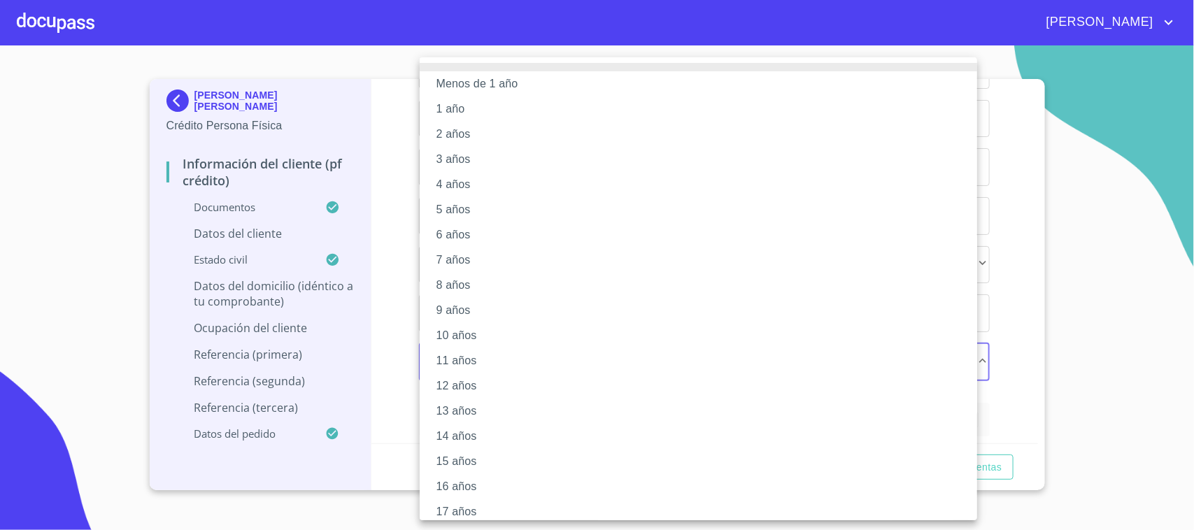
click at [467, 253] on li "7 años" at bounding box center [705, 260] width 571 height 25
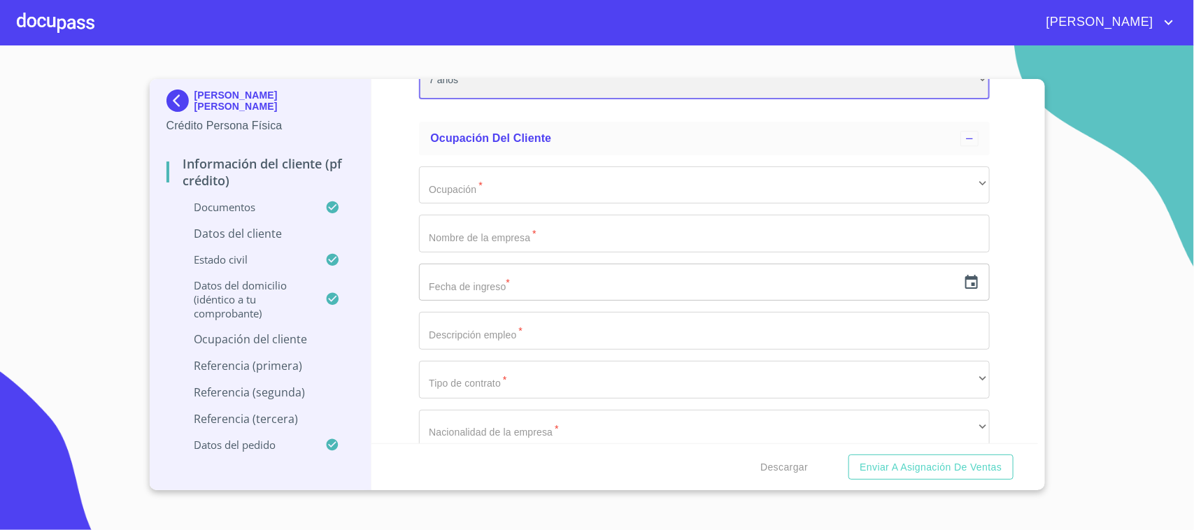
scroll to position [6324, 0]
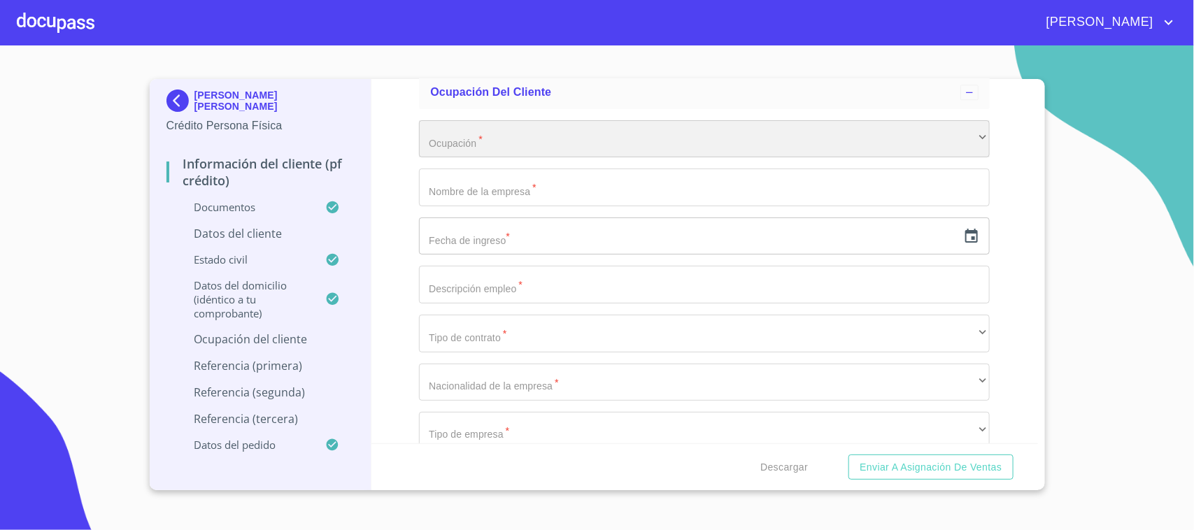
click at [593, 124] on div "​" at bounding box center [704, 139] width 571 height 38
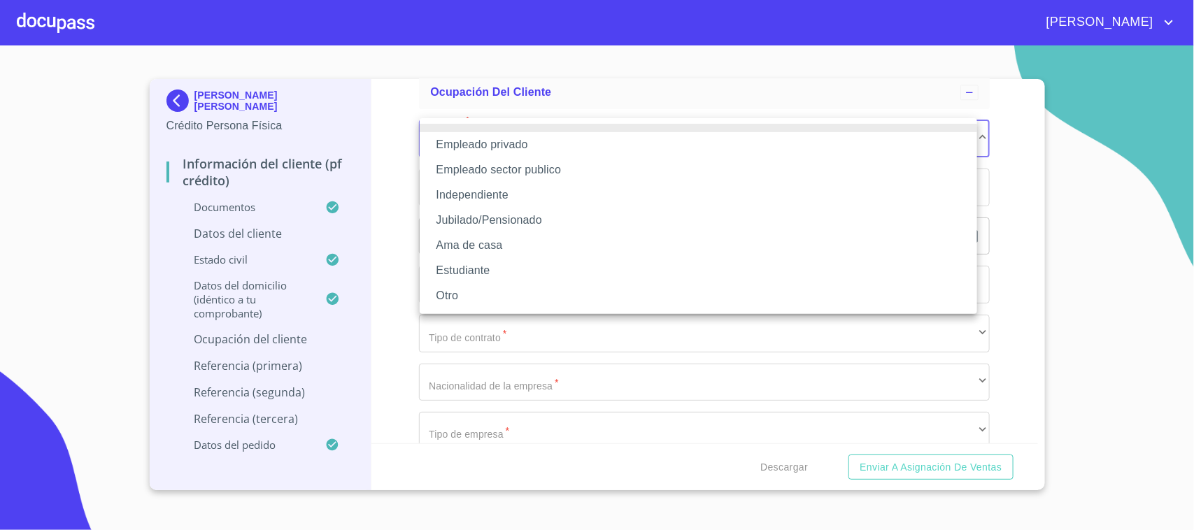
click at [528, 141] on li "Empleado privado" at bounding box center [698, 144] width 557 height 25
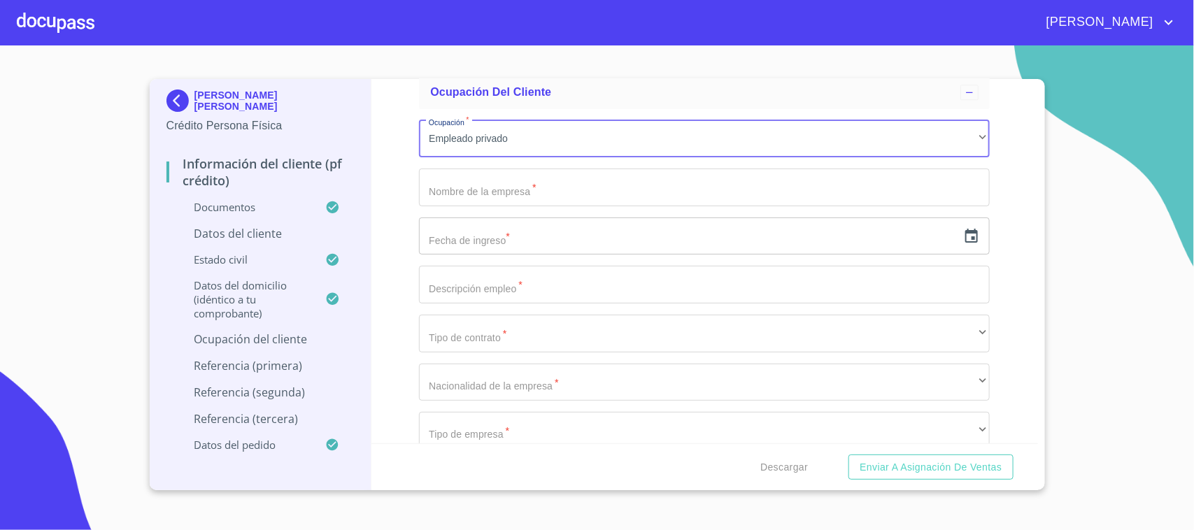
click at [509, 187] on input "Documento de identificación.   *" at bounding box center [704, 188] width 571 height 38
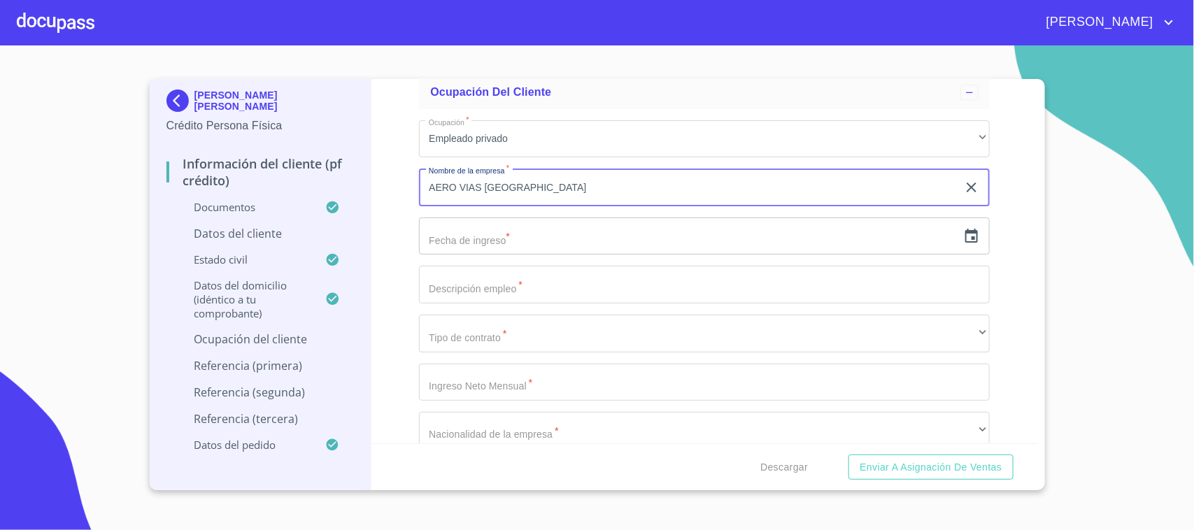
type input "AERO VIAS [GEOGRAPHIC_DATA]"
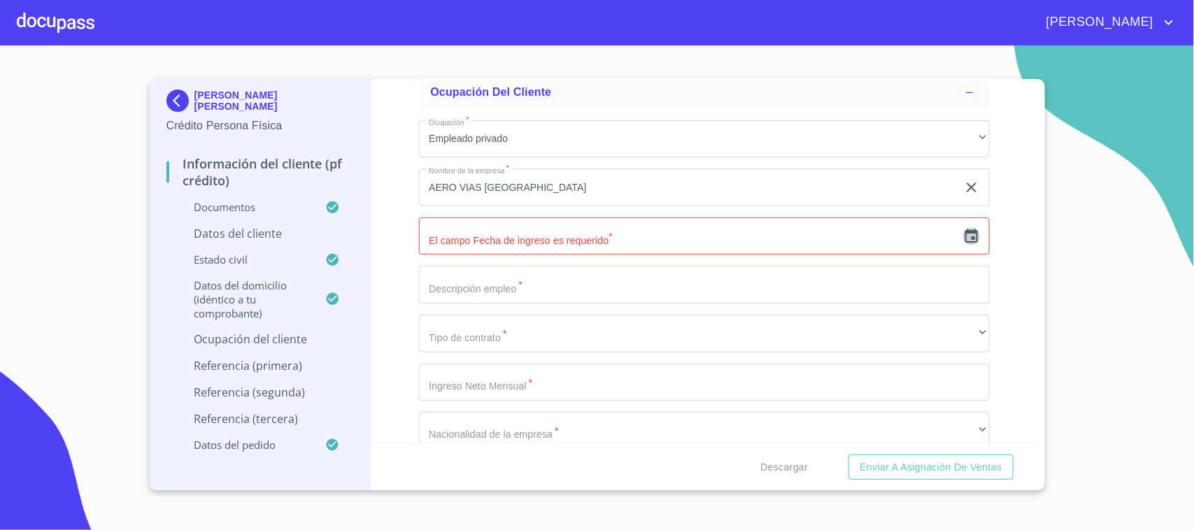
click at [965, 233] on icon "button" at bounding box center [971, 236] width 13 height 14
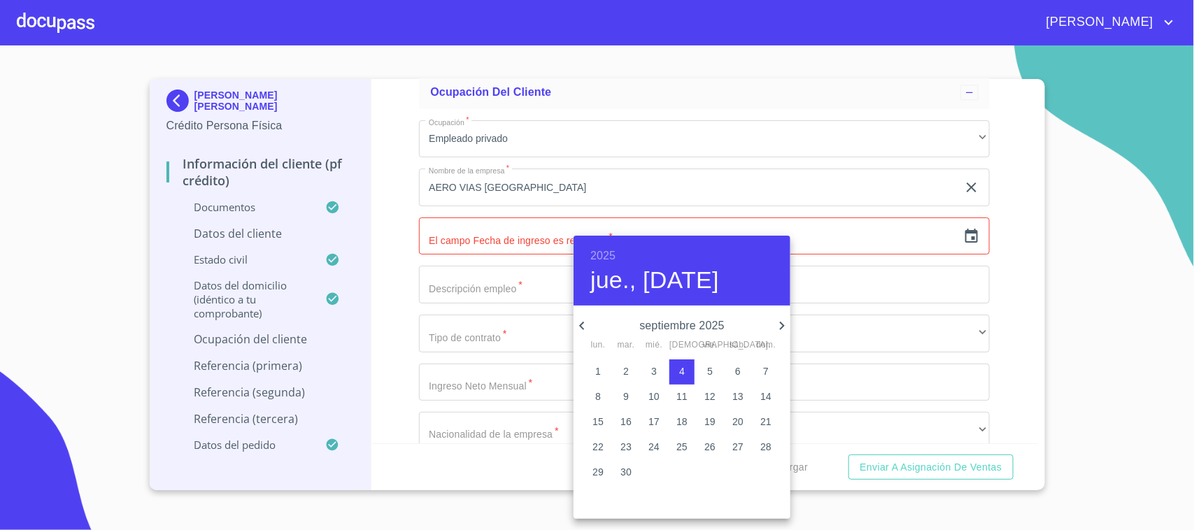
click at [610, 254] on h6 "2025" at bounding box center [602, 256] width 25 height 20
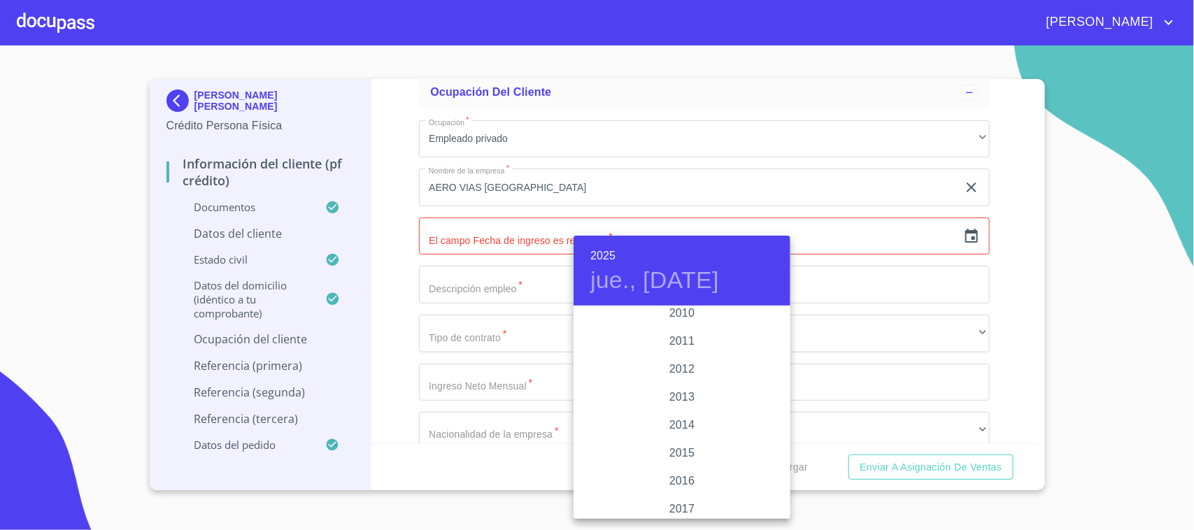
scroll to position [2412, 0]
click at [695, 422] on div "2015" at bounding box center [682, 428] width 217 height 28
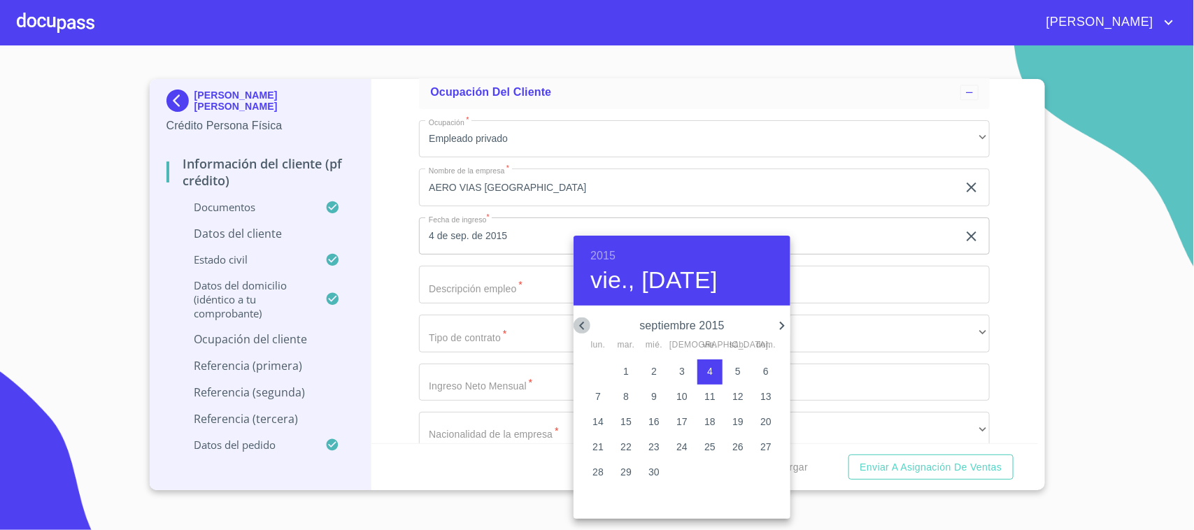
click at [584, 320] on icon "button" at bounding box center [582, 326] width 17 height 17
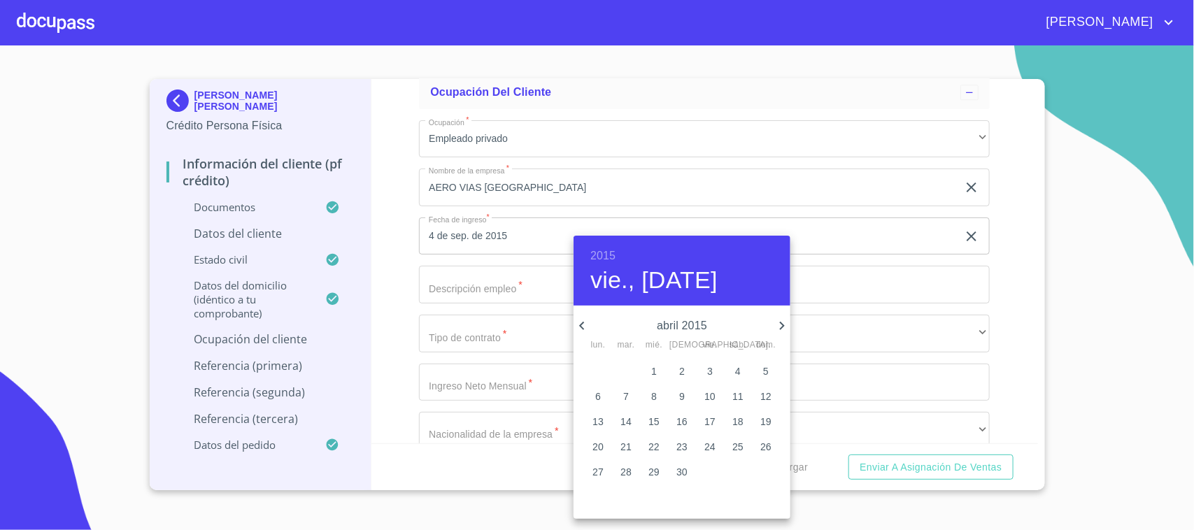
click at [584, 320] on icon "button" at bounding box center [582, 326] width 17 height 17
click at [764, 371] on p "1" at bounding box center [766, 371] width 6 height 14
type input "1 de feb. de 2015"
click at [371, 291] on div at bounding box center [597, 265] width 1194 height 530
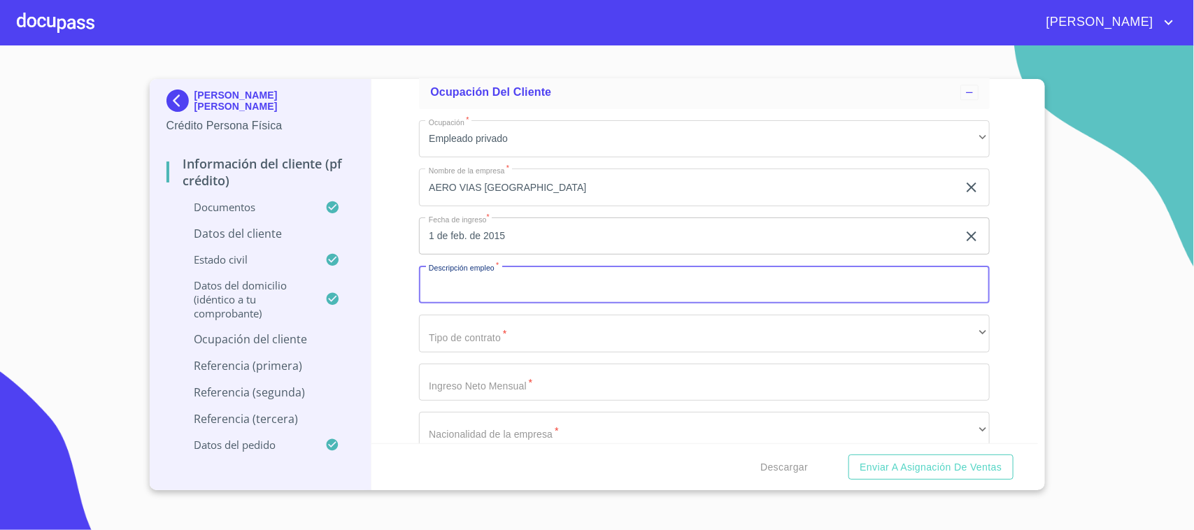
click at [521, 291] on input "Documento de identificación.   *" at bounding box center [704, 285] width 571 height 38
type input "SOBRE CARGO"
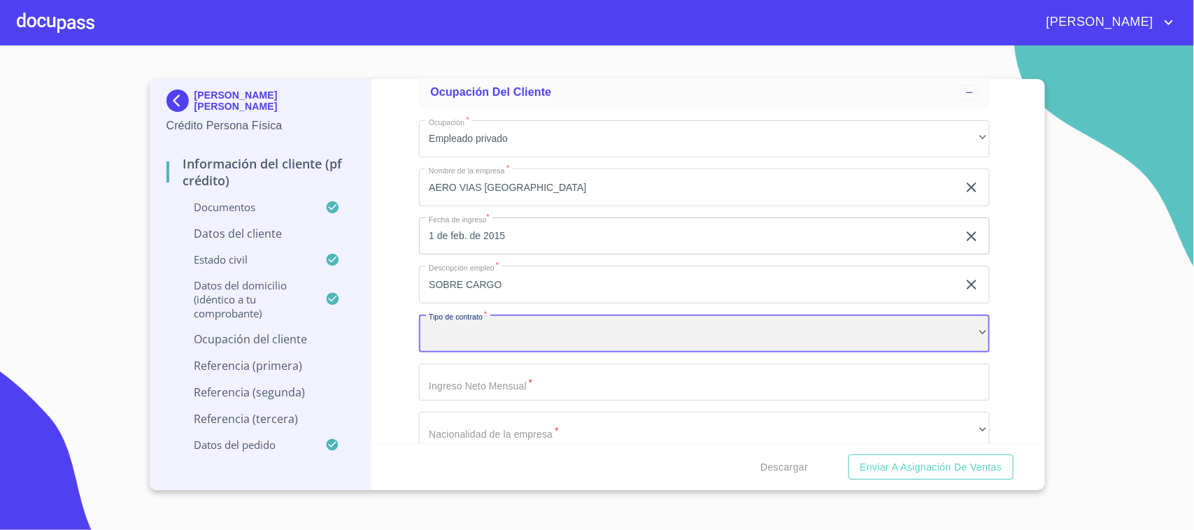
click at [550, 337] on div "​" at bounding box center [704, 334] width 571 height 38
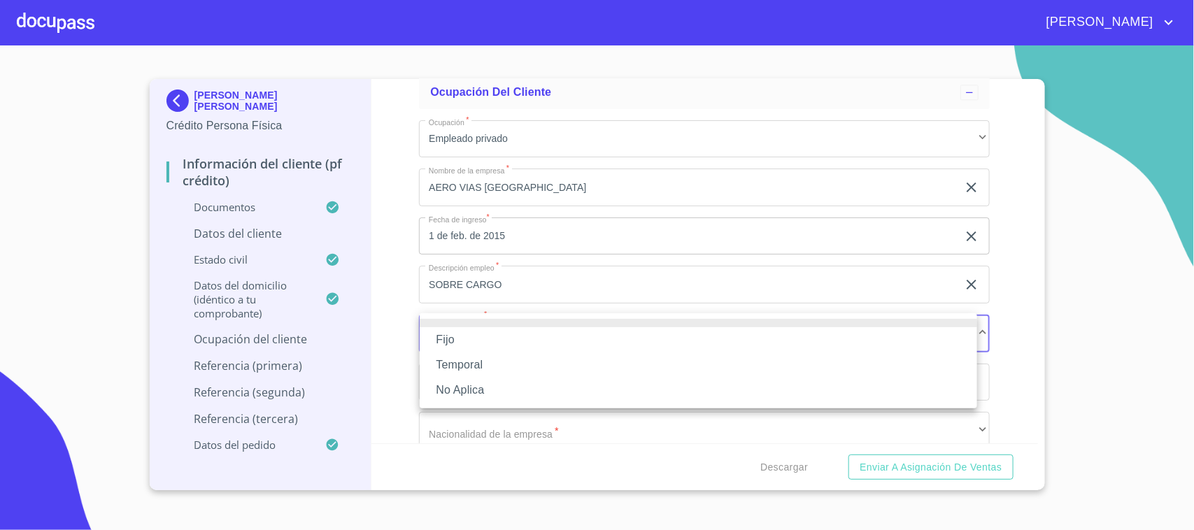
click at [481, 341] on li "Fijo" at bounding box center [698, 339] width 557 height 25
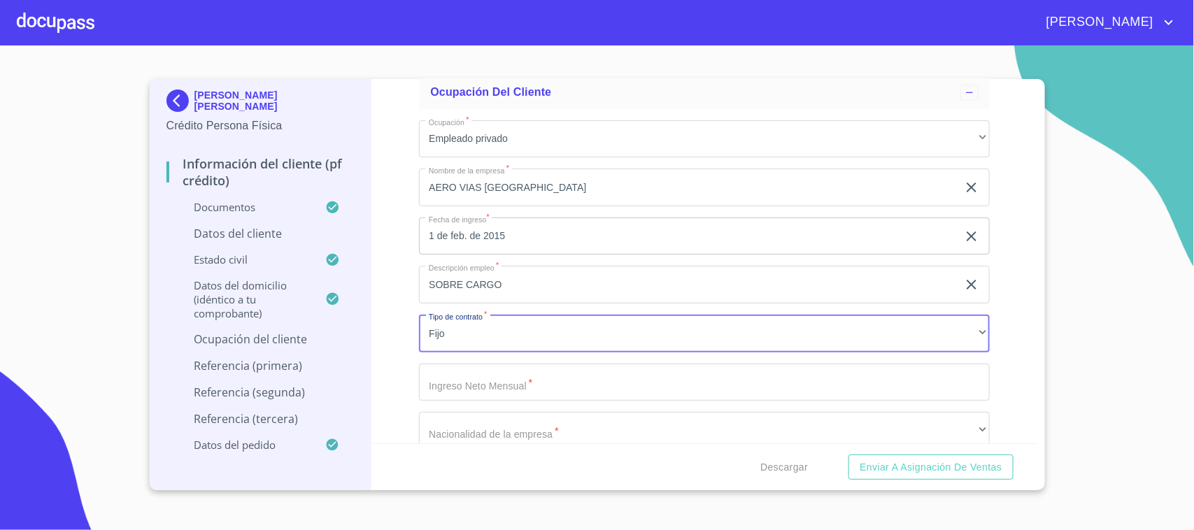
click at [483, 373] on input "Documento de identificación.   *" at bounding box center [704, 383] width 571 height 38
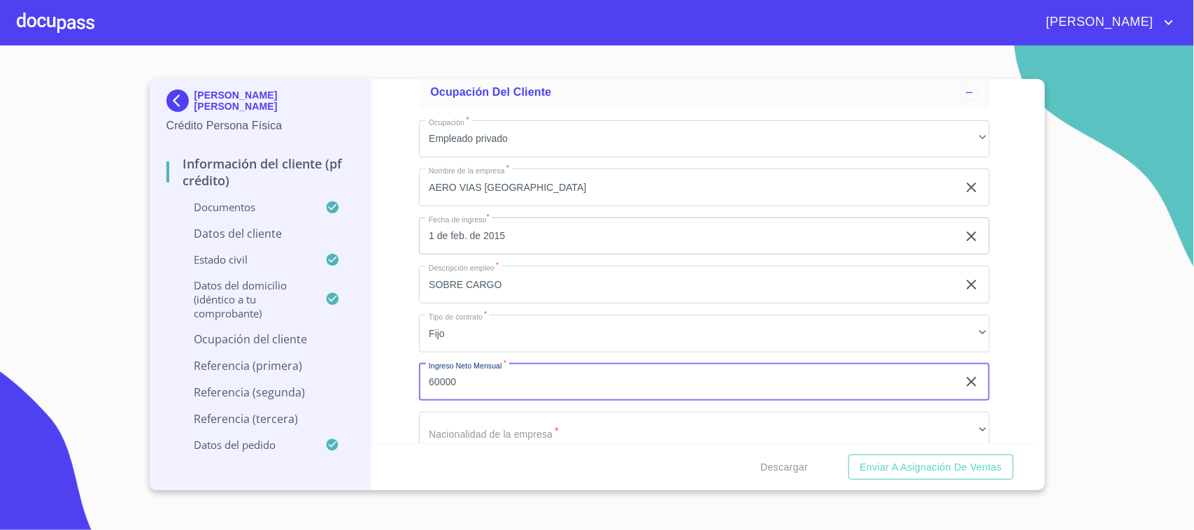
type input "60000"
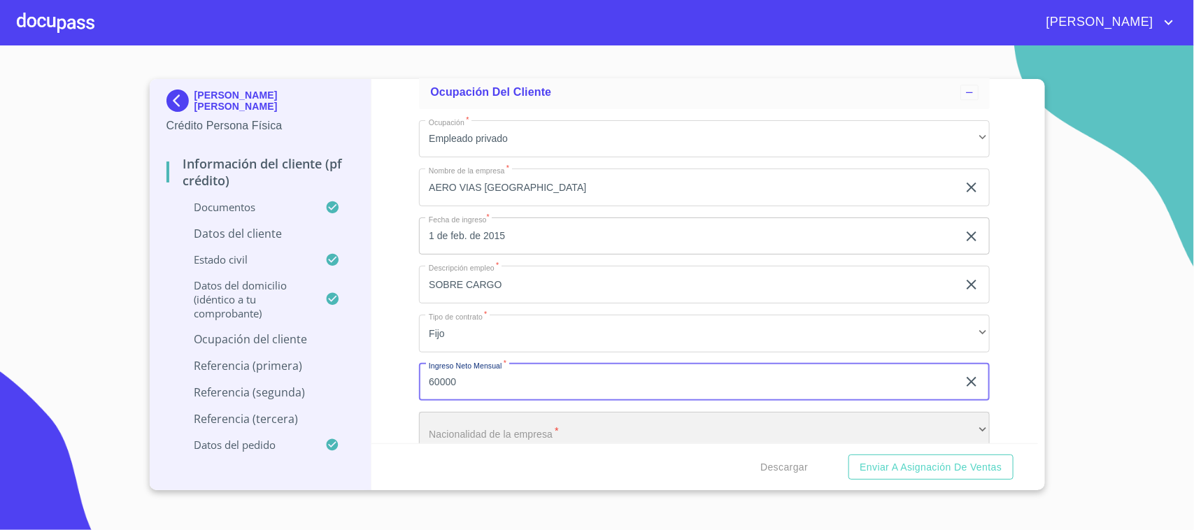
click at [526, 427] on div "​" at bounding box center [704, 431] width 571 height 38
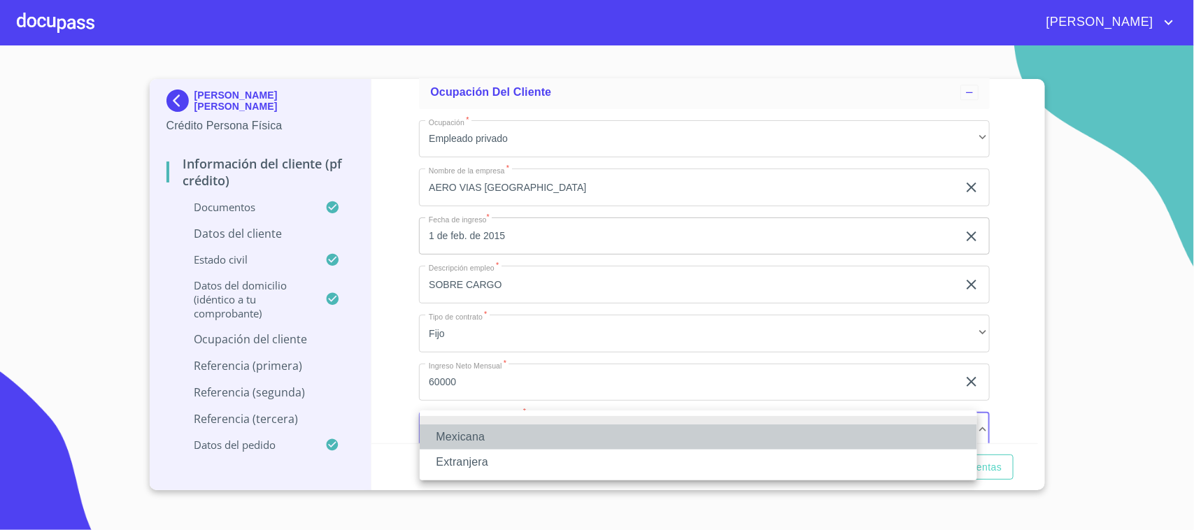
click at [511, 434] on li "Mexicana" at bounding box center [698, 437] width 557 height 25
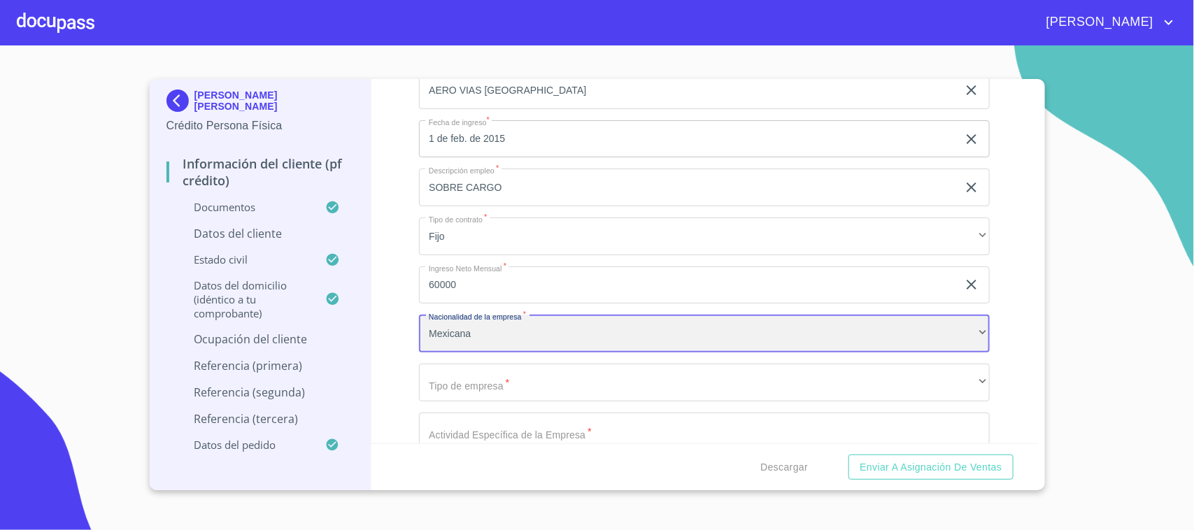
scroll to position [6468, 0]
click at [483, 338] on div "​" at bounding box center [704, 336] width 571 height 38
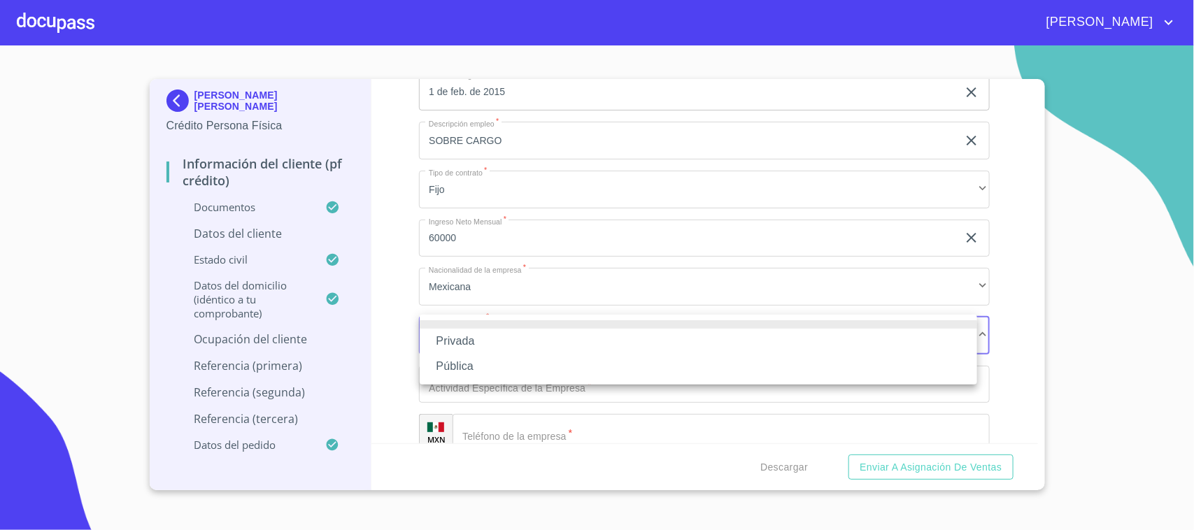
click at [480, 341] on li "Privada" at bounding box center [698, 341] width 557 height 25
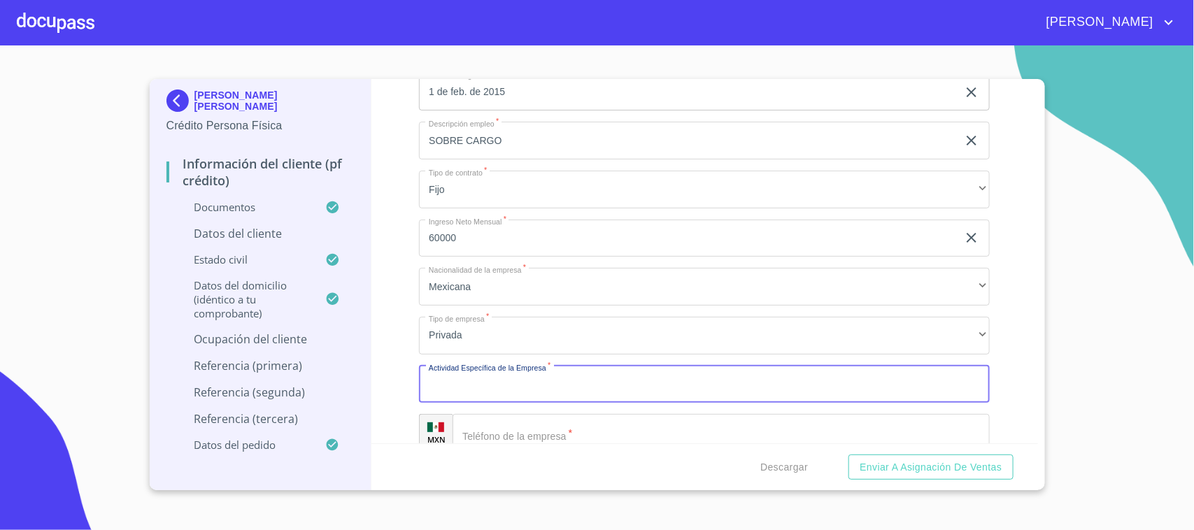
click at [536, 387] on input "Documento de identificación.   *" at bounding box center [704, 385] width 571 height 38
type input "TRANSPORTES AEREOS"
click at [543, 439] on input "Documento de identificación.   *" at bounding box center [721, 433] width 537 height 38
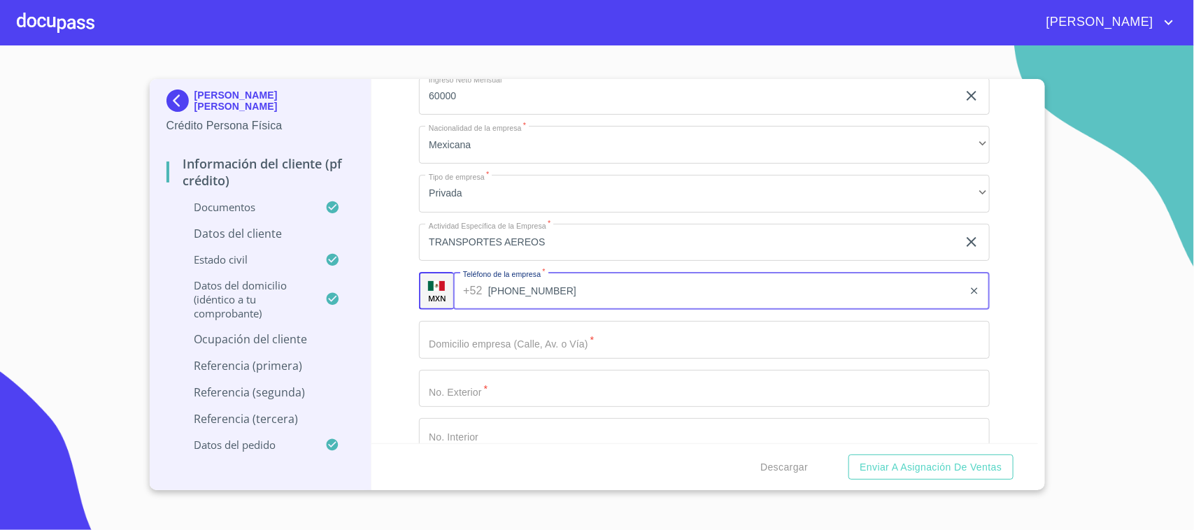
scroll to position [6681, 0]
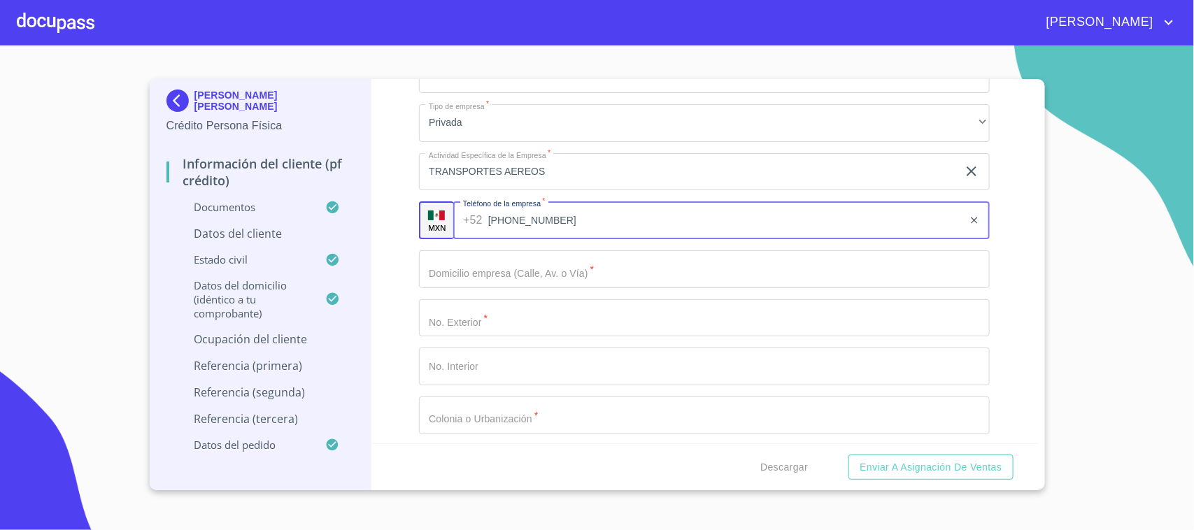
type input "[PHONE_NUMBER]"
click at [687, 273] on input "Documento de identificación.   *" at bounding box center [704, 269] width 571 height 38
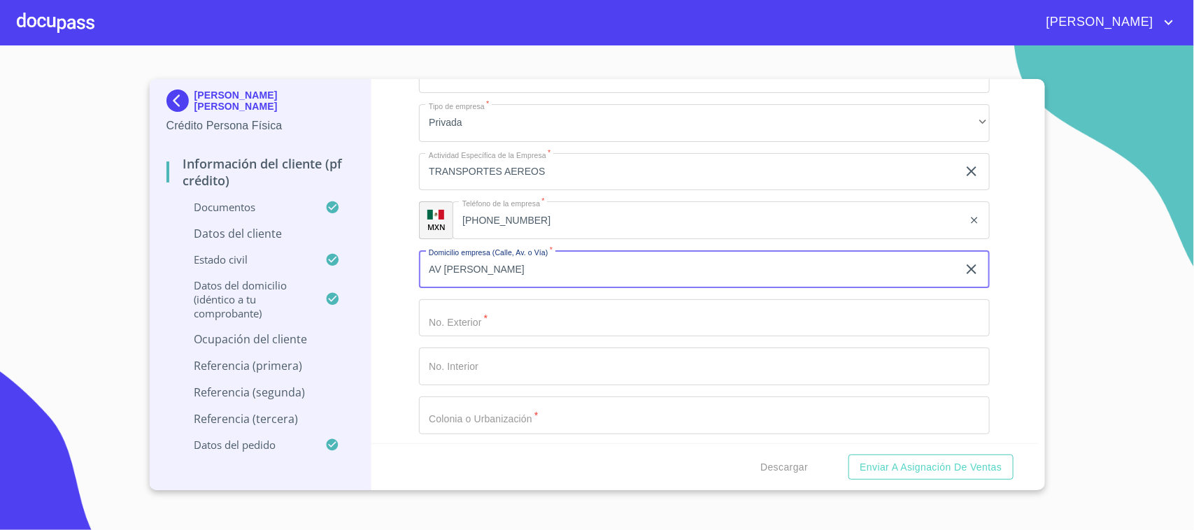
type input "AV [PERSON_NAME]"
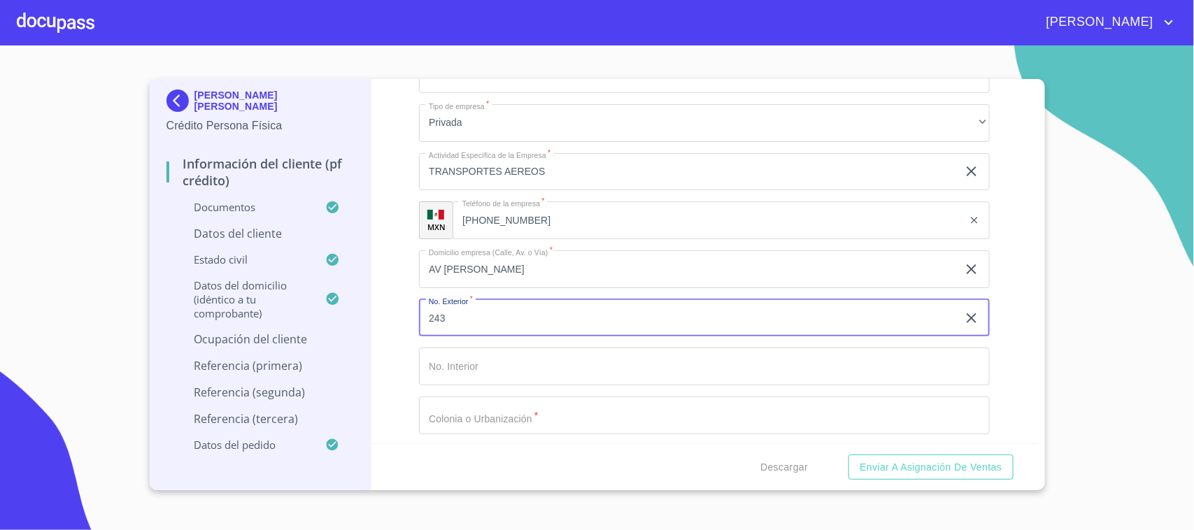
type input "243"
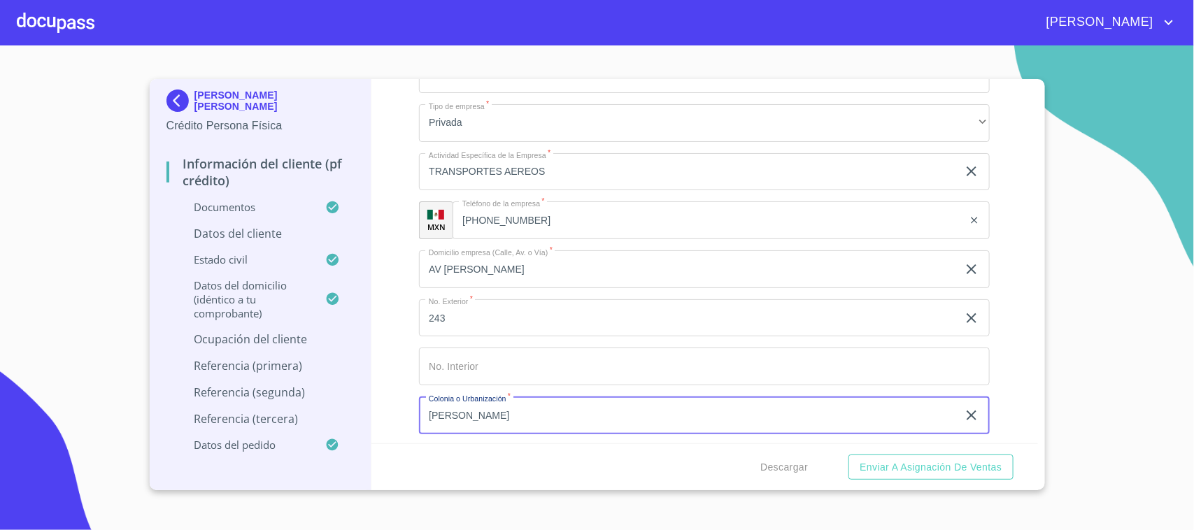
type input "[PERSON_NAME]"
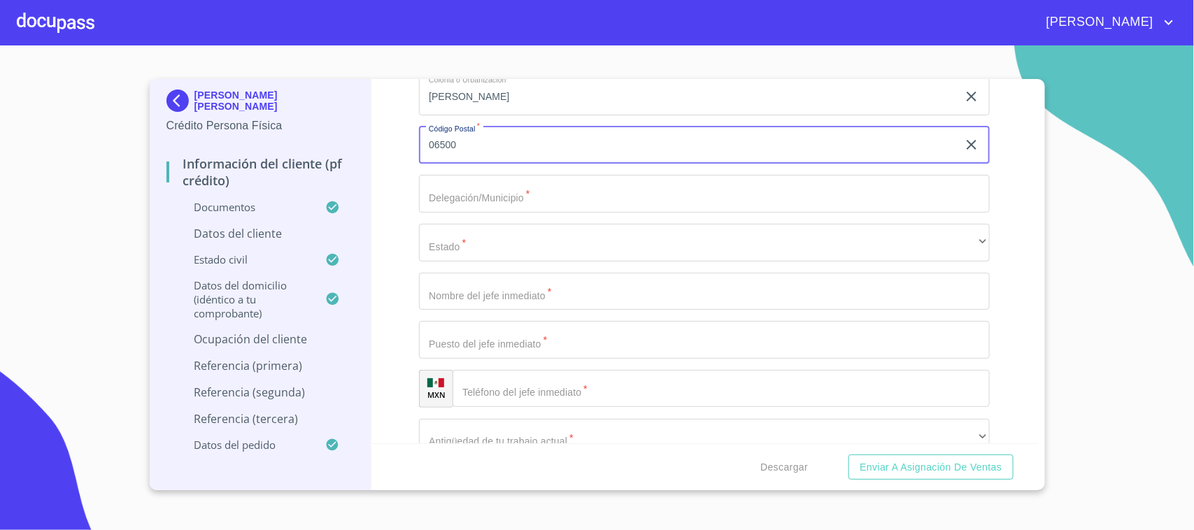
scroll to position [7023, 0]
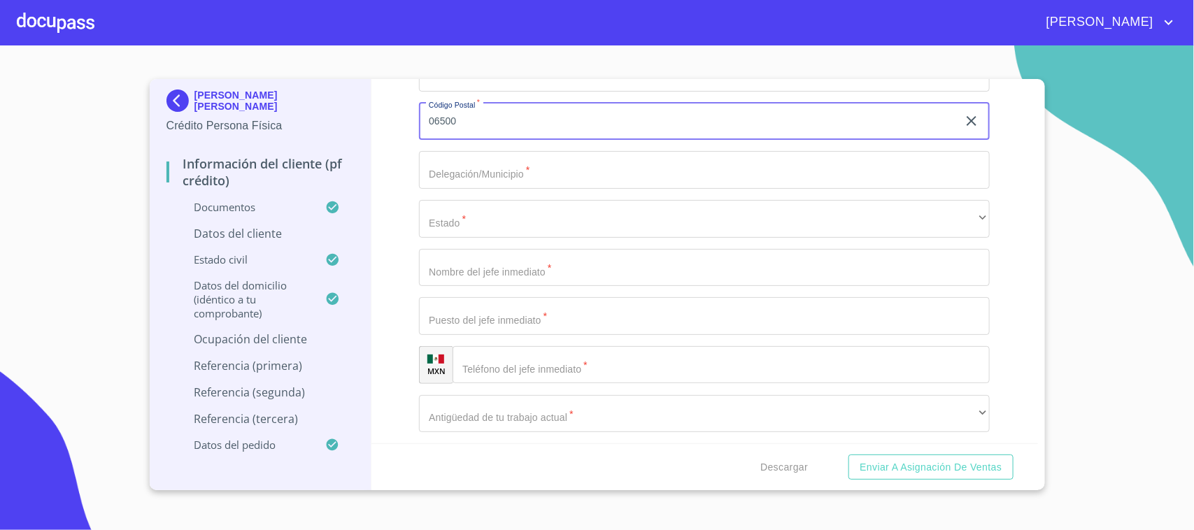
type input "06500"
click at [529, 169] on input "Documento de identificación.   *" at bounding box center [704, 170] width 571 height 38
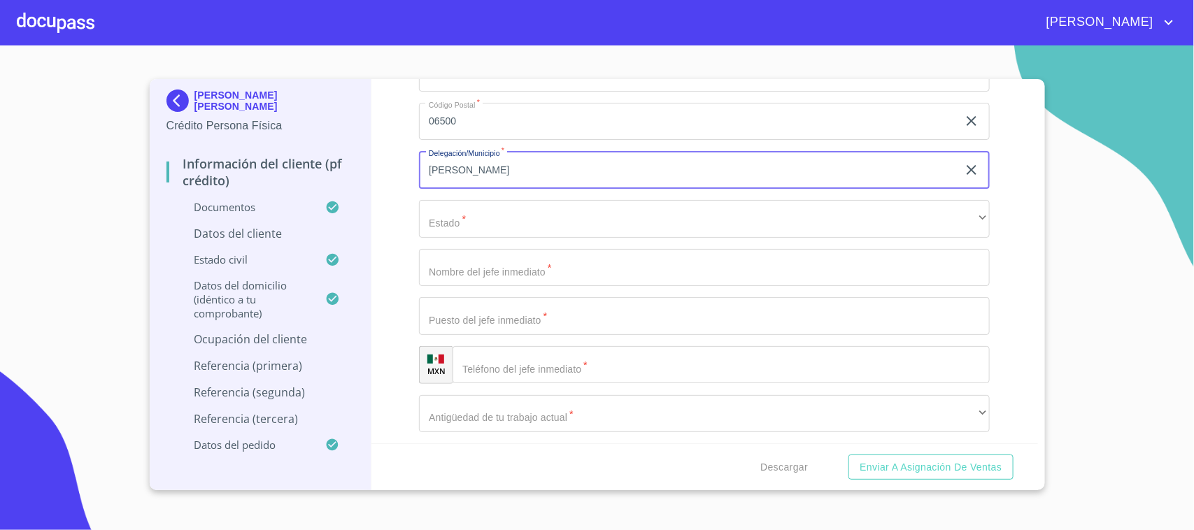
type input "[PERSON_NAME]"
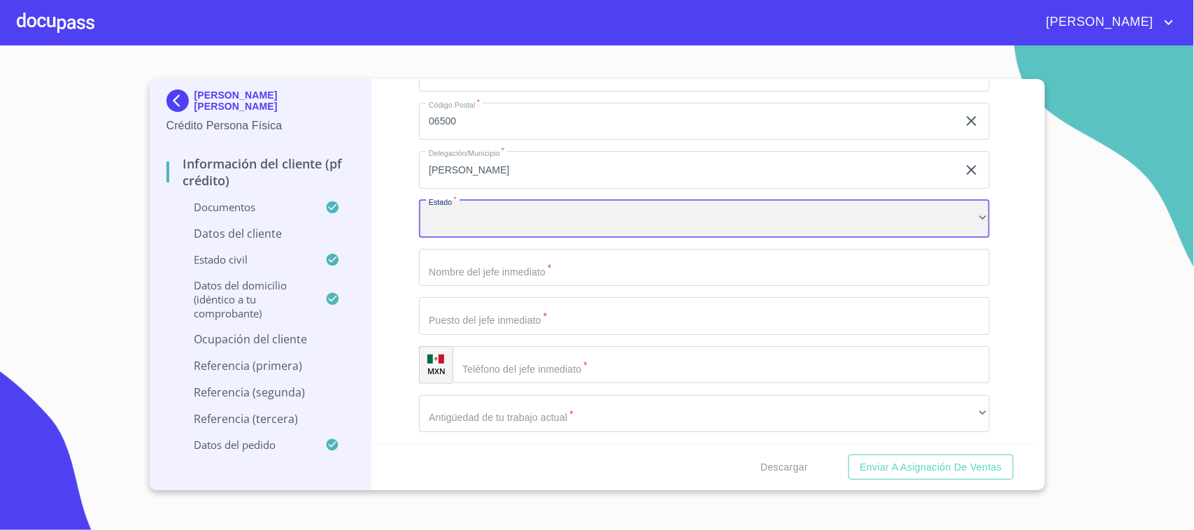
click at [490, 232] on div "​" at bounding box center [704, 219] width 571 height 38
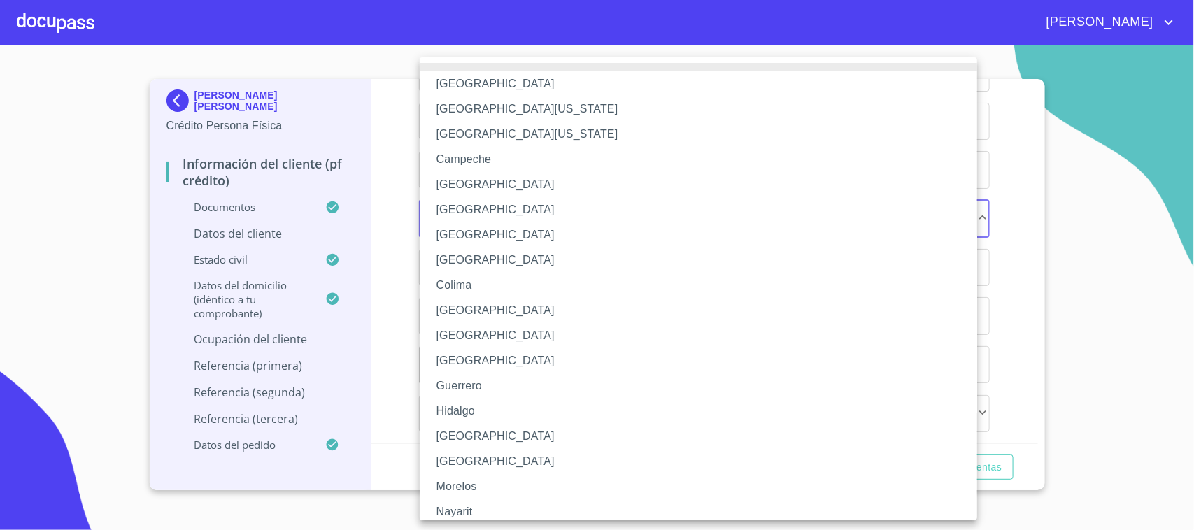
click at [490, 232] on li "[GEOGRAPHIC_DATA]" at bounding box center [705, 234] width 571 height 25
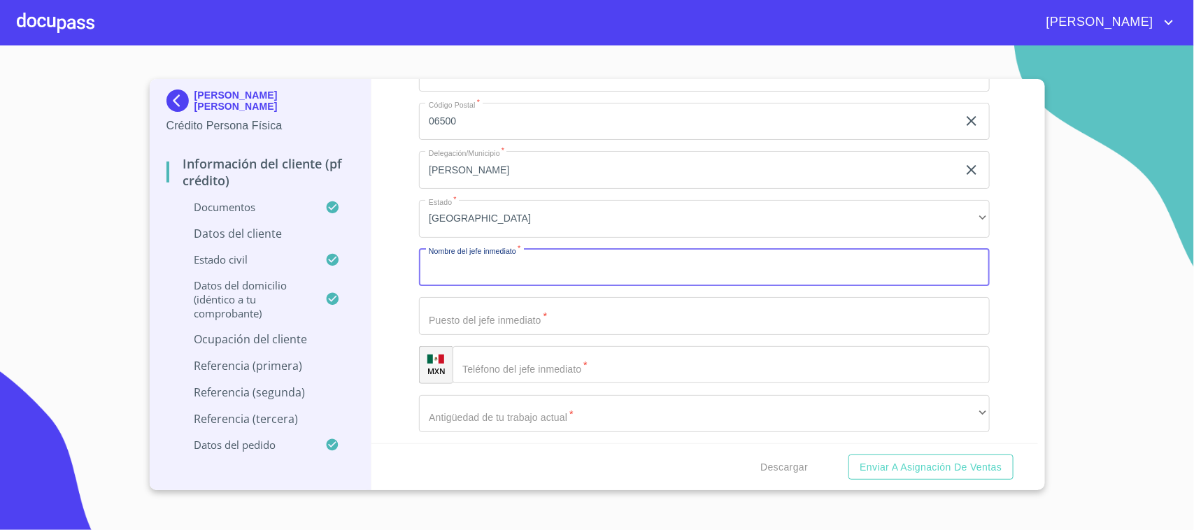
click at [515, 273] on input "Documento de identificación.   *" at bounding box center [704, 268] width 571 height 38
type input "[PERSON_NAME]"
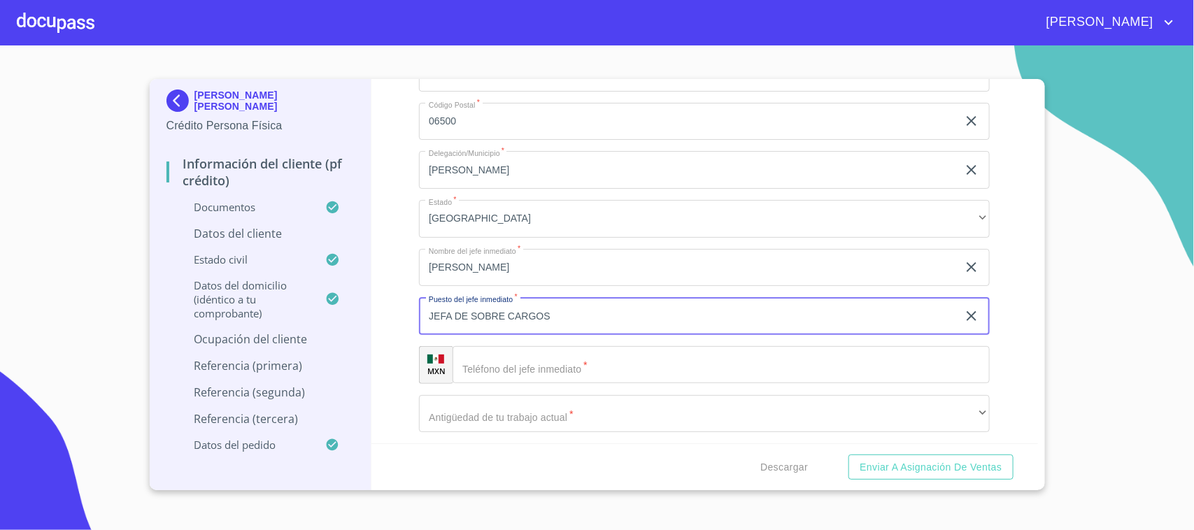
type input "JEFA DE SOBRE CARGOS"
click at [536, 357] on input "Documento de identificación.   *" at bounding box center [721, 365] width 537 height 38
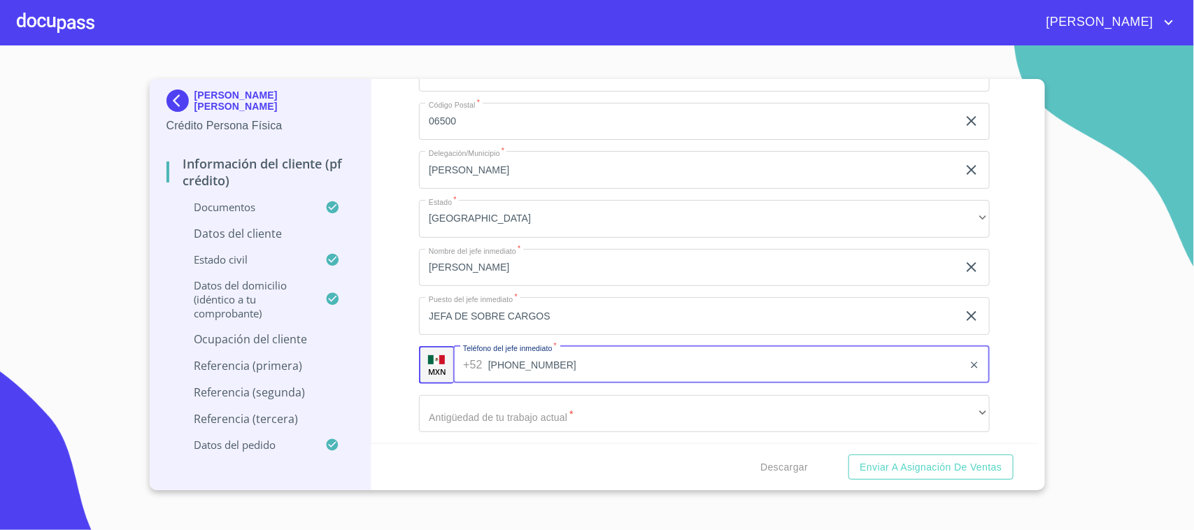
type input "[PHONE_NUMBER]"
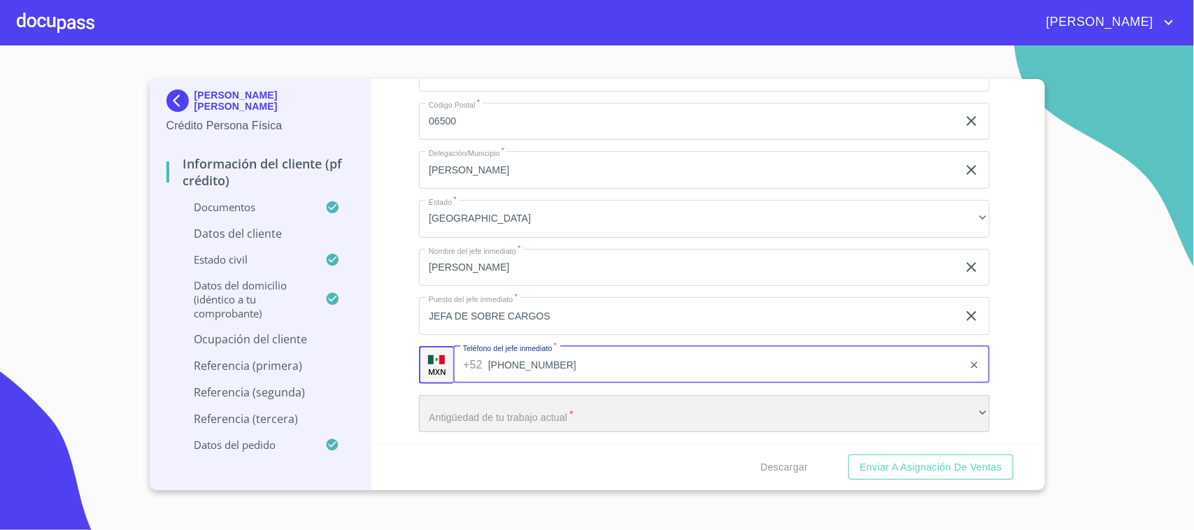
click at [528, 411] on div "​" at bounding box center [704, 414] width 571 height 38
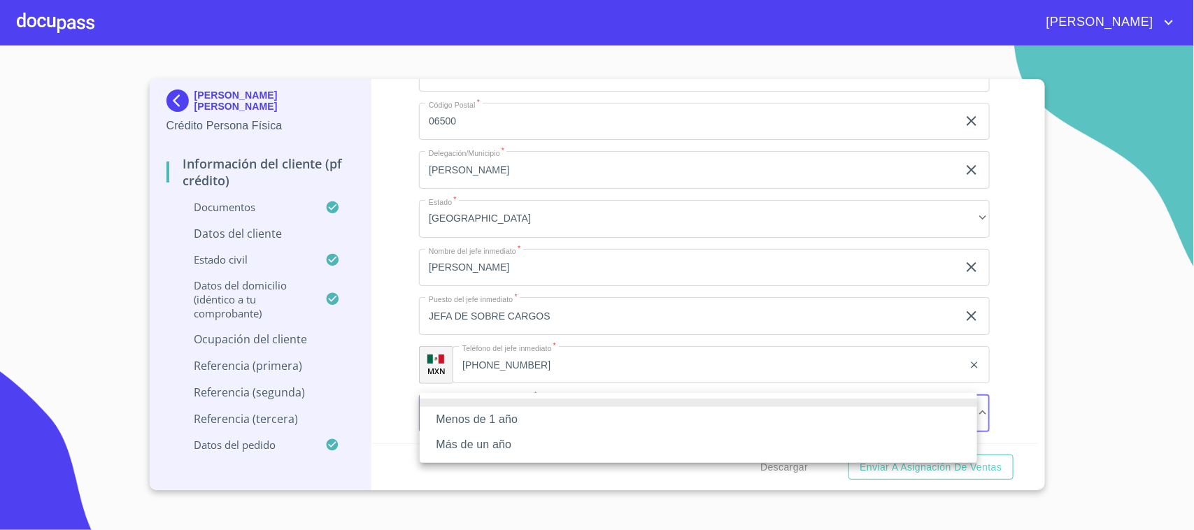
drag, startPoint x: 494, startPoint y: 446, endPoint x: 703, endPoint y: 399, distance: 214.3
click at [494, 446] on li "Más de un año" at bounding box center [698, 444] width 557 height 25
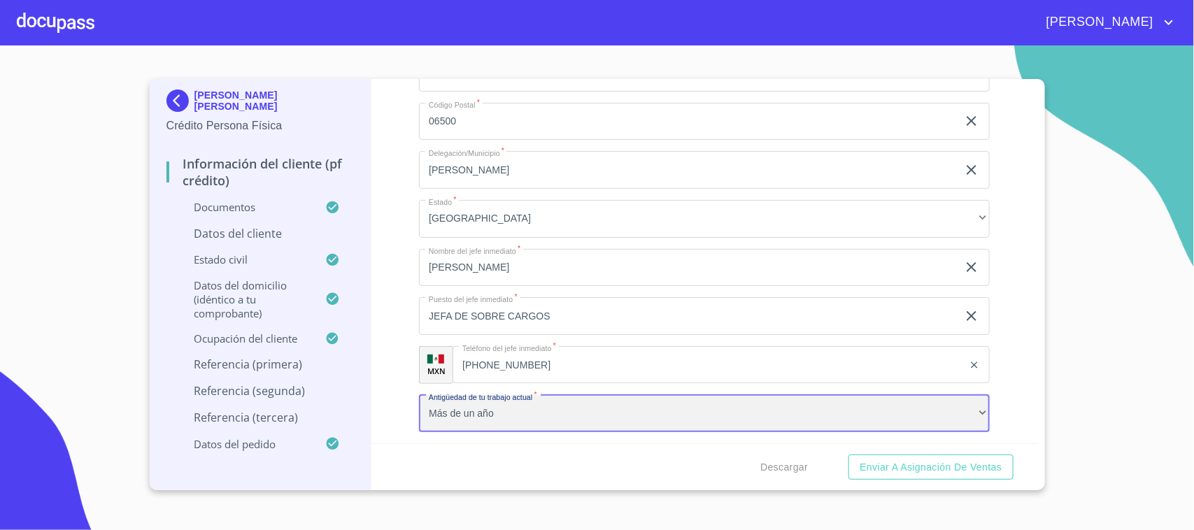
scroll to position [7283, 0]
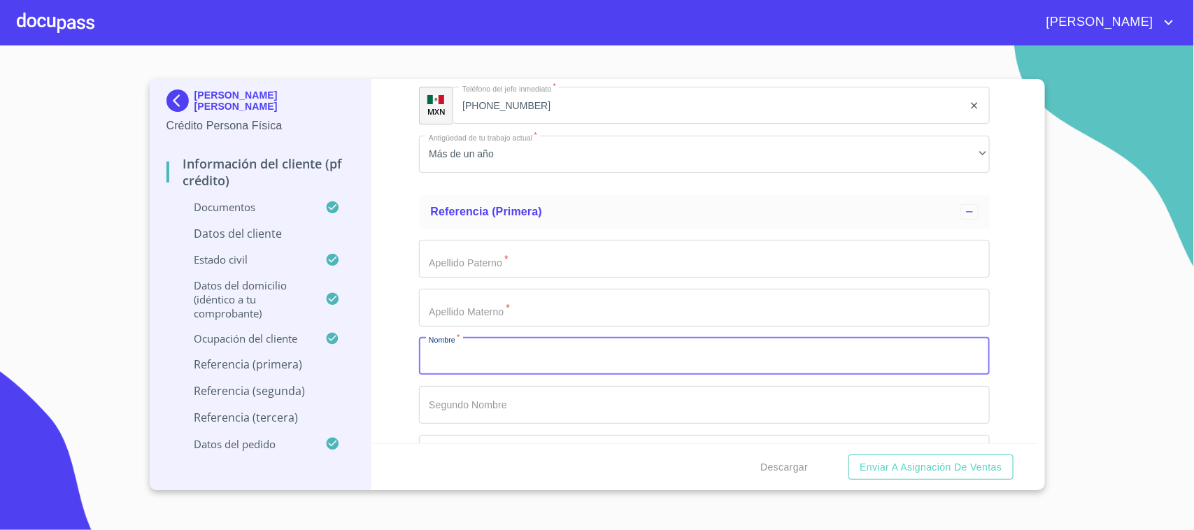
click at [514, 359] on input "Documento de identificación.   *" at bounding box center [704, 357] width 571 height 38
type input "[PERSON_NAME]"
click at [551, 257] on input "Documento de identificación.   *" at bounding box center [704, 259] width 571 height 38
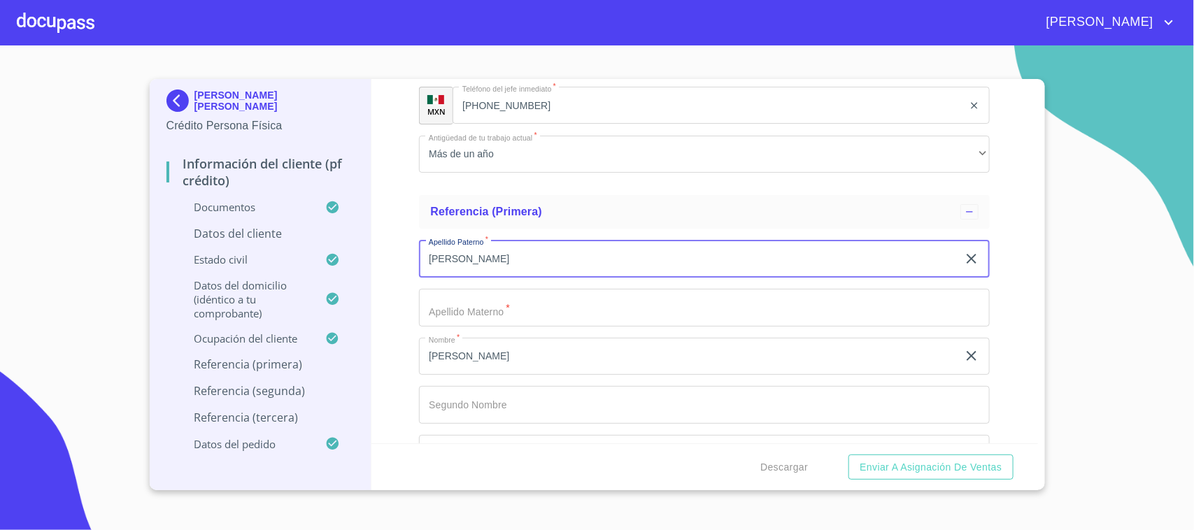
type input "[PERSON_NAME]"
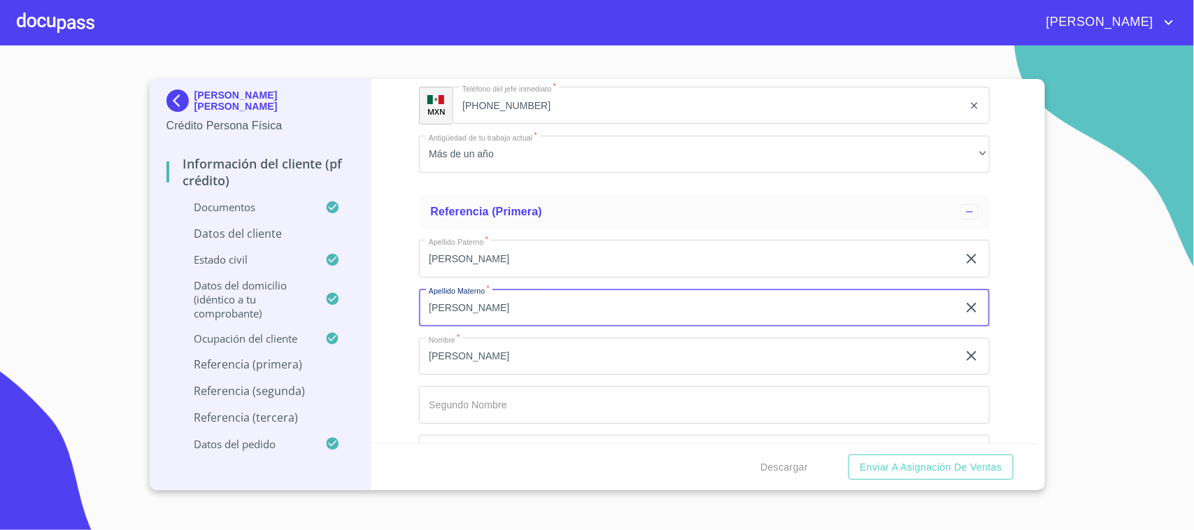
type input "[PERSON_NAME]"
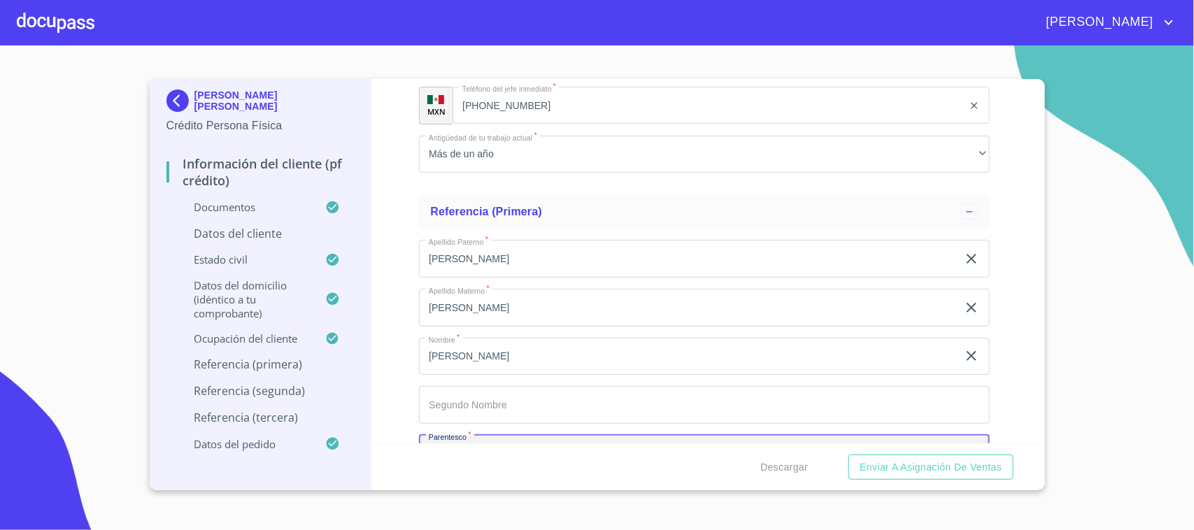
scroll to position [7307, 0]
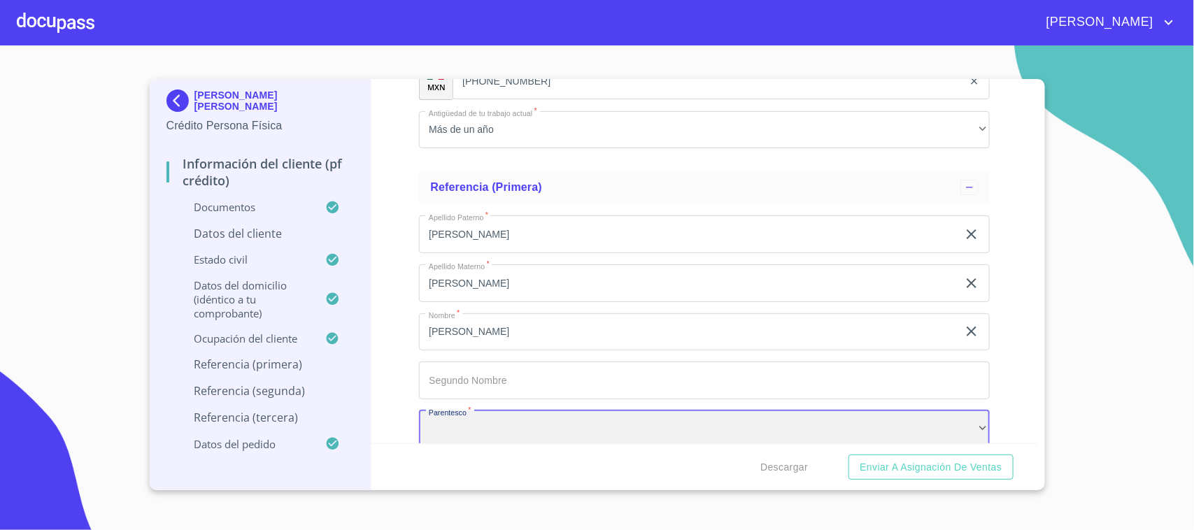
click at [515, 430] on div "​" at bounding box center [704, 430] width 571 height 38
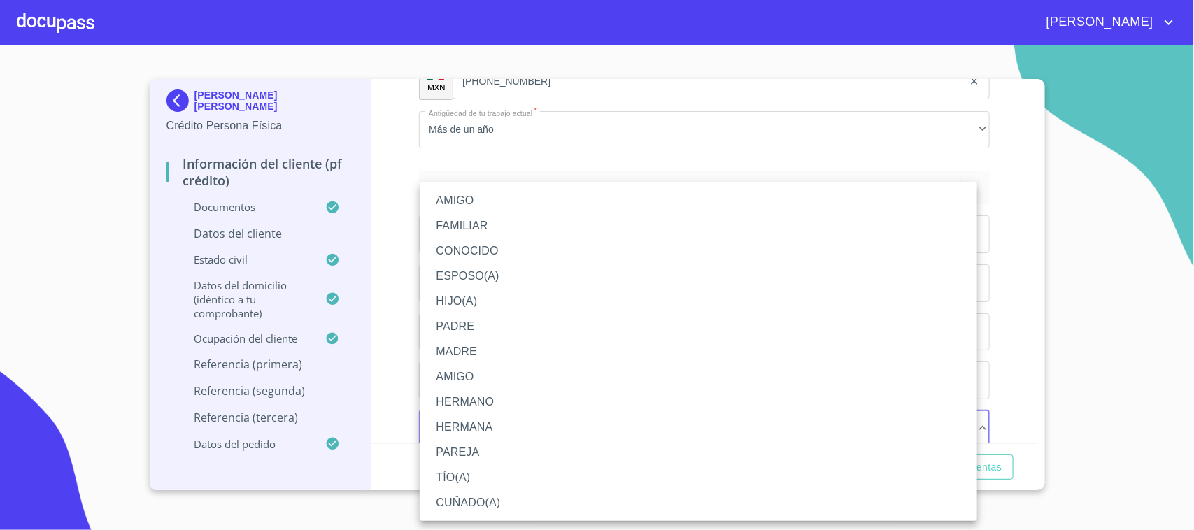
click at [473, 322] on li "PADRE" at bounding box center [698, 326] width 557 height 25
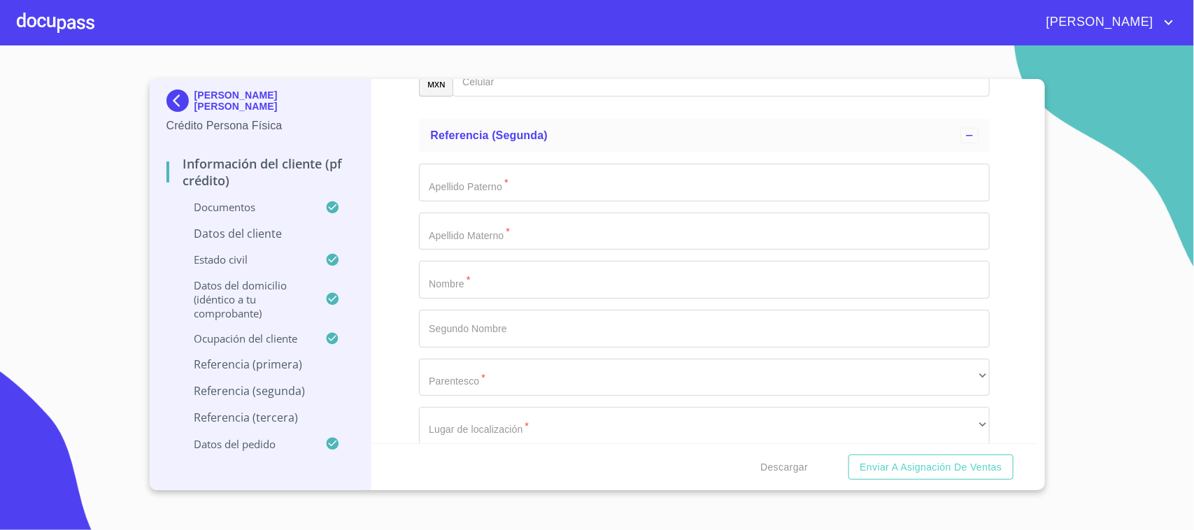
scroll to position [7520, 0]
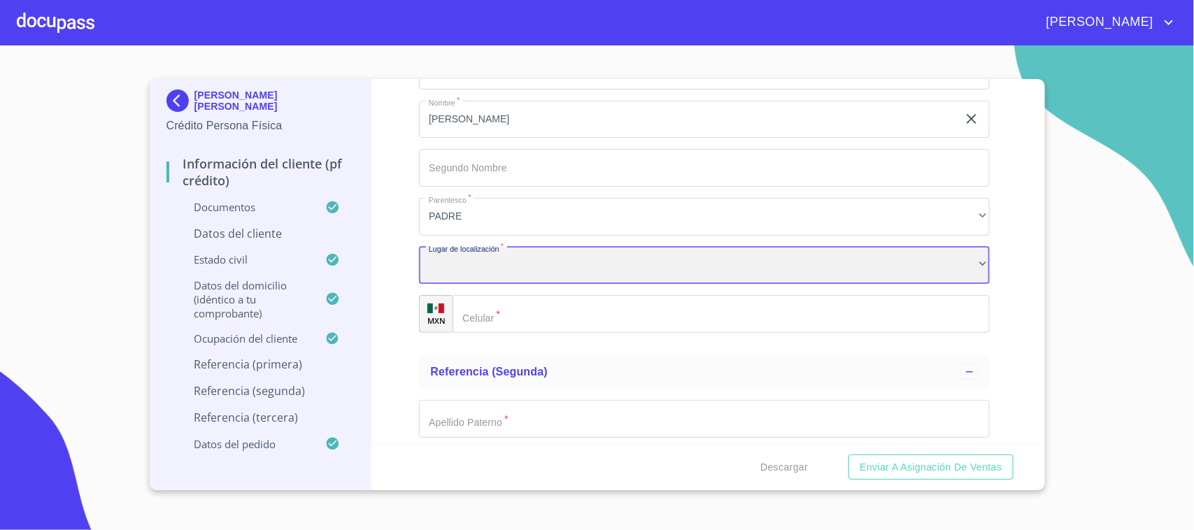
click at [511, 270] on div "​" at bounding box center [704, 266] width 571 height 38
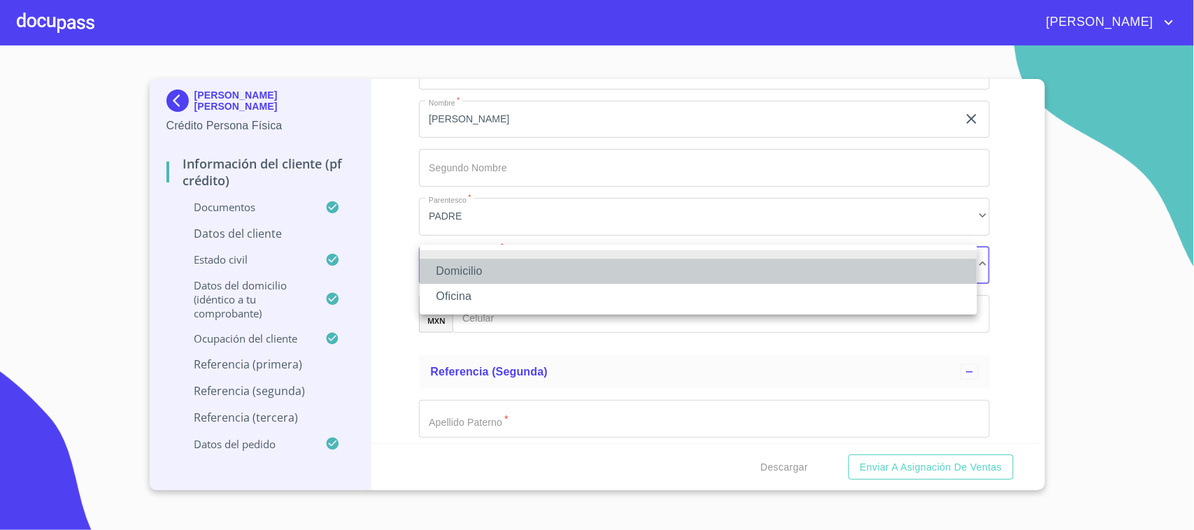
click at [481, 274] on li "Domicilio" at bounding box center [698, 271] width 557 height 25
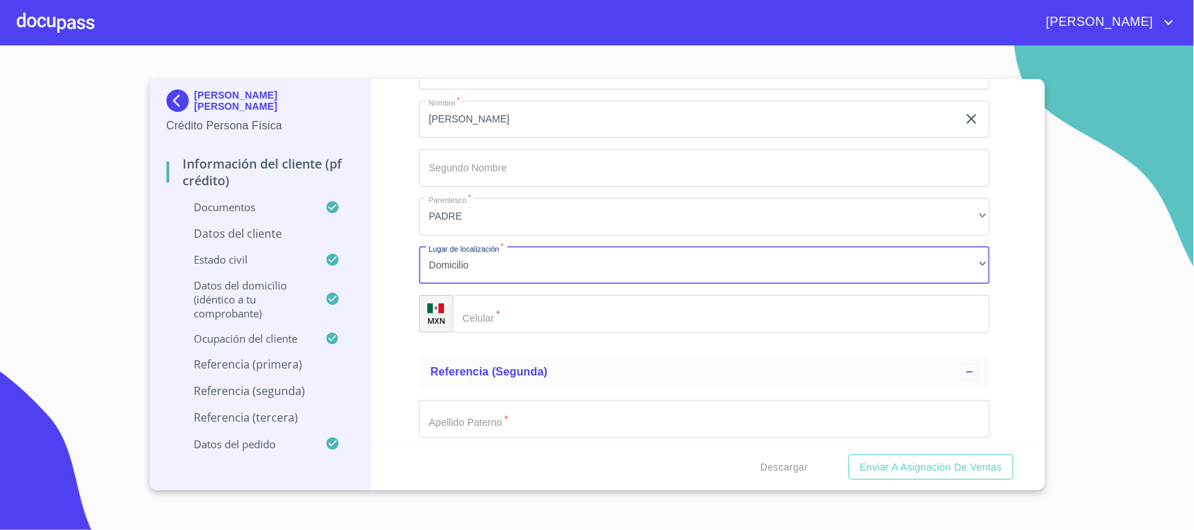
click at [529, 320] on input "Documento de identificación.   *" at bounding box center [721, 314] width 537 height 38
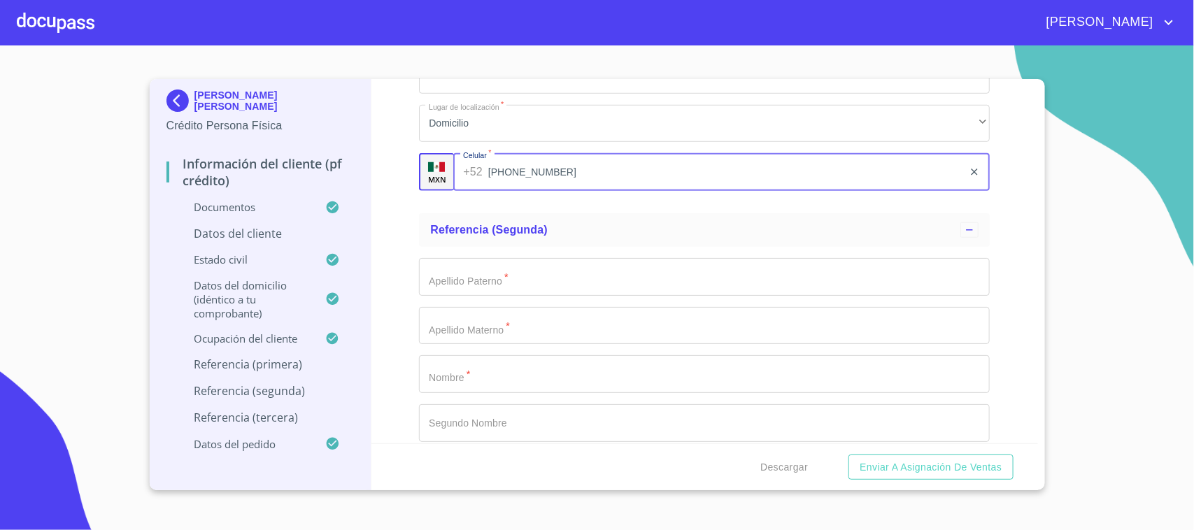
scroll to position [7733, 0]
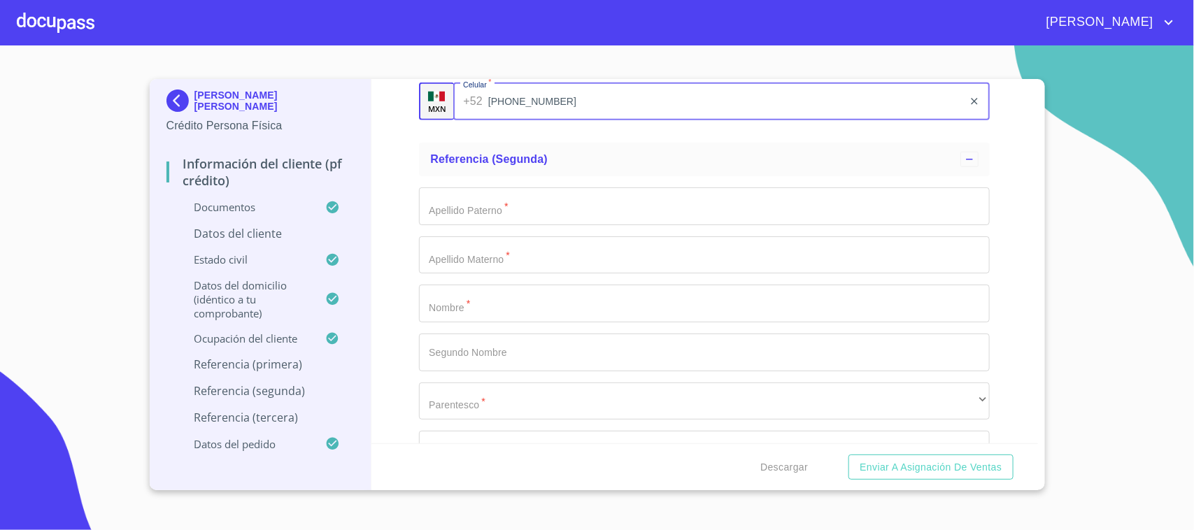
type input "[PHONE_NUMBER]"
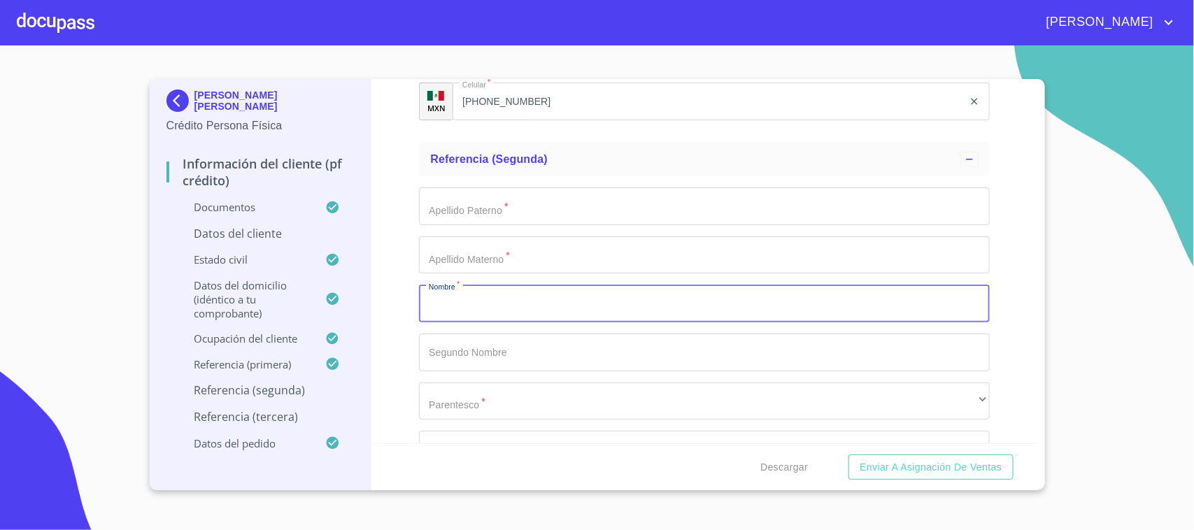
click at [550, 306] on input "Documento de identificación.   *" at bounding box center [704, 304] width 571 height 38
type input "[PERSON_NAME]"
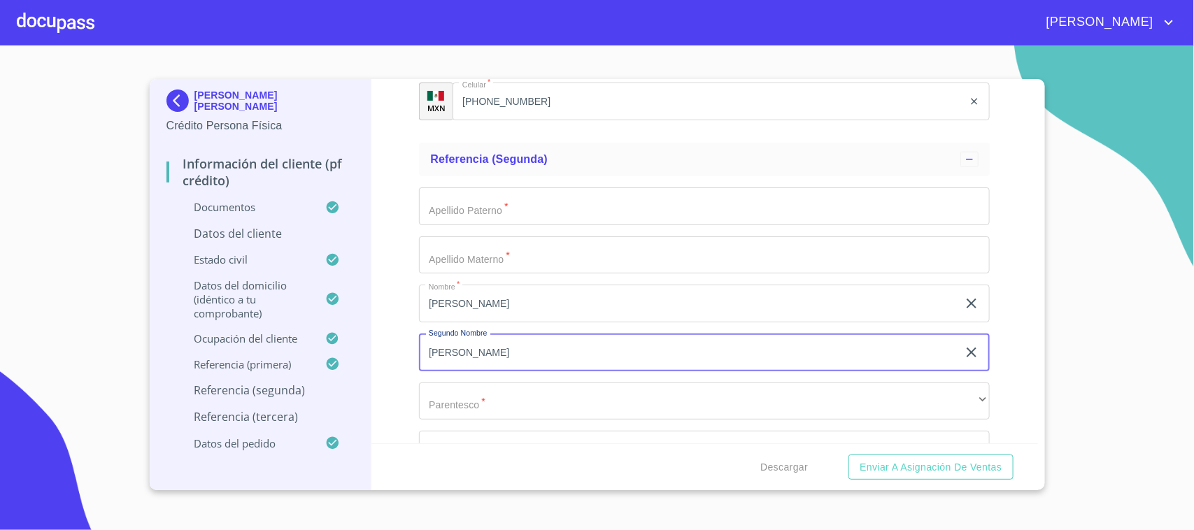
type input "[PERSON_NAME]"
click at [560, 212] on input "Documento de identificación.   *" at bounding box center [704, 206] width 571 height 38
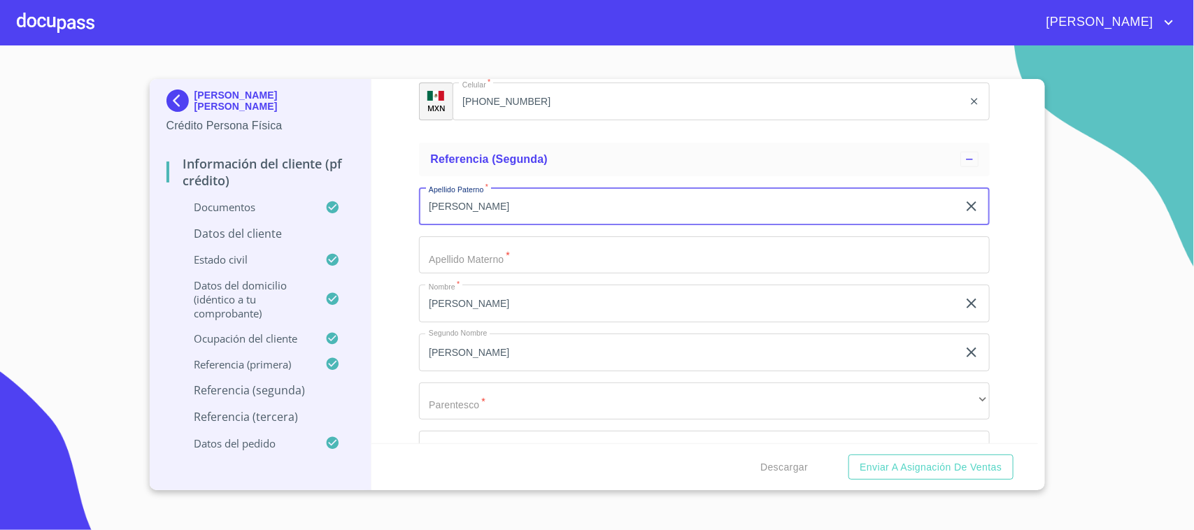
type input "[PERSON_NAME]"
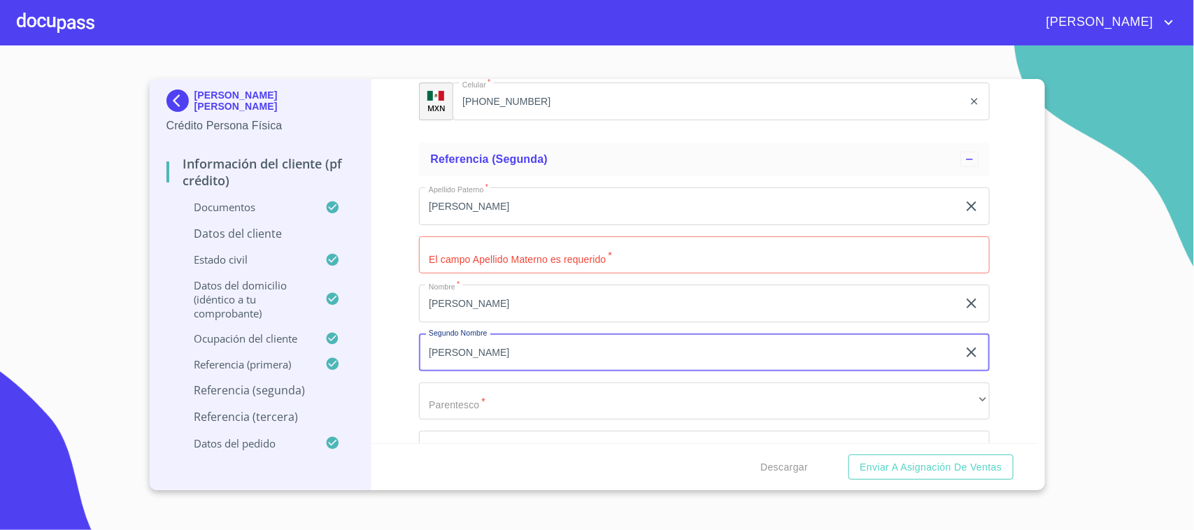
click at [548, 236] on input "Documento de identificación.   *" at bounding box center [704, 255] width 571 height 38
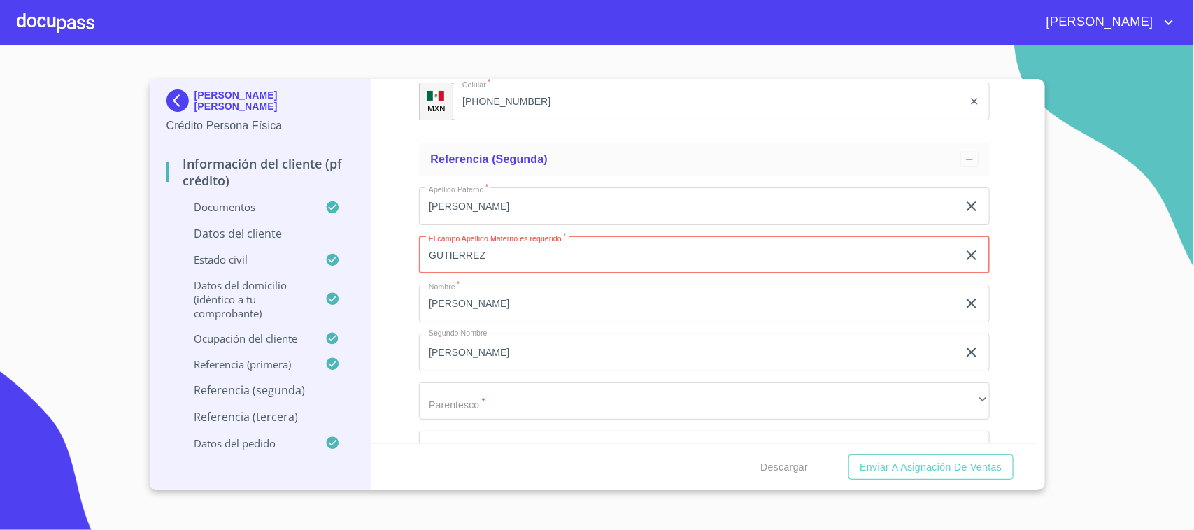
type input "GUTIERREZ"
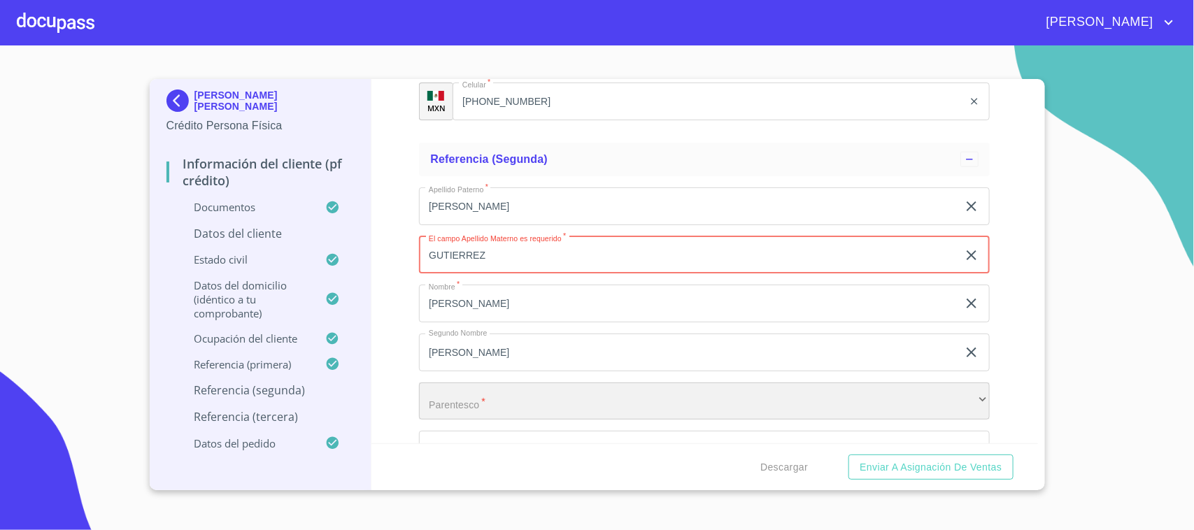
click at [504, 410] on div "​" at bounding box center [704, 402] width 571 height 38
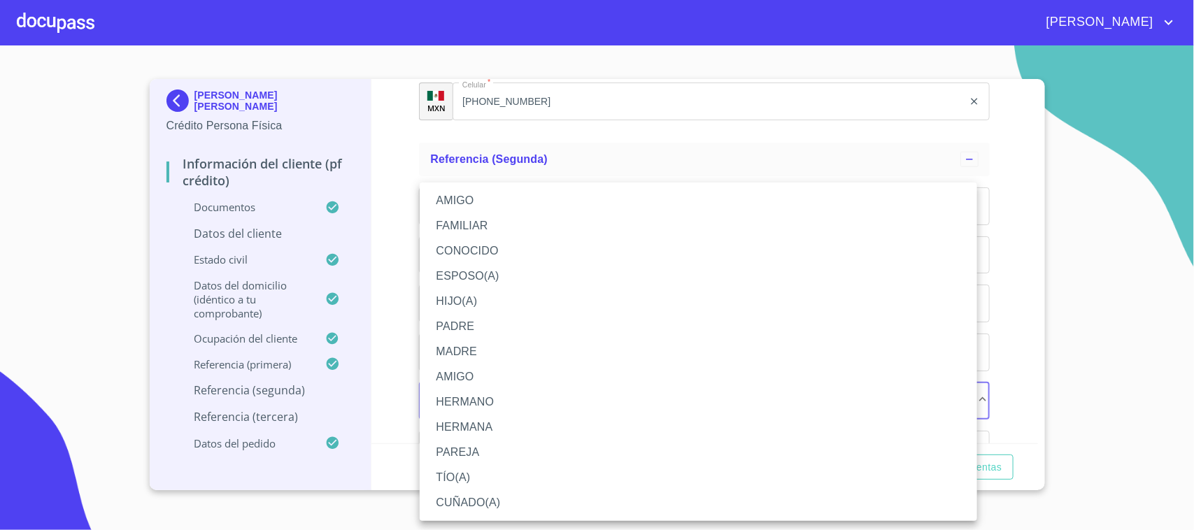
click at [492, 348] on li "MADRE" at bounding box center [698, 351] width 557 height 25
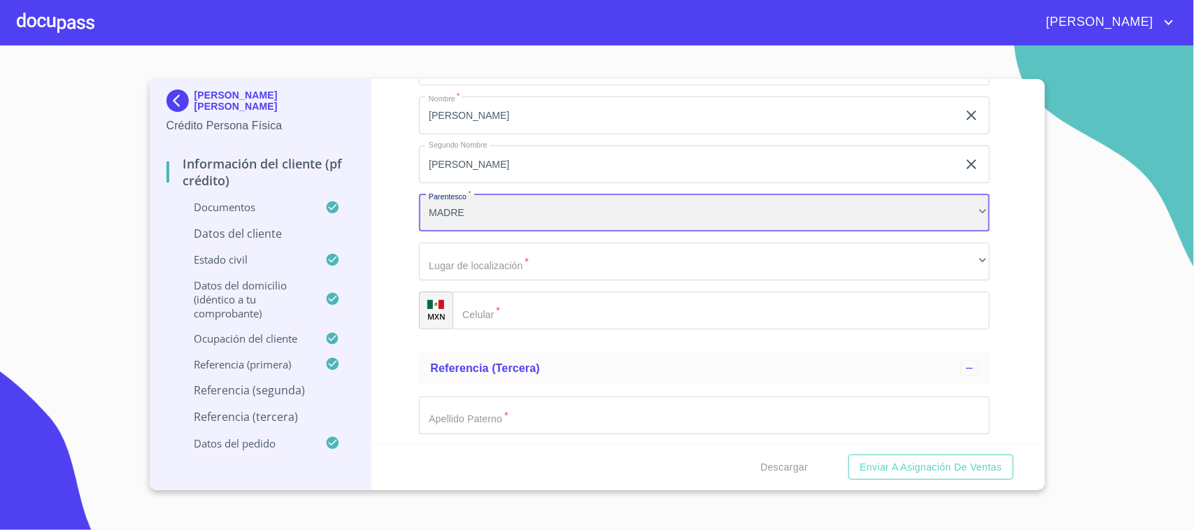
scroll to position [7968, 0]
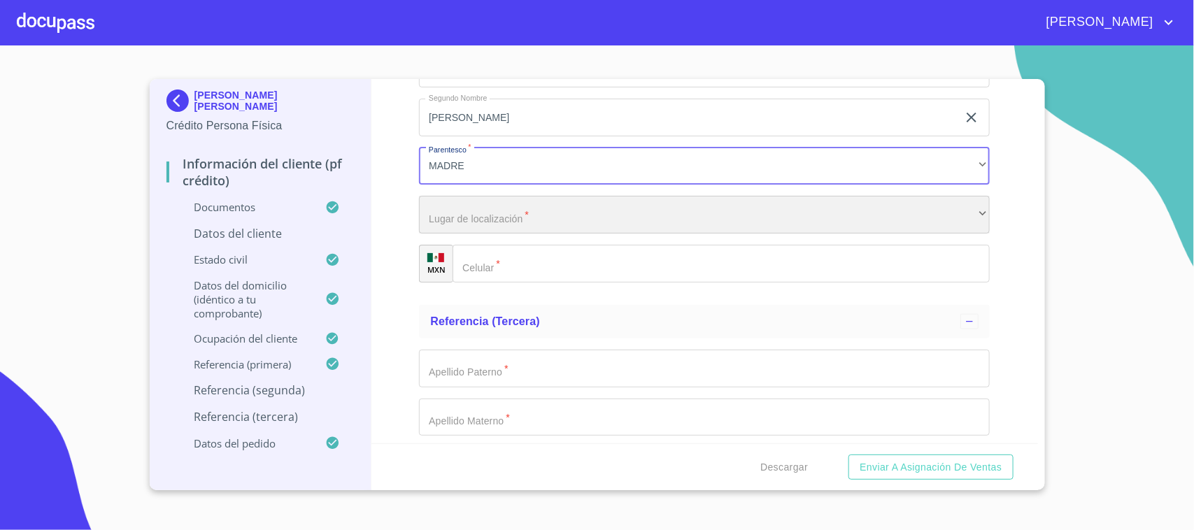
click at [511, 217] on div "​" at bounding box center [704, 215] width 571 height 38
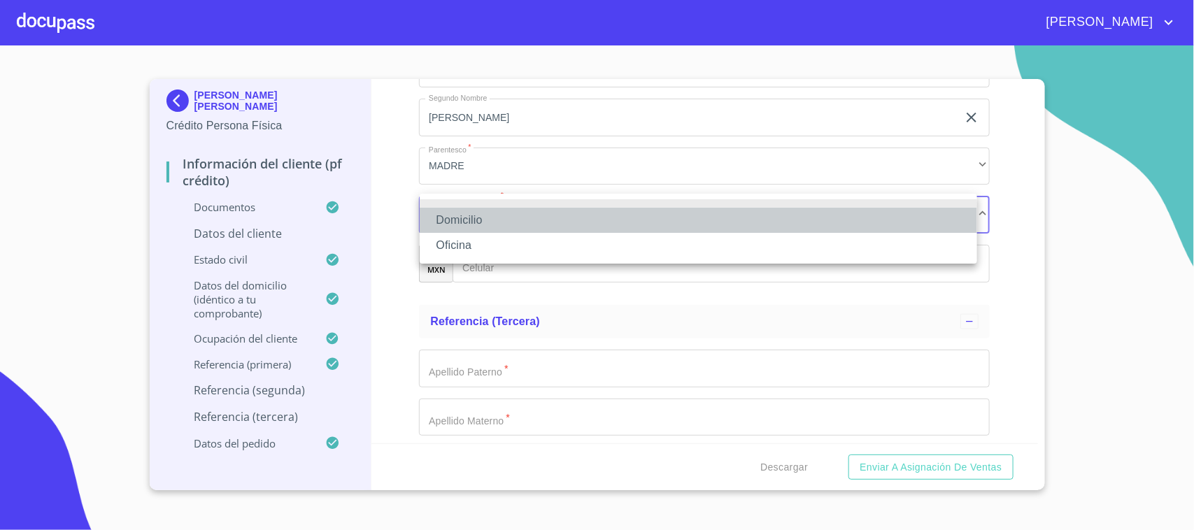
click at [497, 218] on li "Domicilio" at bounding box center [698, 220] width 557 height 25
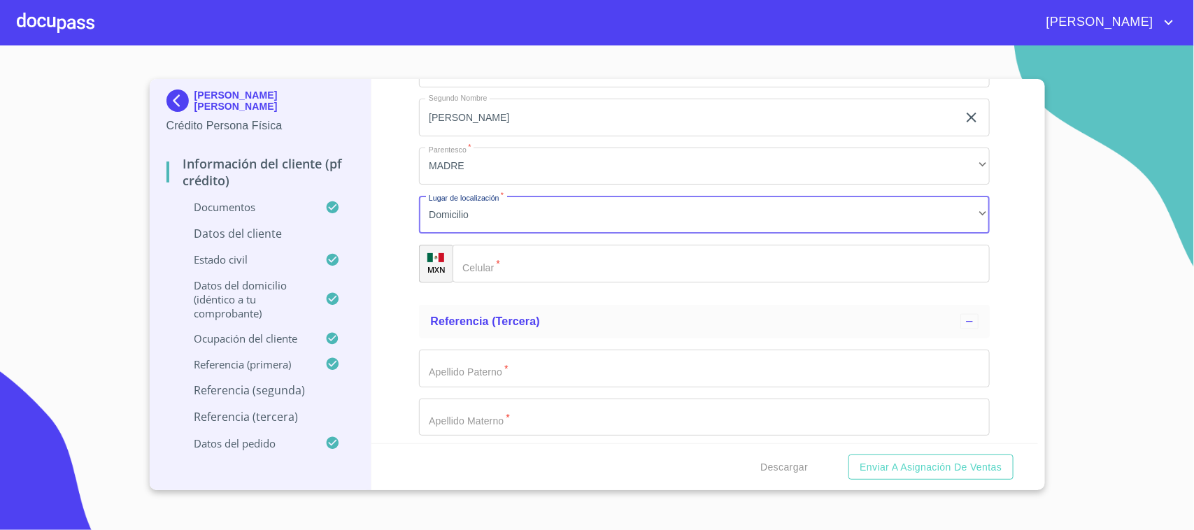
click at [536, 263] on input "Documento de identificación.   *" at bounding box center [721, 264] width 537 height 38
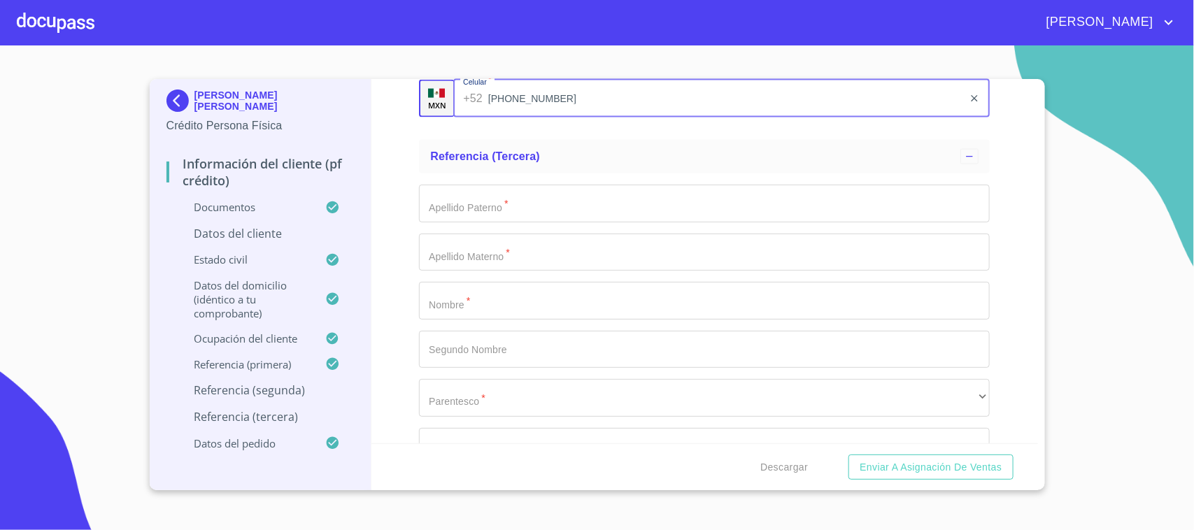
type input "[PHONE_NUMBER]"
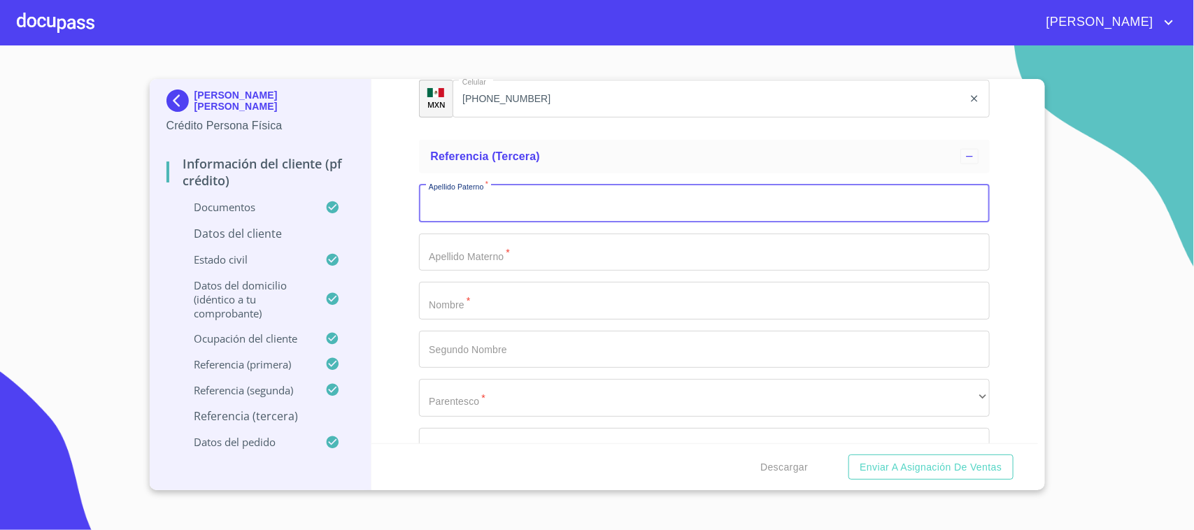
click at [636, 203] on input "Documento de identificación.   *" at bounding box center [704, 204] width 571 height 38
type input "[PERSON_NAME]"
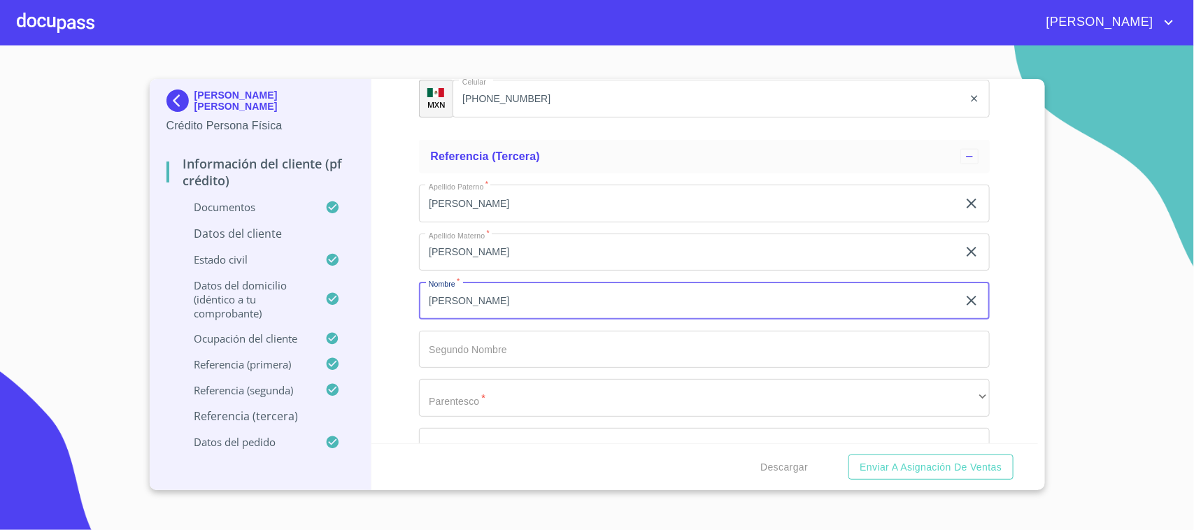
type input "[PERSON_NAME]"
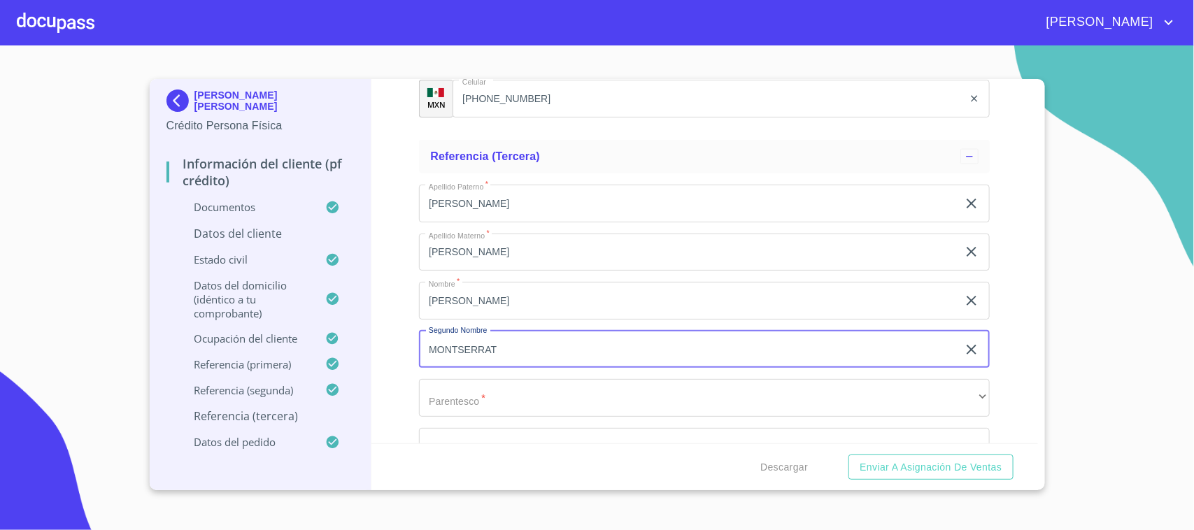
type input "MONTSERRAT"
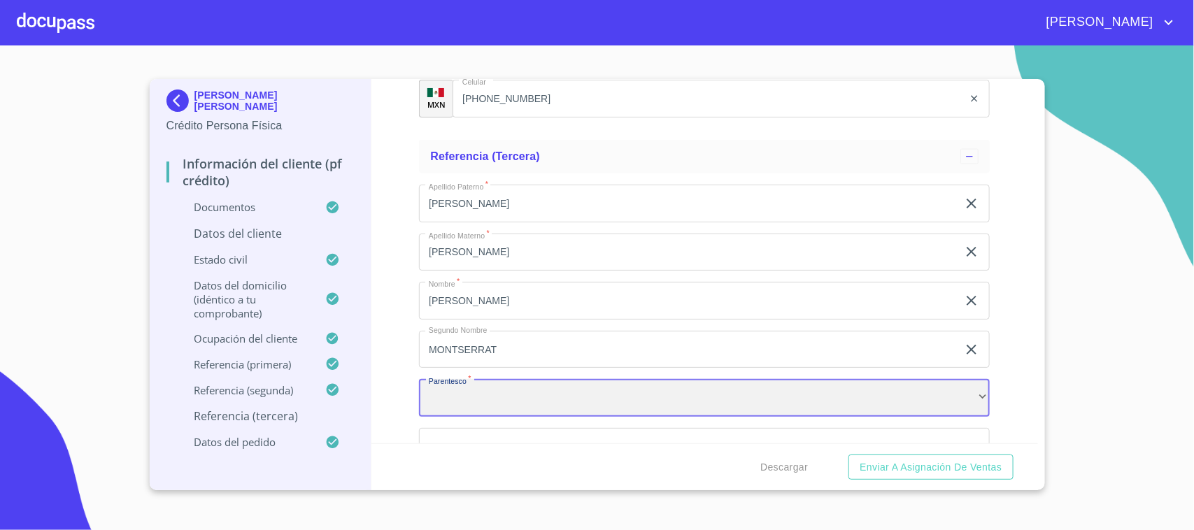
click at [553, 399] on div "​" at bounding box center [704, 398] width 571 height 38
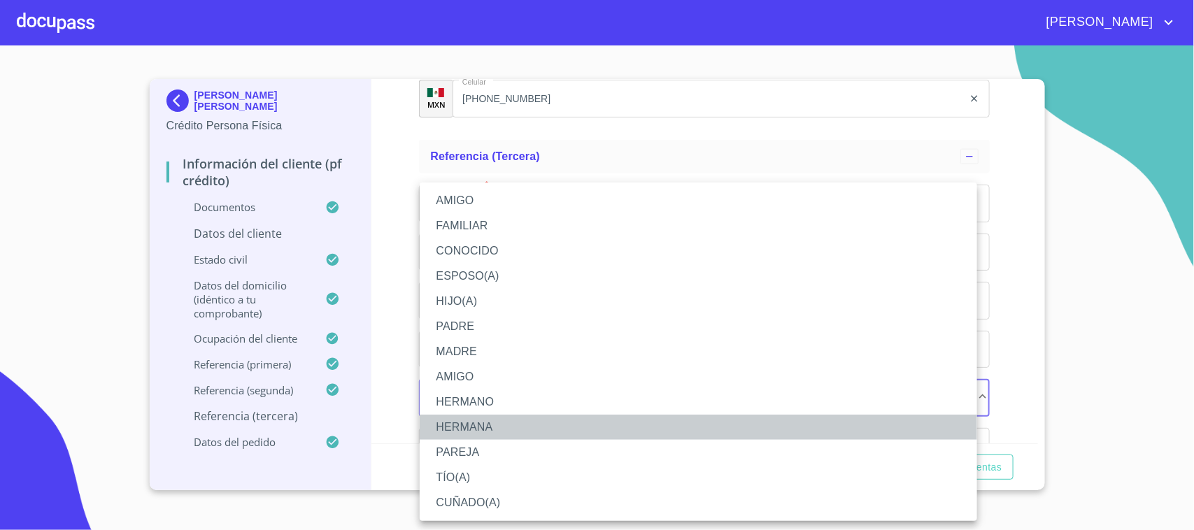
click at [526, 428] on li "HERMANA" at bounding box center [698, 427] width 557 height 25
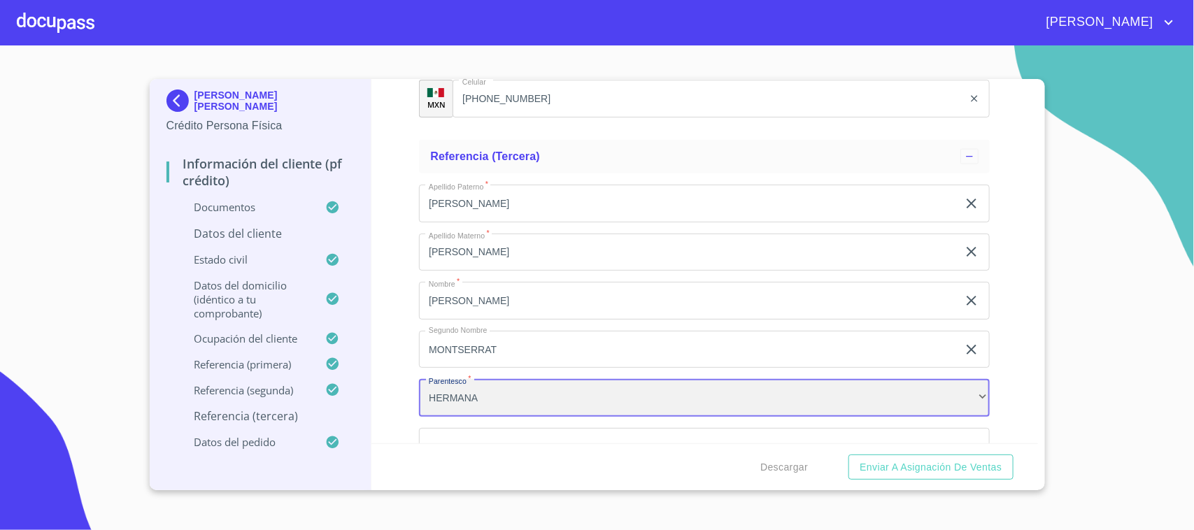
scroll to position [8416, 0]
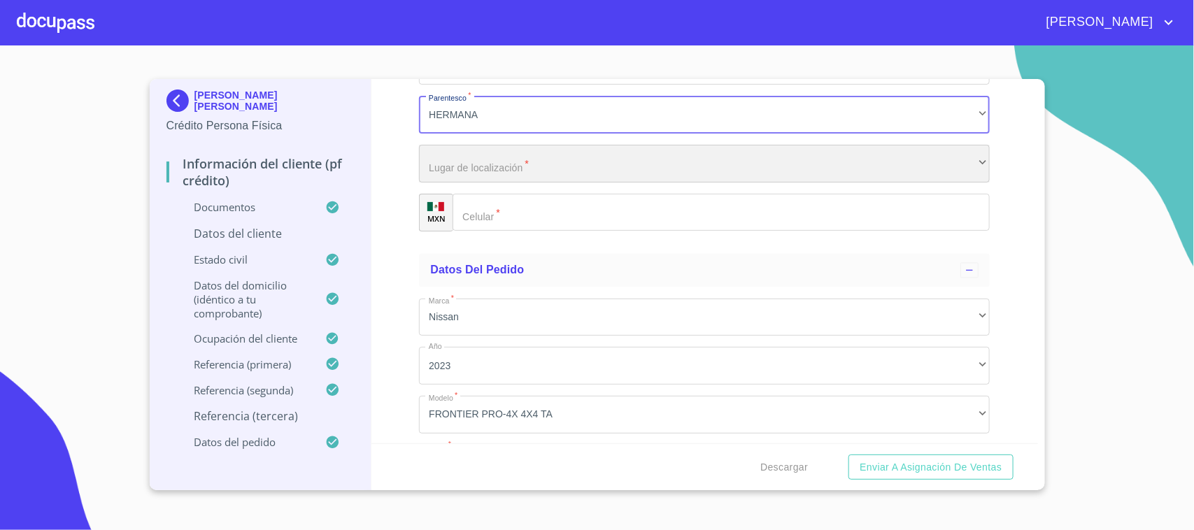
click at [477, 148] on div "​" at bounding box center [704, 164] width 571 height 38
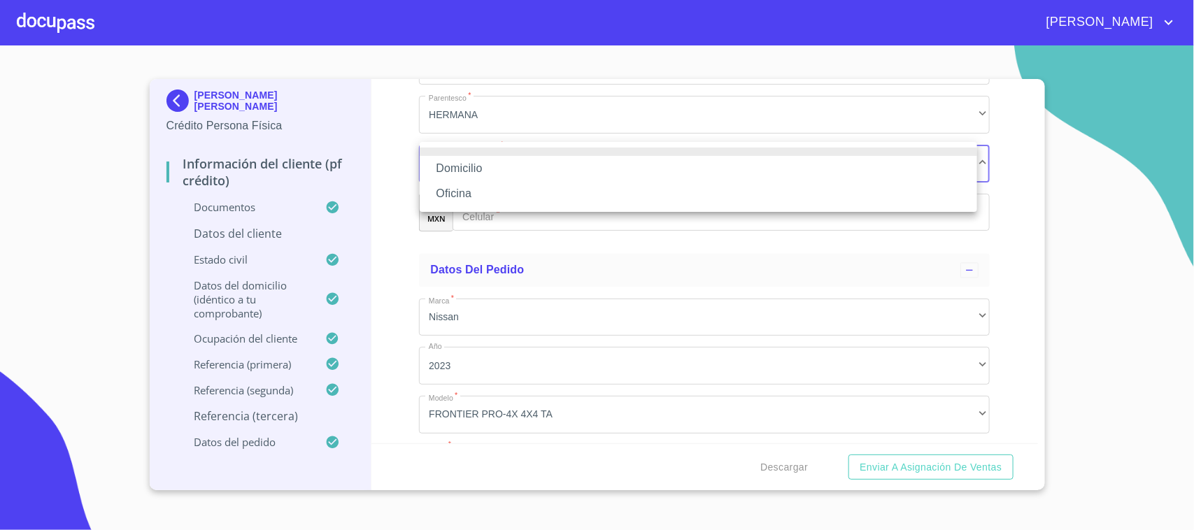
click at [481, 172] on li "Domicilio" at bounding box center [698, 168] width 557 height 25
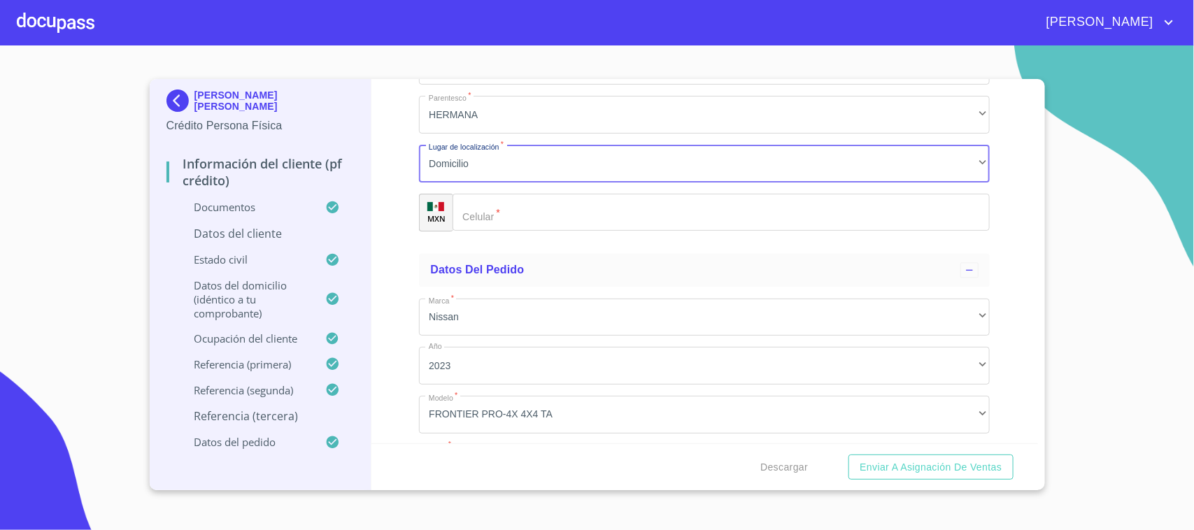
click at [539, 218] on input "Documento de identificación.   *" at bounding box center [721, 213] width 537 height 38
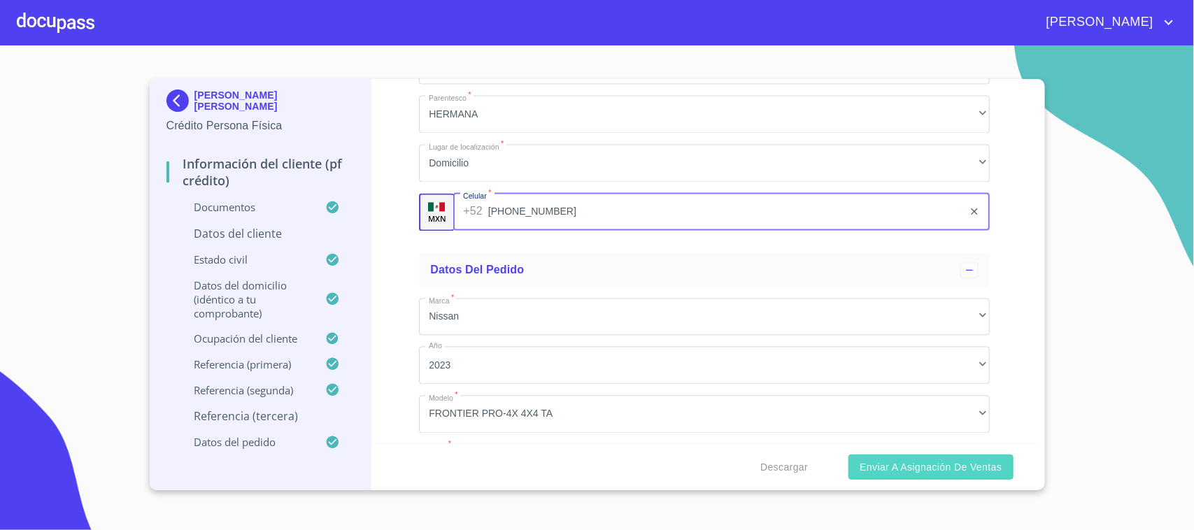
type input "[PHONE_NUMBER]"
click at [934, 471] on span "Enviar a Asignación de Ventas" at bounding box center [931, 467] width 142 height 17
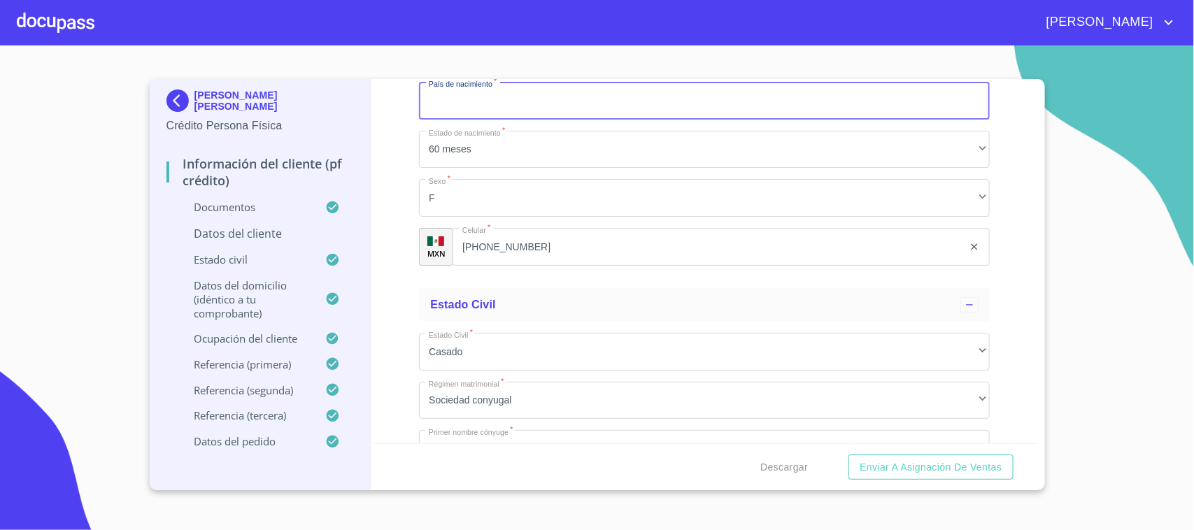
scroll to position [4813, 0]
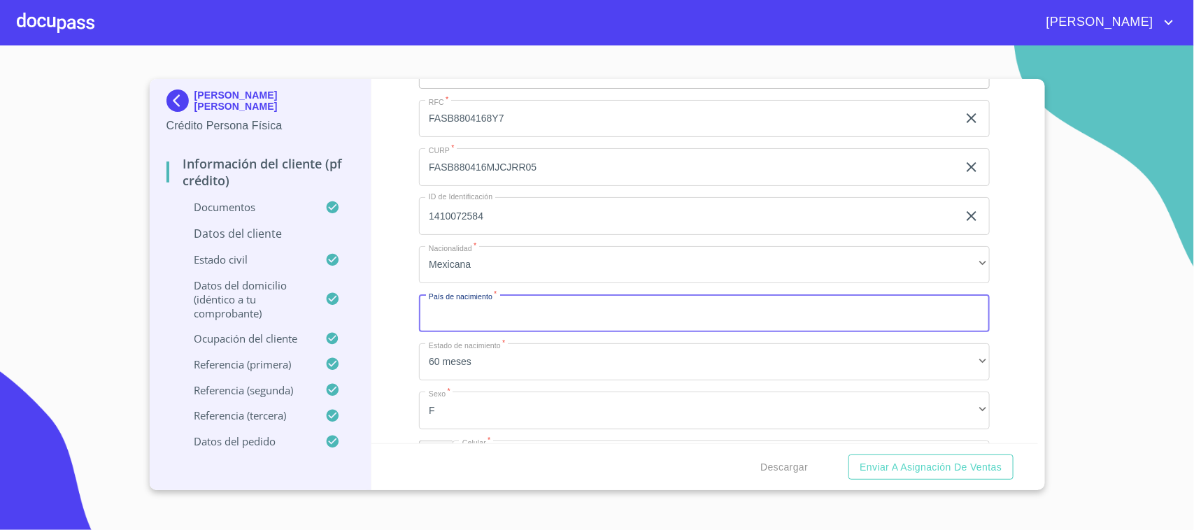
click at [452, 312] on input "Documento de identificación.   *" at bounding box center [704, 313] width 571 height 38
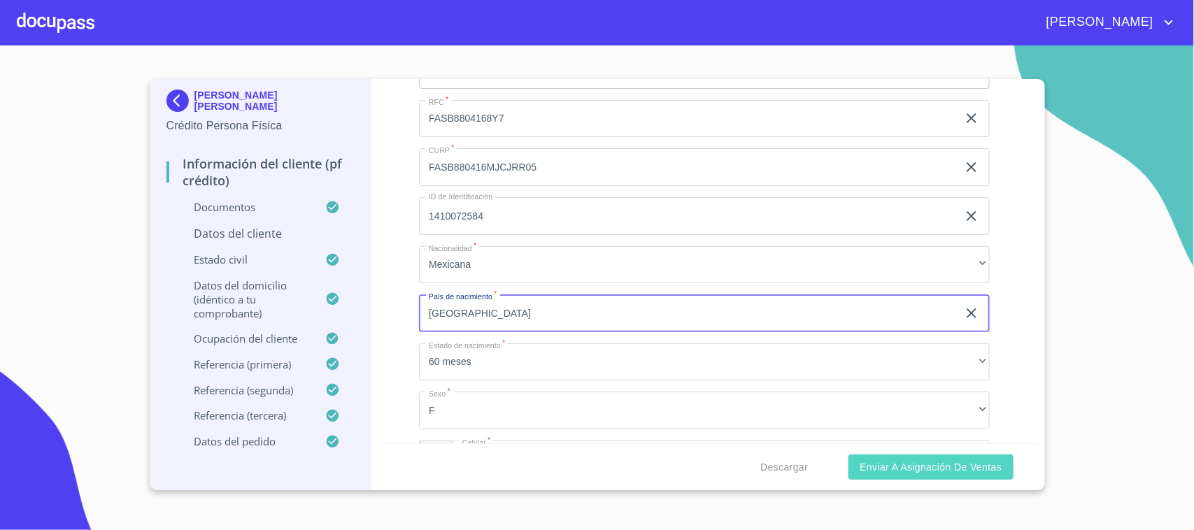
type input "[GEOGRAPHIC_DATA]"
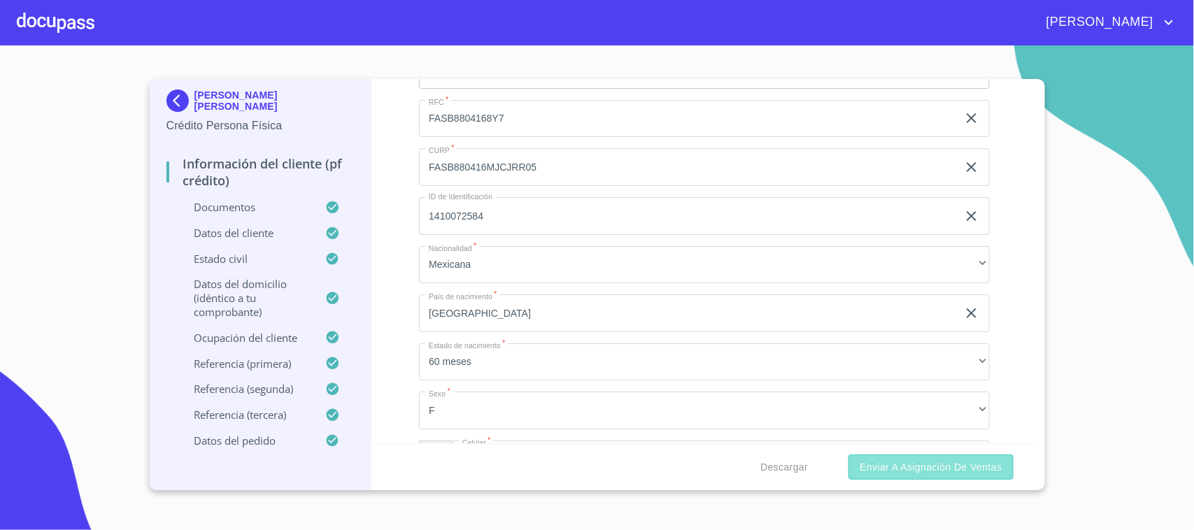
click at [941, 467] on span "Enviar a Asignación de Ventas" at bounding box center [931, 467] width 142 height 17
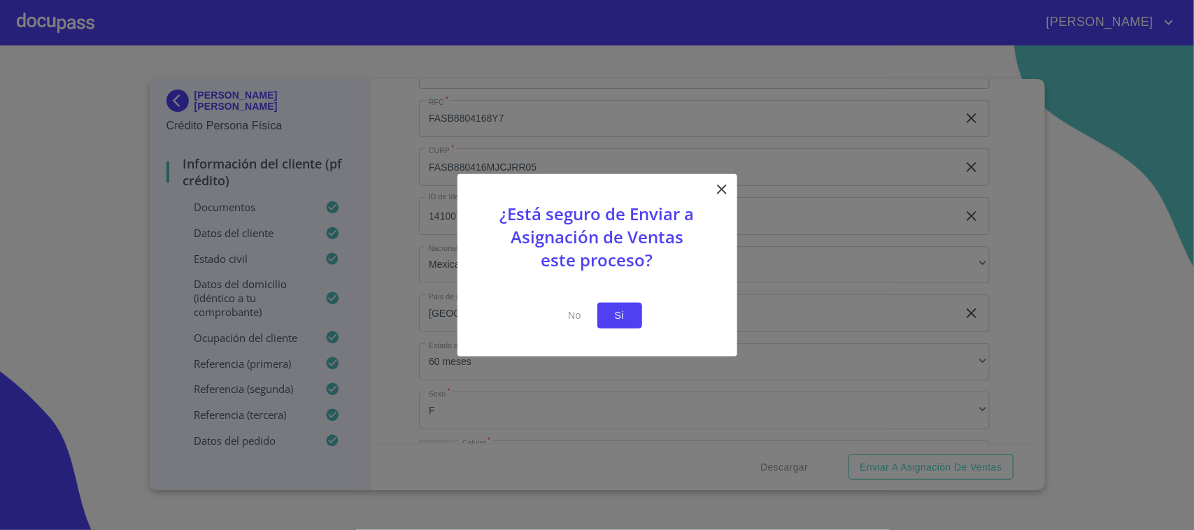
click at [628, 317] on span "Si" at bounding box center [619, 315] width 22 height 17
click at [629, 315] on span "Si" at bounding box center [619, 315] width 22 height 17
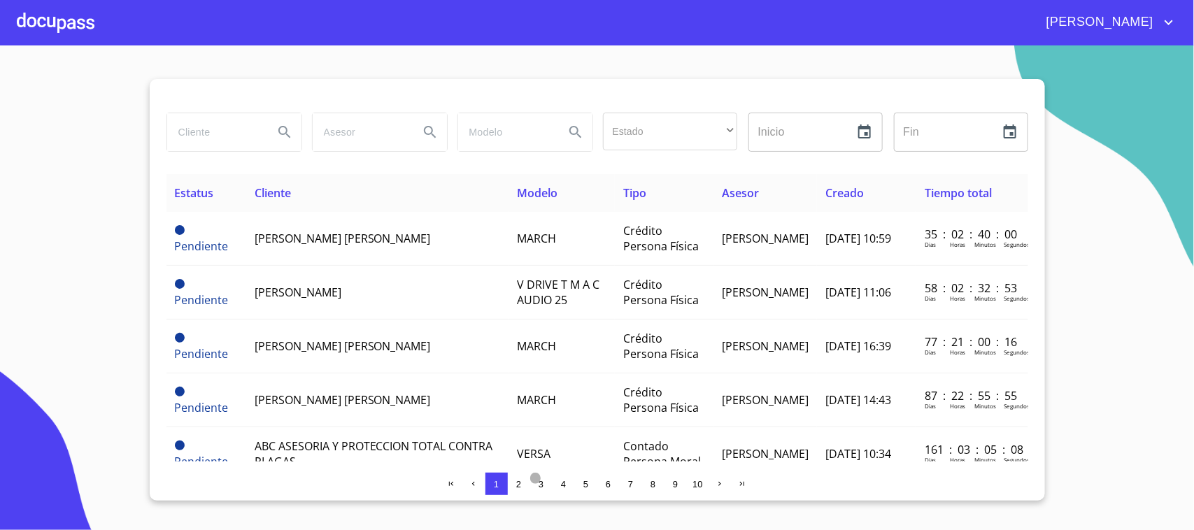
click at [539, 481] on span "3" at bounding box center [541, 484] width 5 height 10
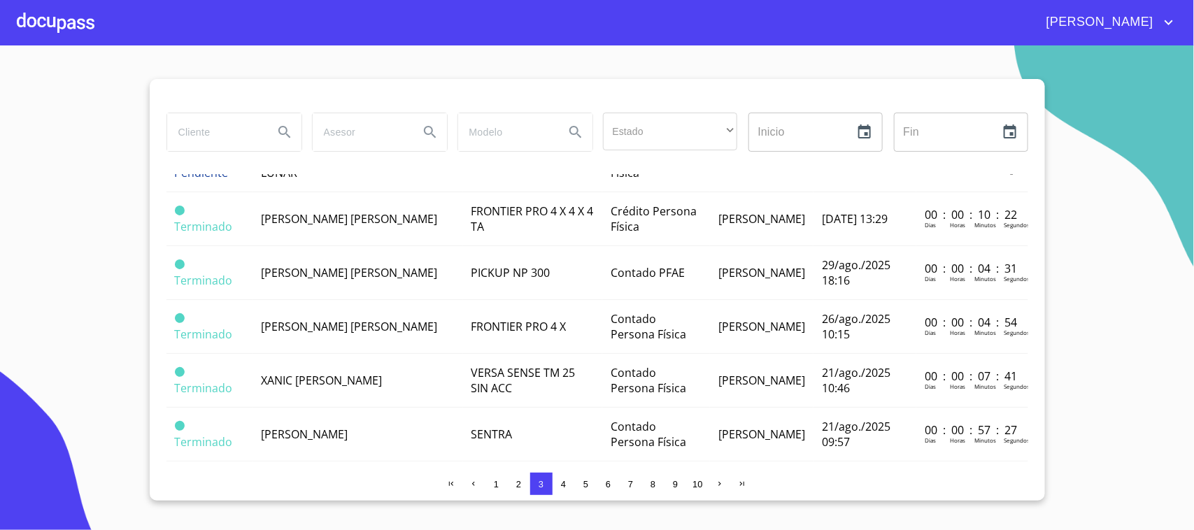
scroll to position [785, 0]
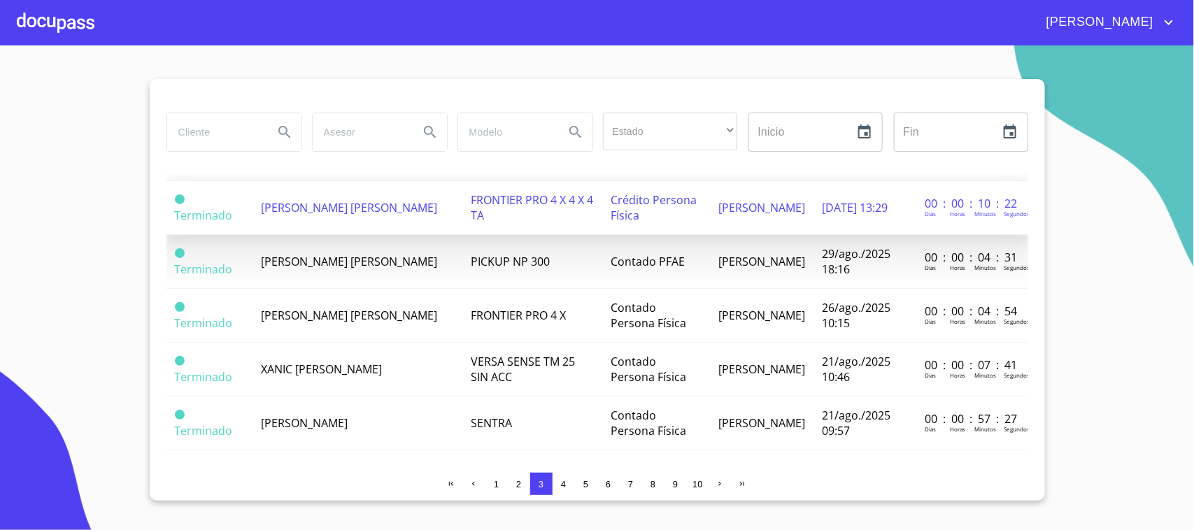
click at [471, 223] on span "FRONTIER PRO 4 X 4 X 4 TA" at bounding box center [532, 207] width 122 height 31
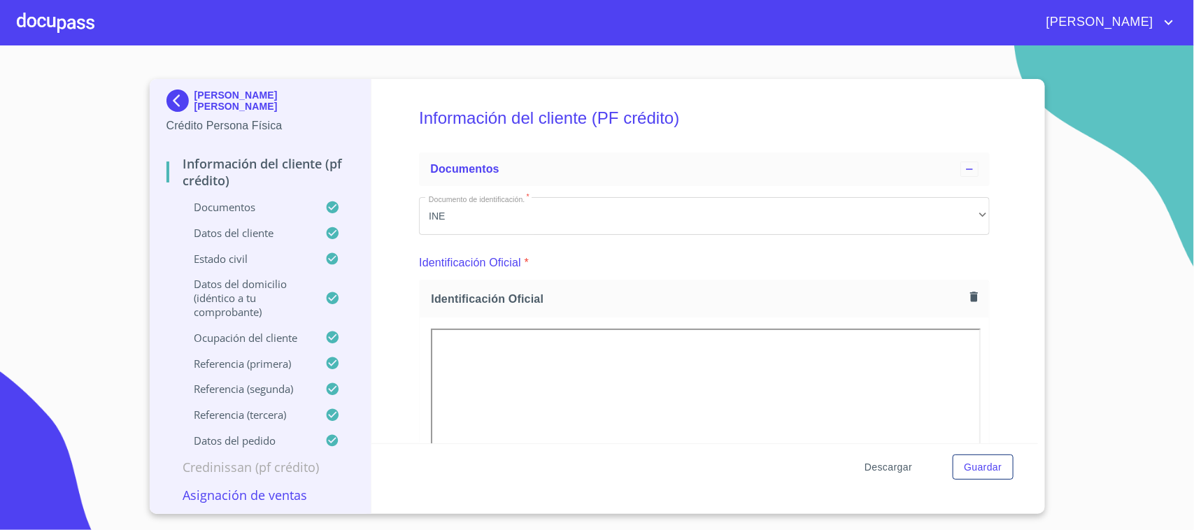
click at [890, 469] on span "Descargar" at bounding box center [888, 467] width 48 height 17
